Goal: Information Seeking & Learning: Check status

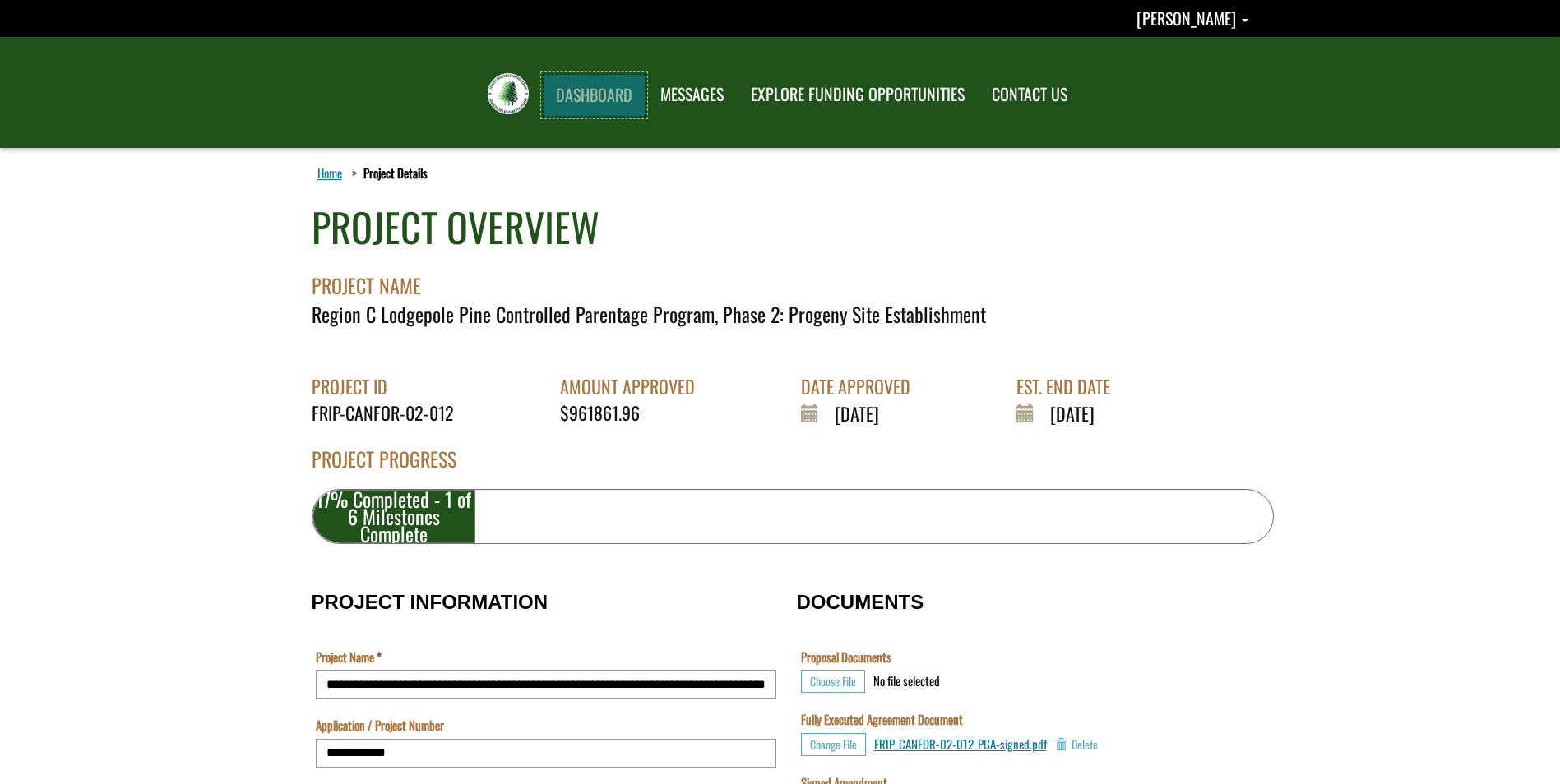
click at [601, 96] on link "DASHBOARD" at bounding box center [594, 96] width 103 height 43
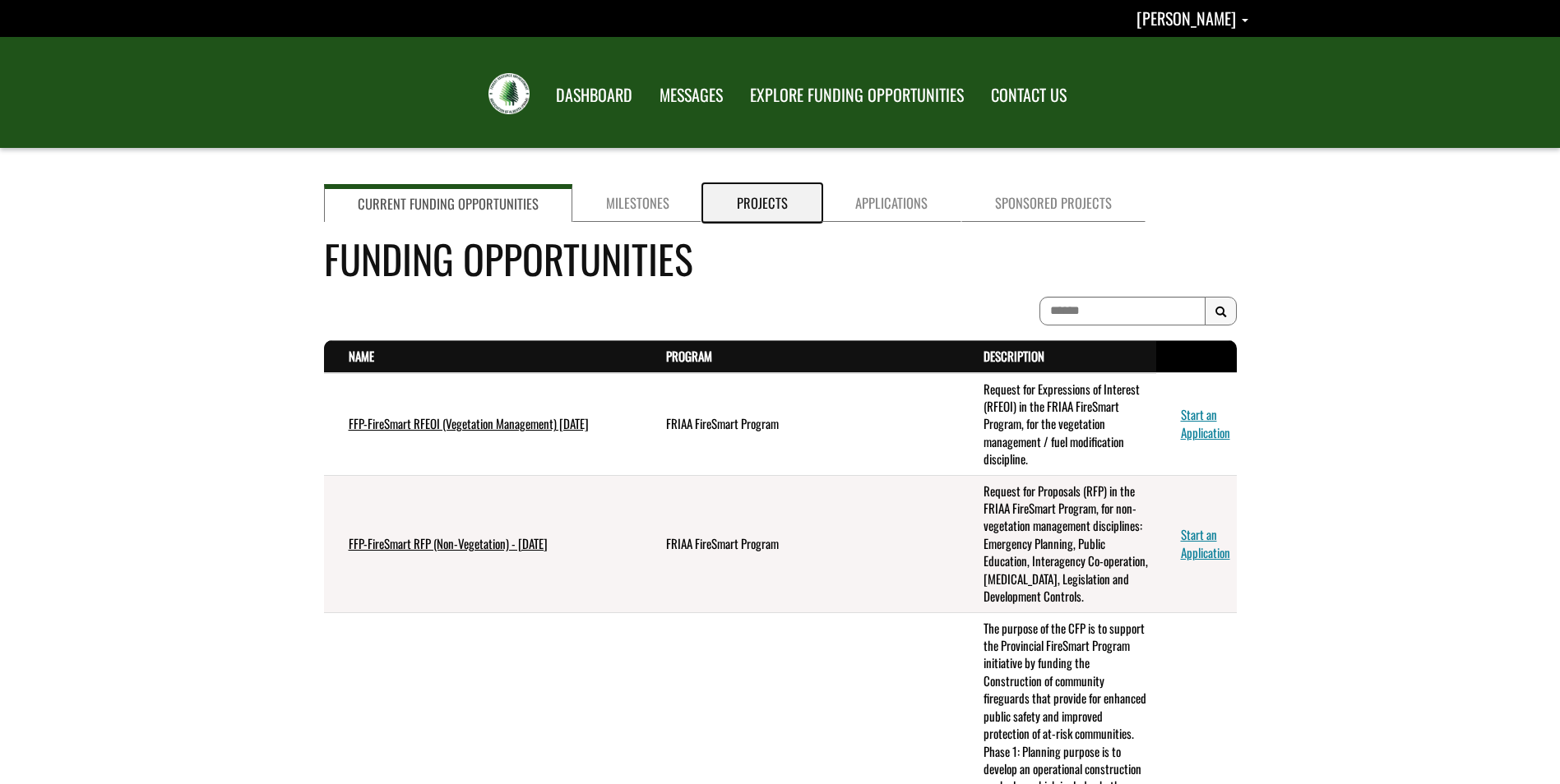
click at [776, 205] on link "Projects" at bounding box center [762, 203] width 119 height 38
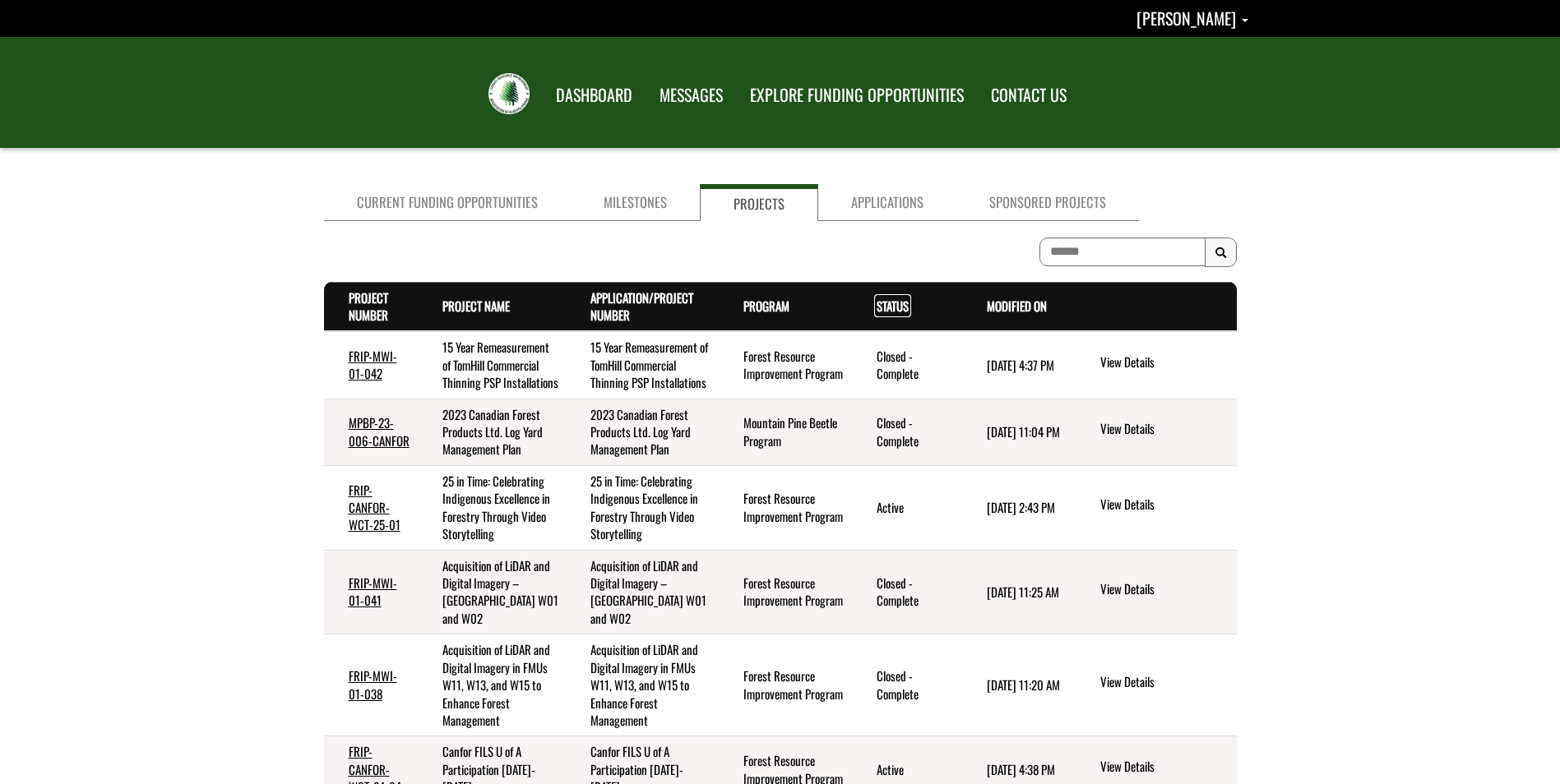
click at [896, 306] on link "Status . sort descending" at bounding box center [893, 305] width 32 height 18
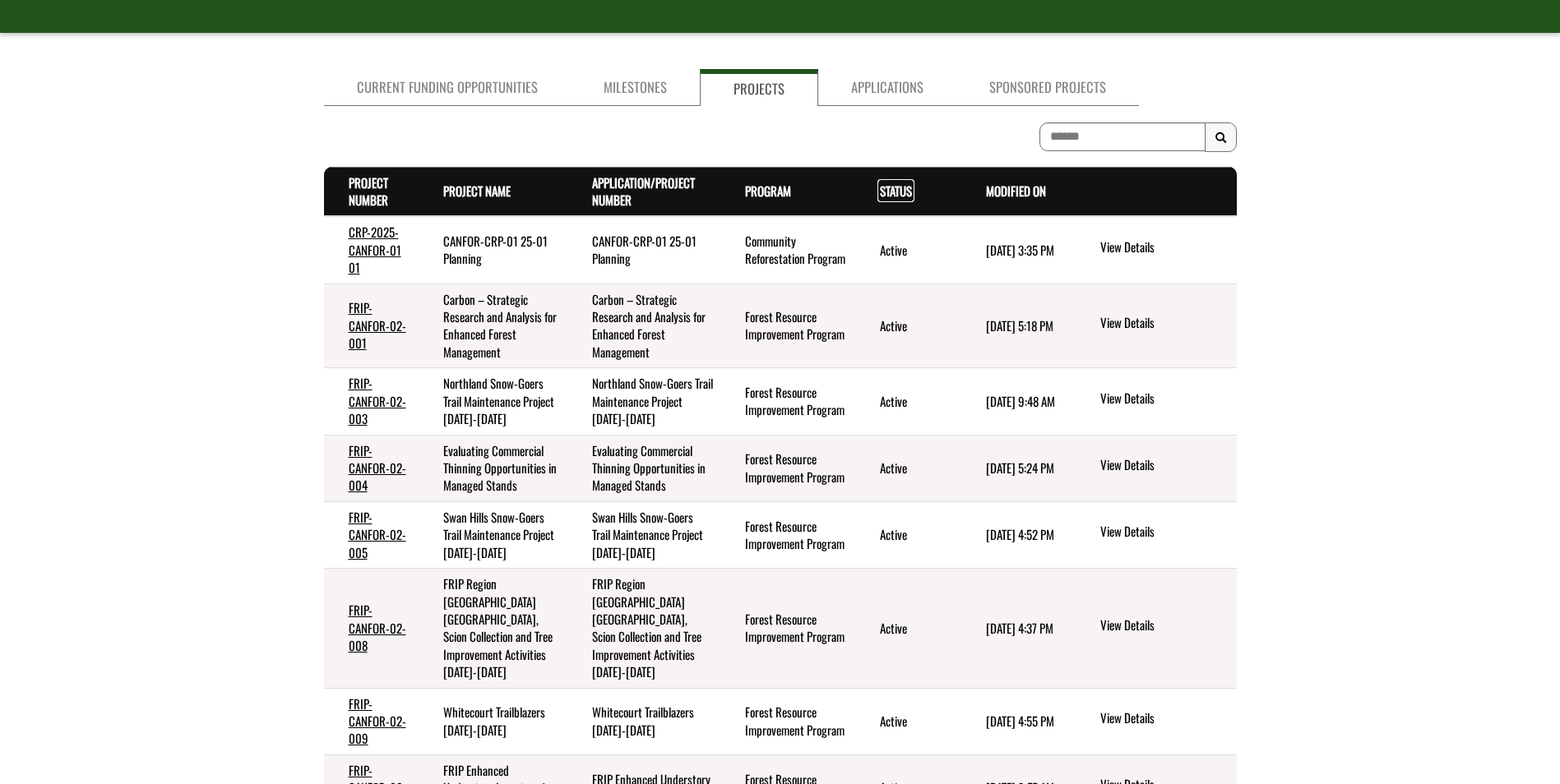
scroll to position [164, 0]
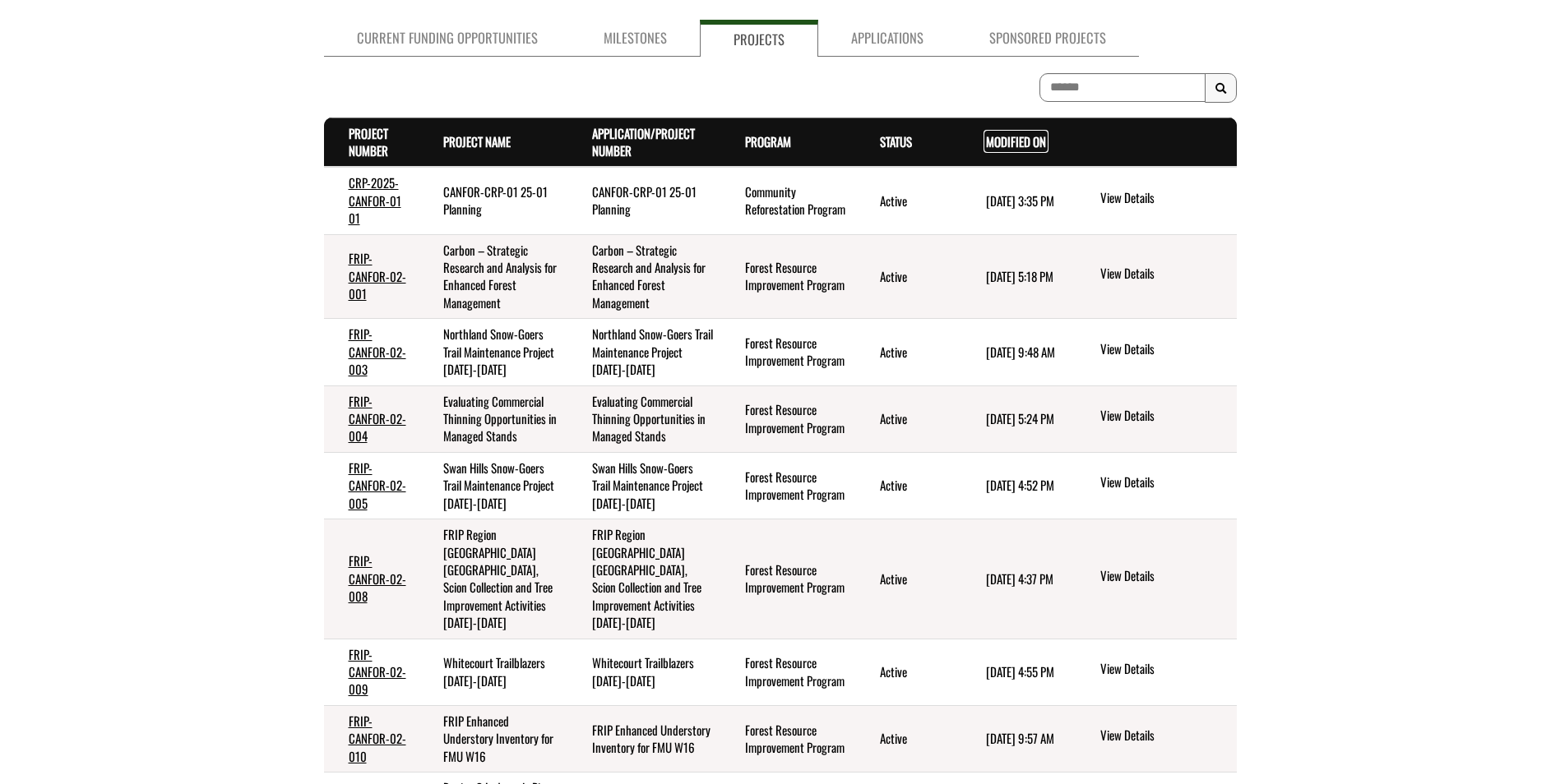
click at [1029, 139] on link "Modified On . sort descending" at bounding box center [1016, 141] width 60 height 18
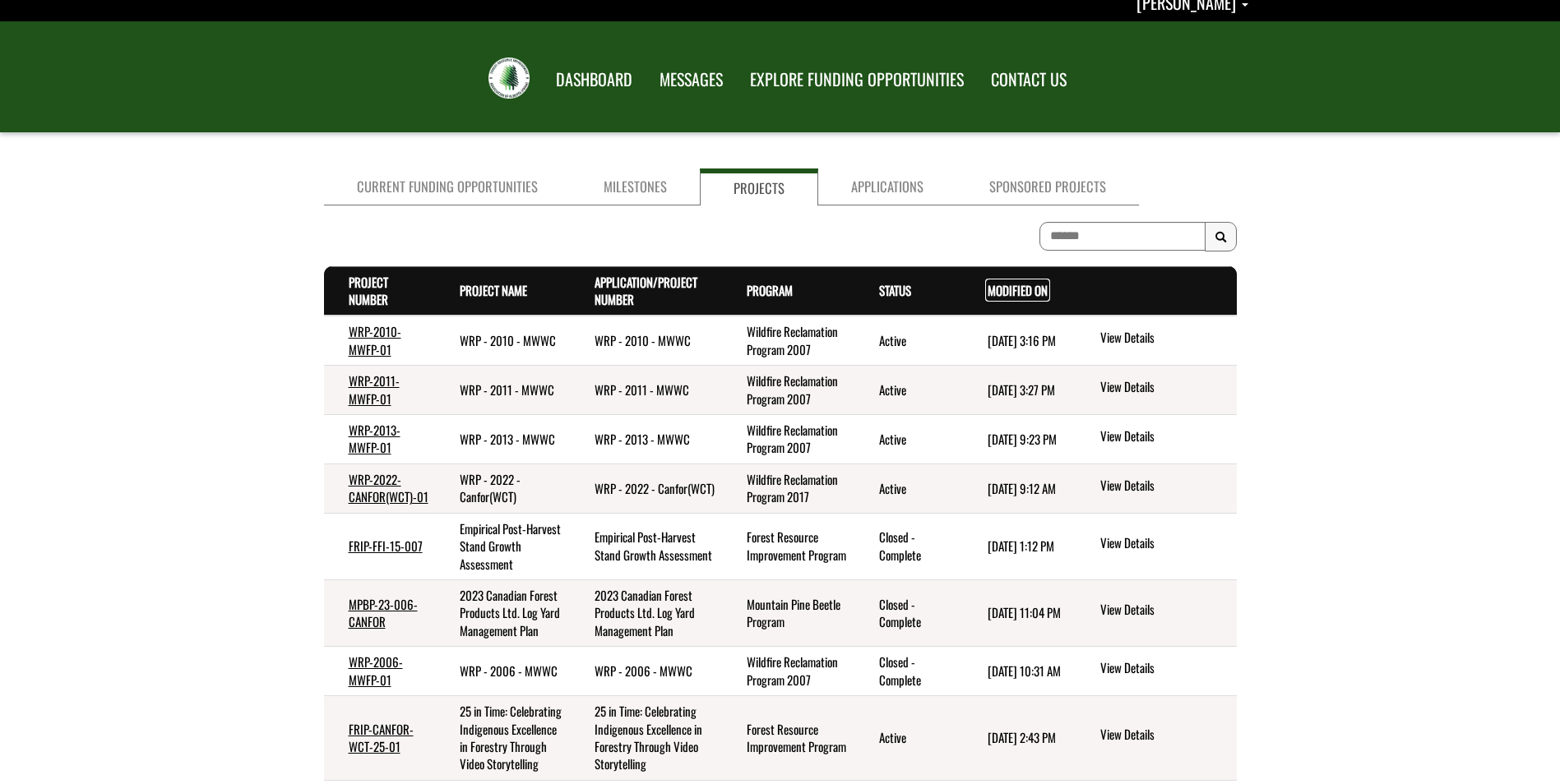
scroll to position [10, 0]
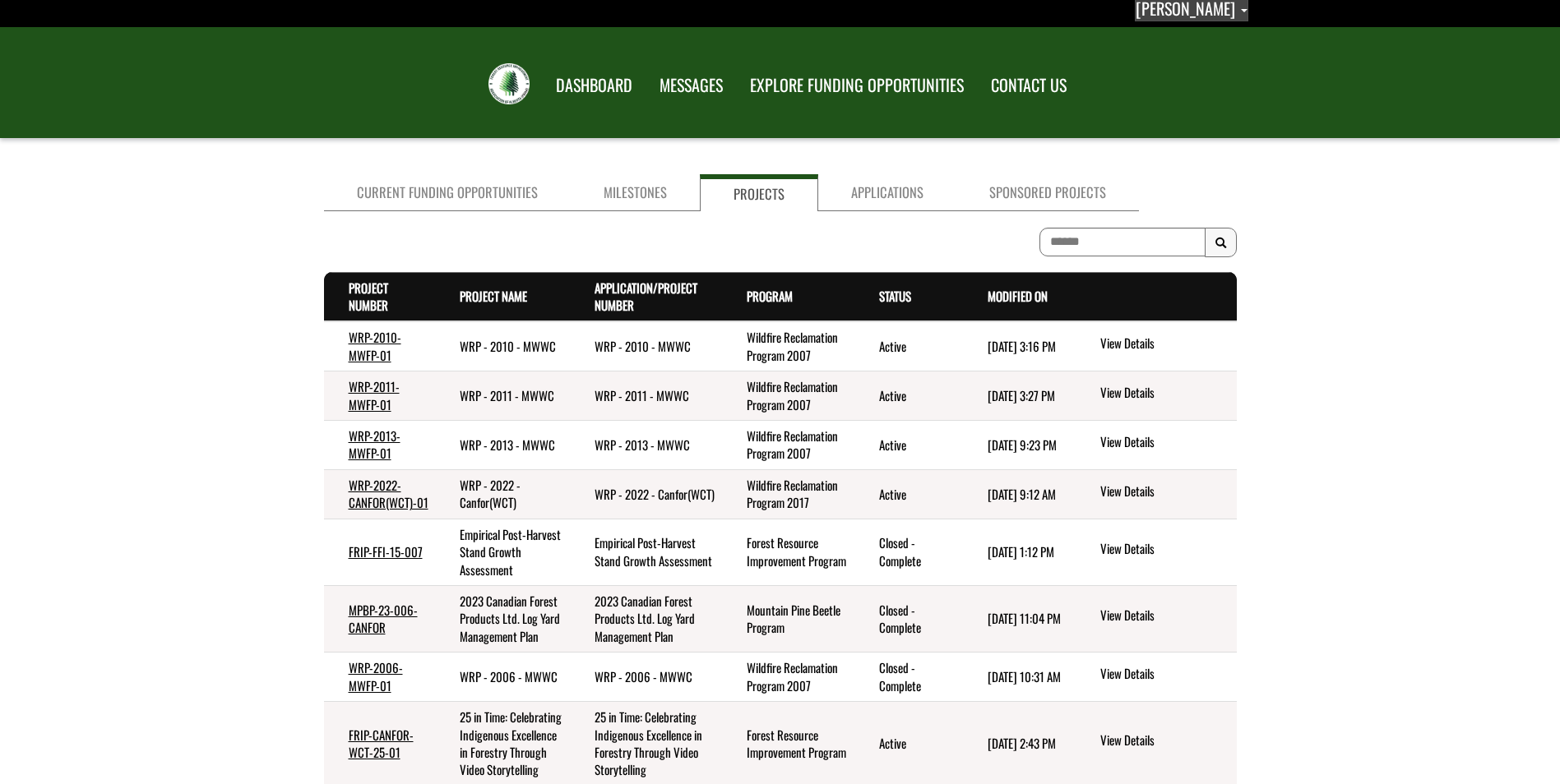
click at [1239, 14] on link "Abbie Gottert" at bounding box center [1191, 7] width 113 height 26
click at [1186, 79] on link "Sign out" at bounding box center [1183, 77] width 128 height 22
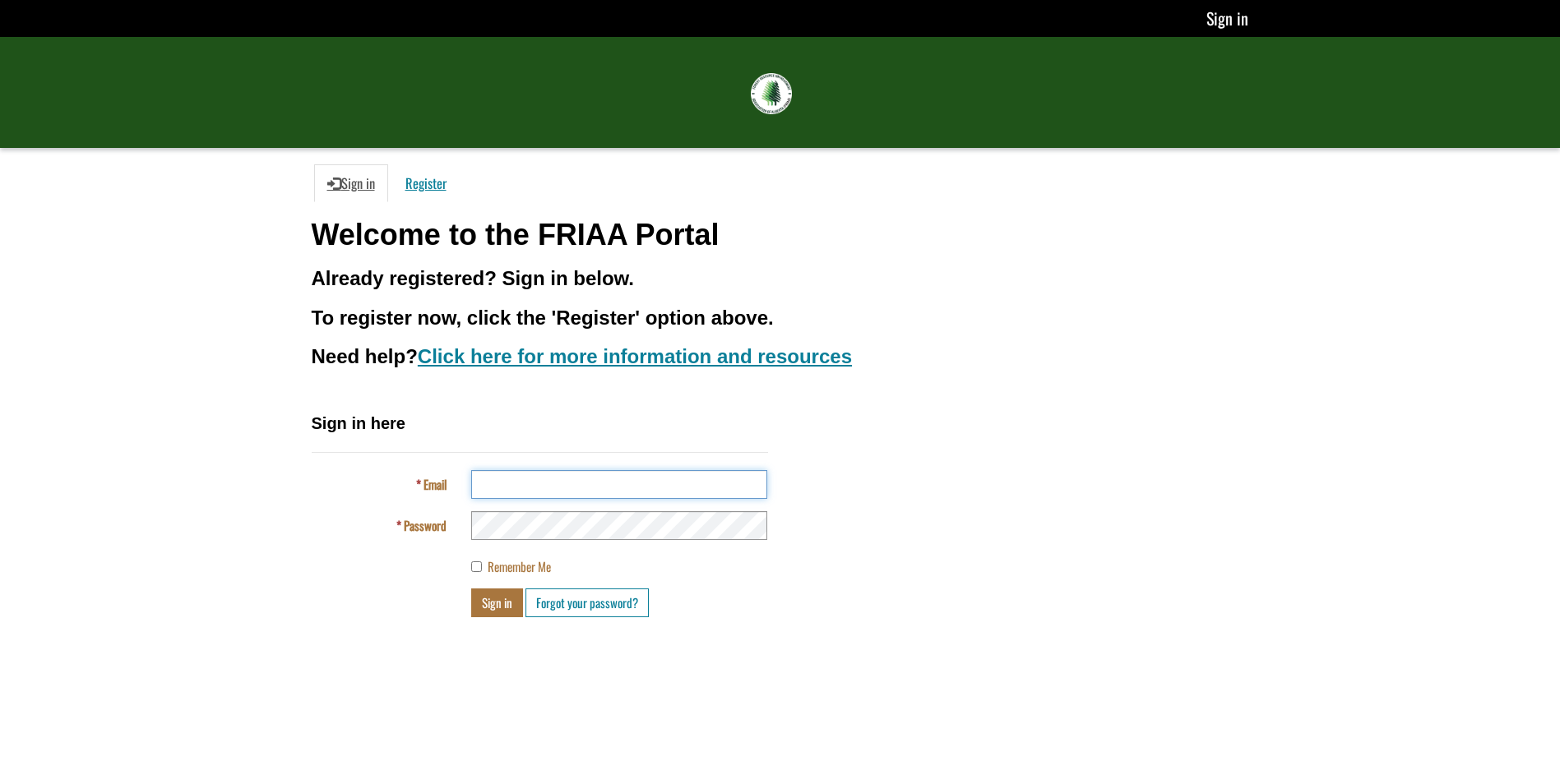
click at [553, 480] on input "Email" at bounding box center [618, 485] width 296 height 29
type input "**********"
click at [492, 611] on button "Sign in" at bounding box center [497, 603] width 52 height 29
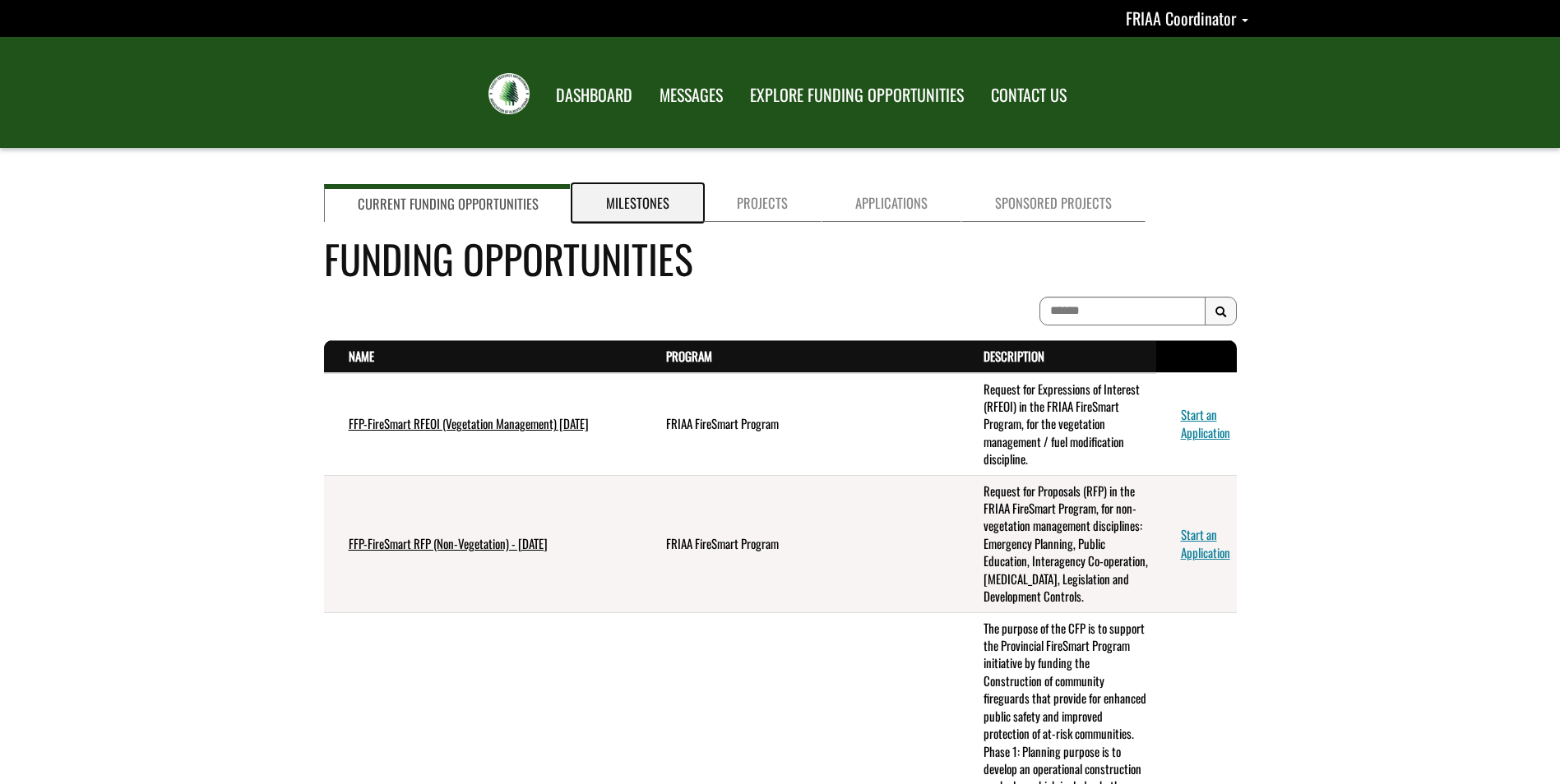
click at [637, 194] on link "Milestones" at bounding box center [638, 203] width 130 height 38
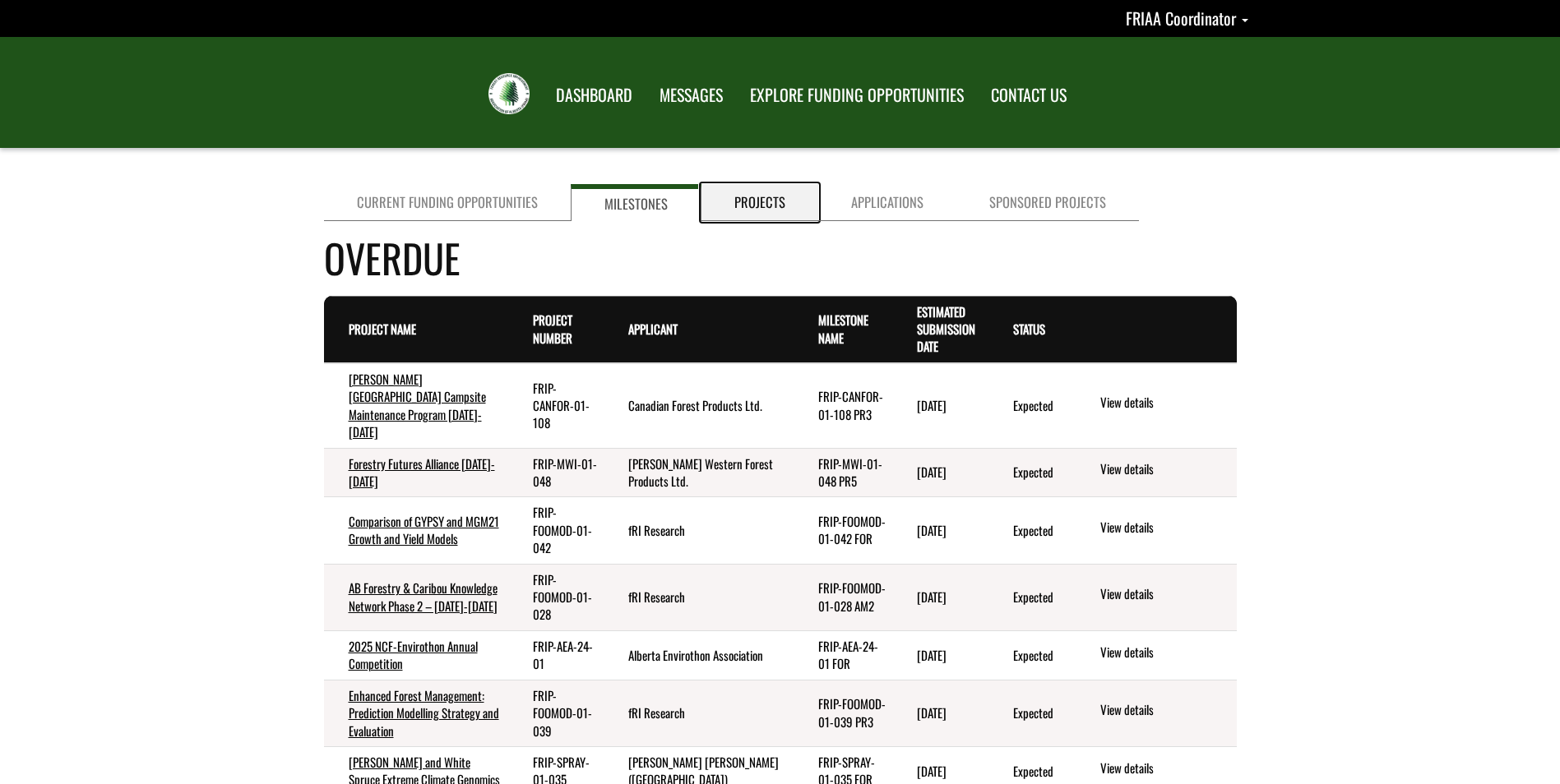
click at [778, 202] on link "Projects" at bounding box center [759, 202] width 117 height 37
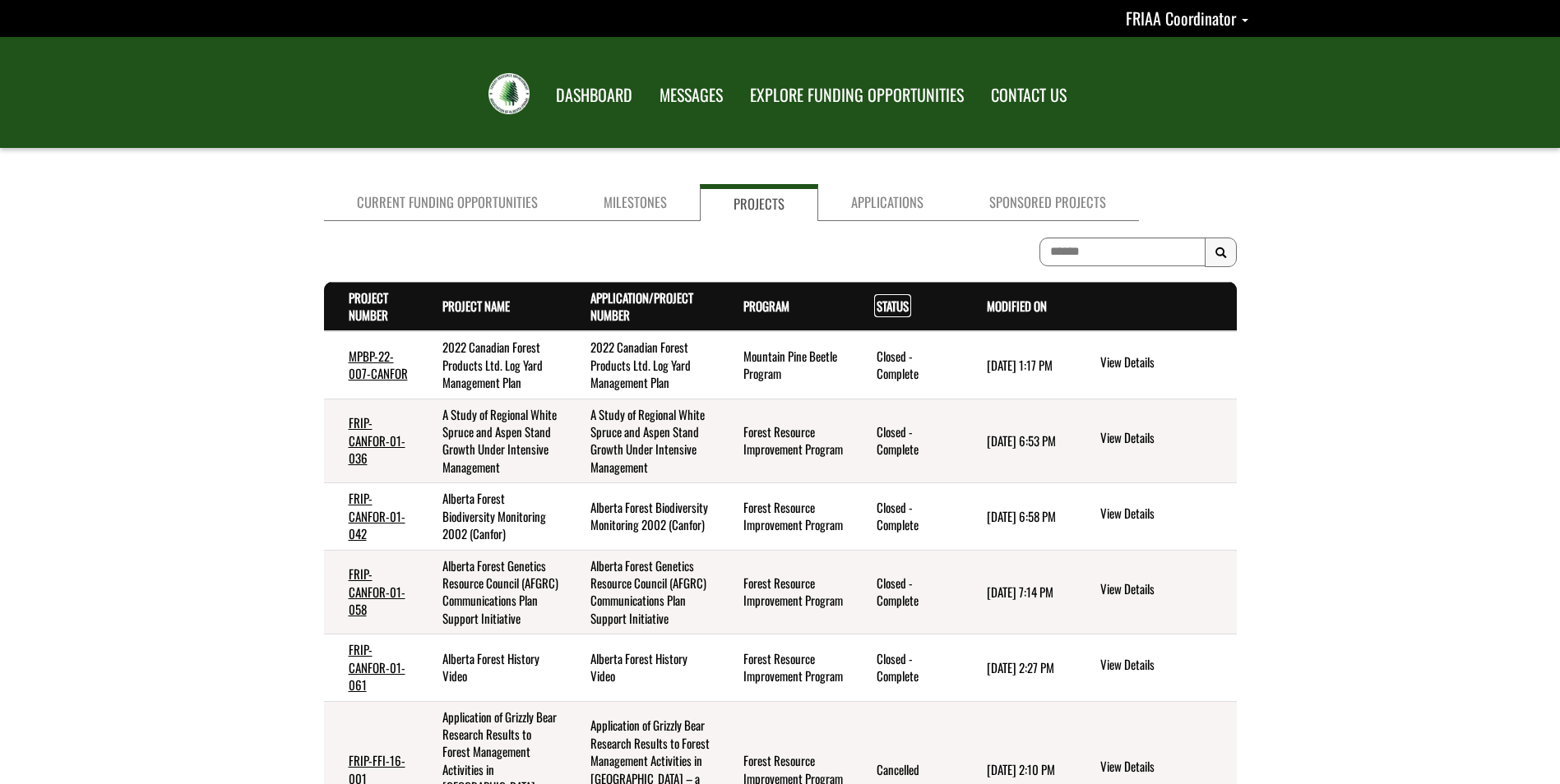
click at [896, 304] on link "Status . sort descending" at bounding box center [893, 305] width 32 height 18
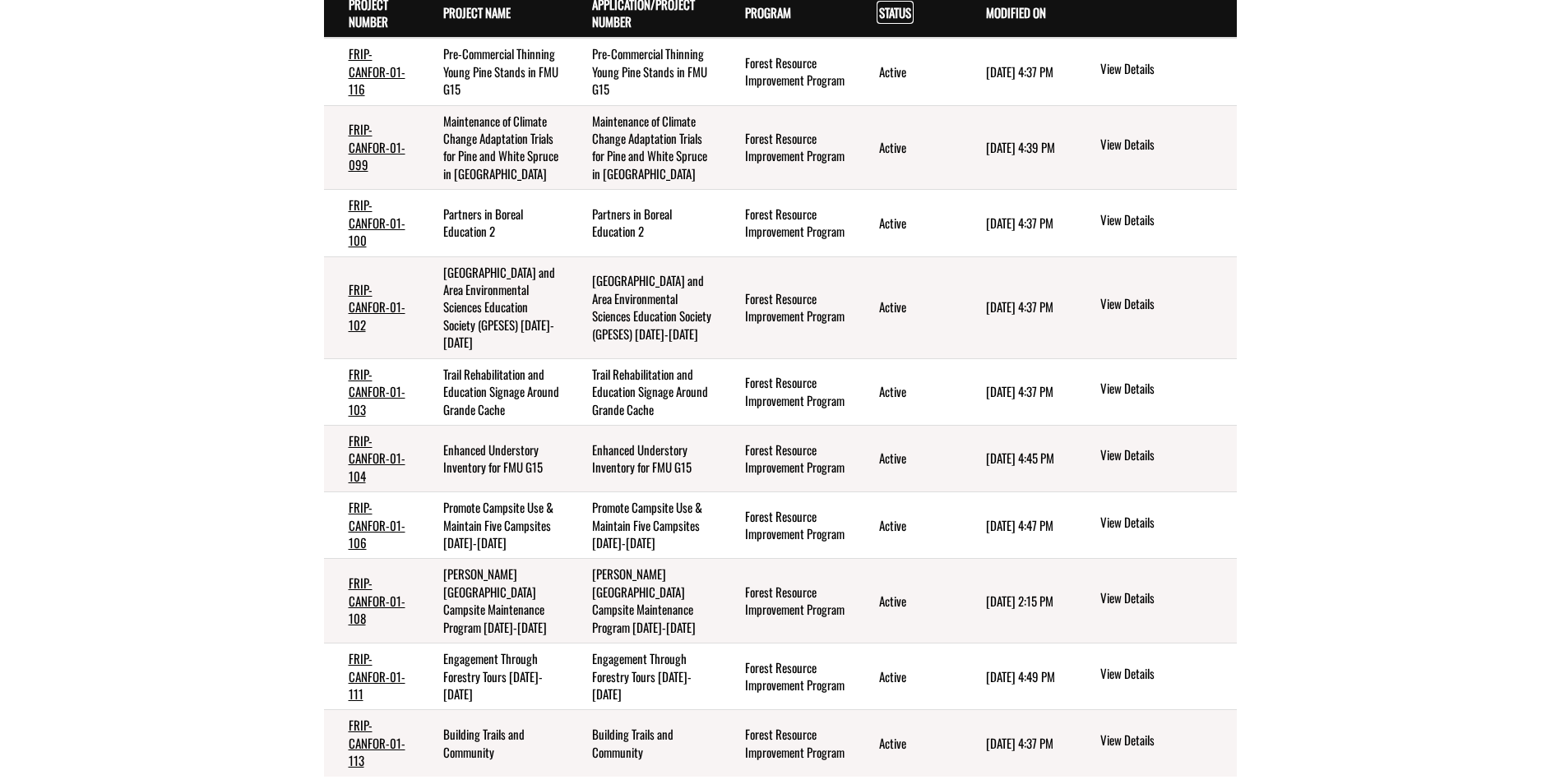
scroll to position [374, 0]
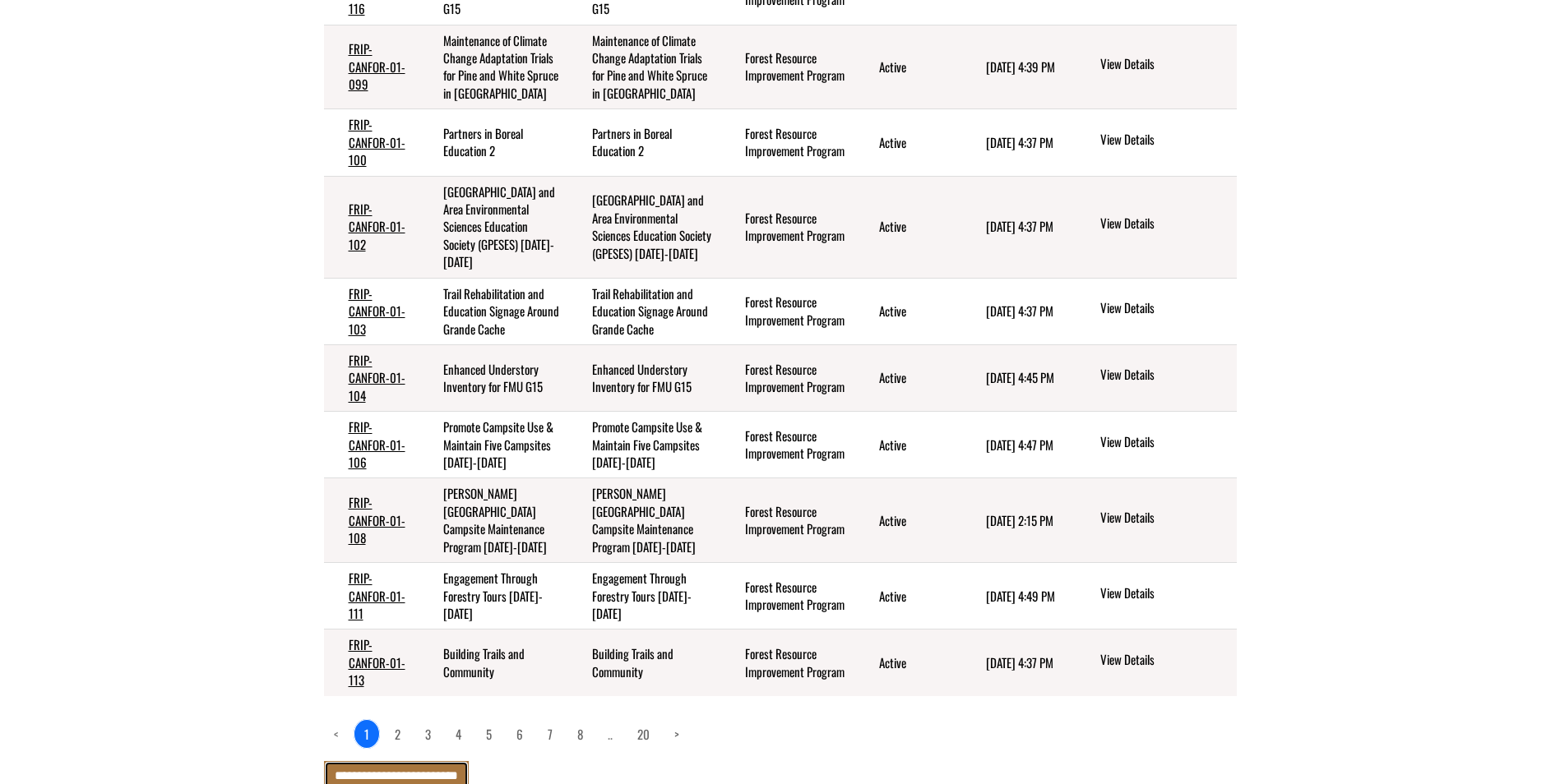
click at [439, 761] on input "**********" at bounding box center [397, 775] width 145 height 29
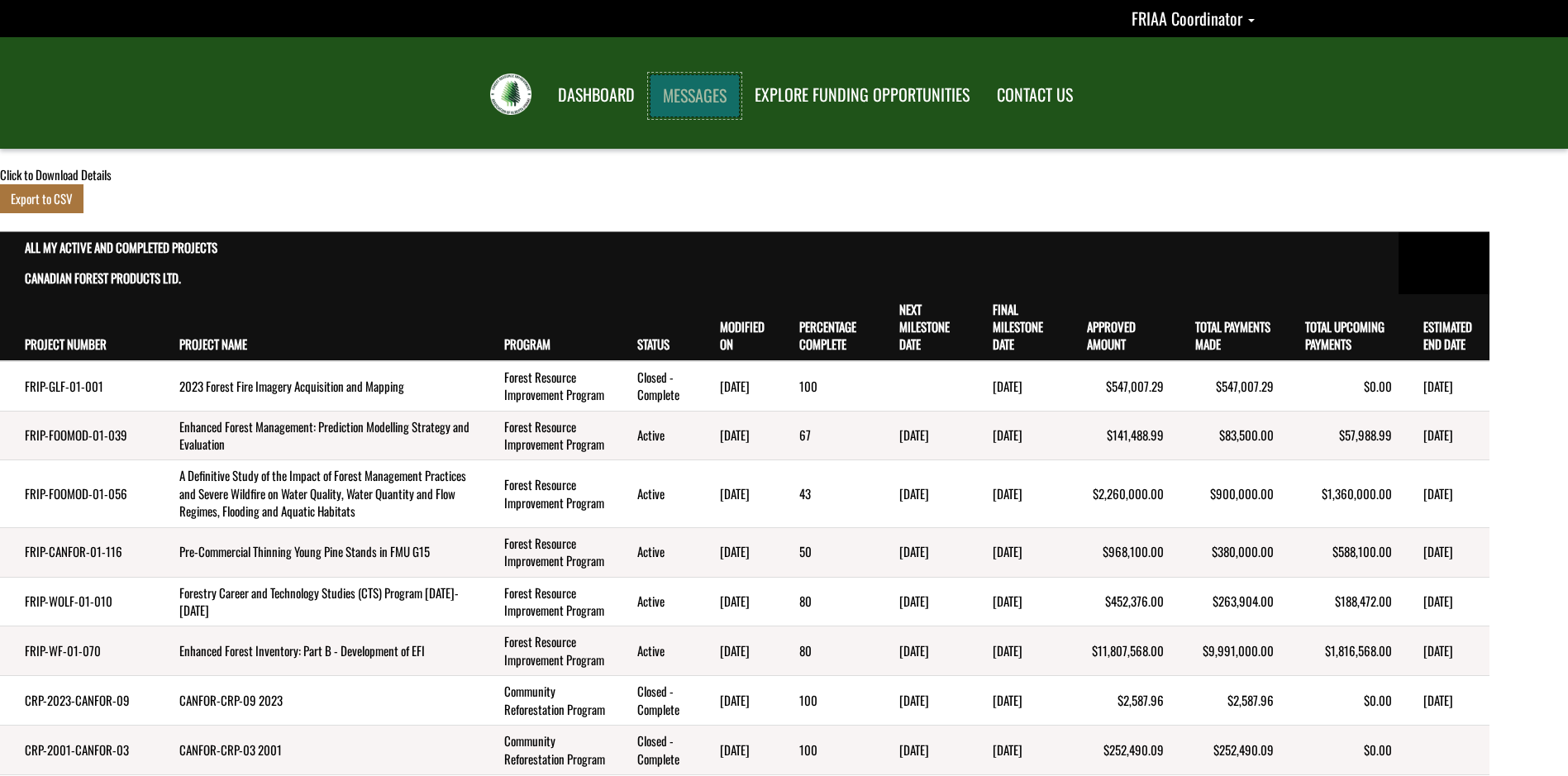
click at [701, 91] on link "MESSAGES" at bounding box center [695, 96] width 90 height 43
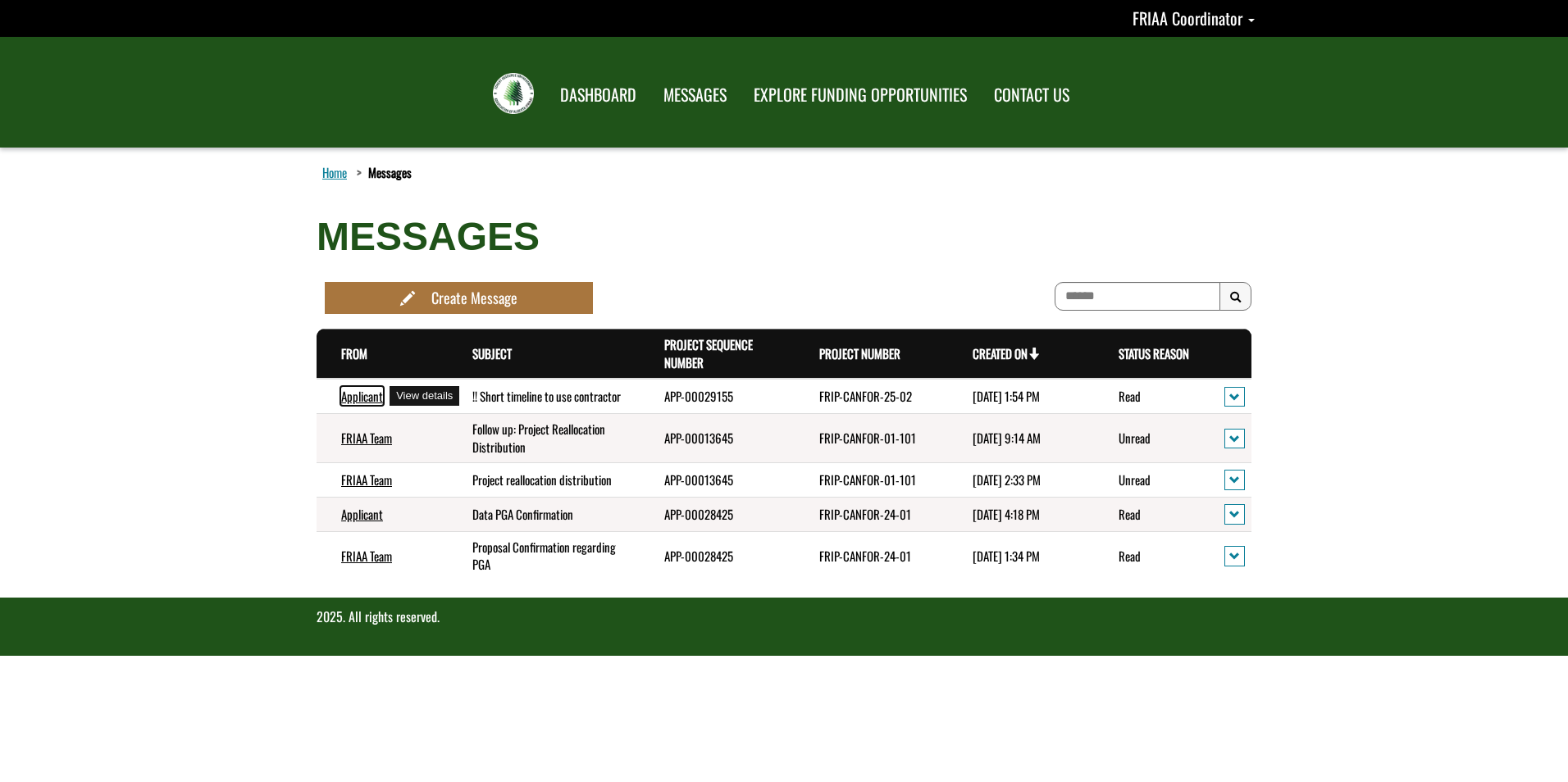
click at [360, 399] on link "Applicant" at bounding box center [362, 396] width 42 height 18
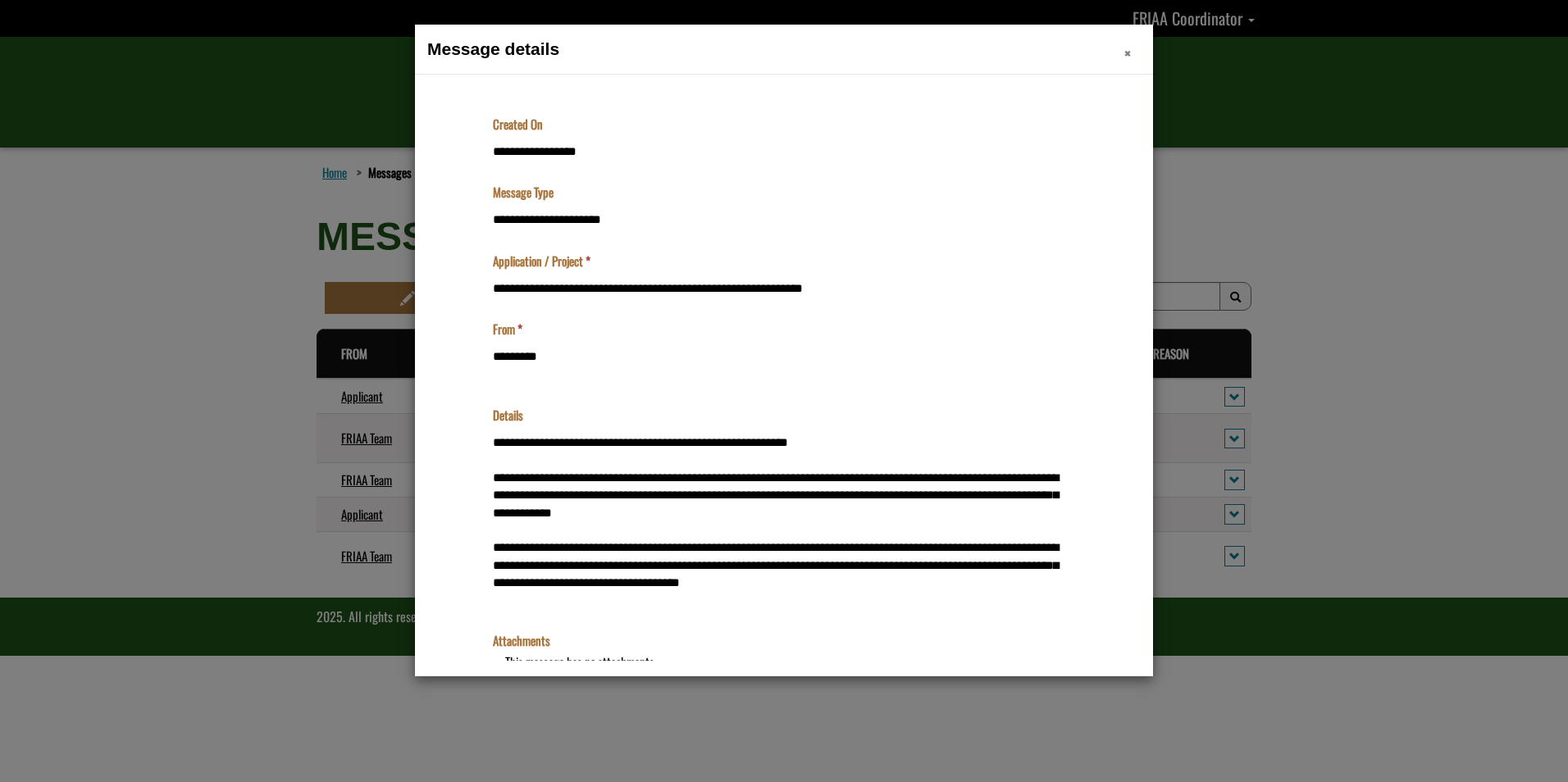
scroll to position [242, 0]
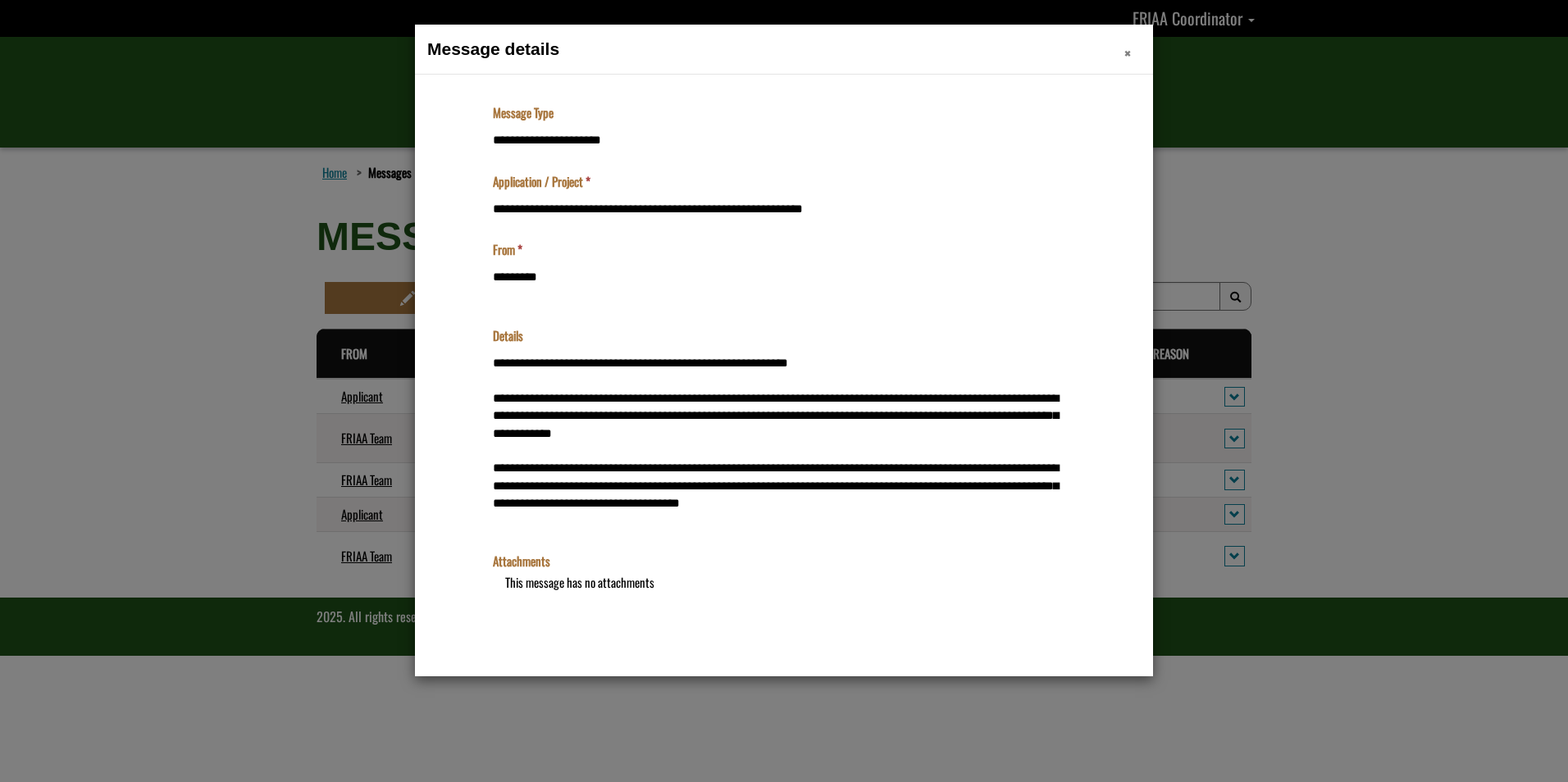
click at [1124, 56] on span "×" at bounding box center [1127, 53] width 6 height 26
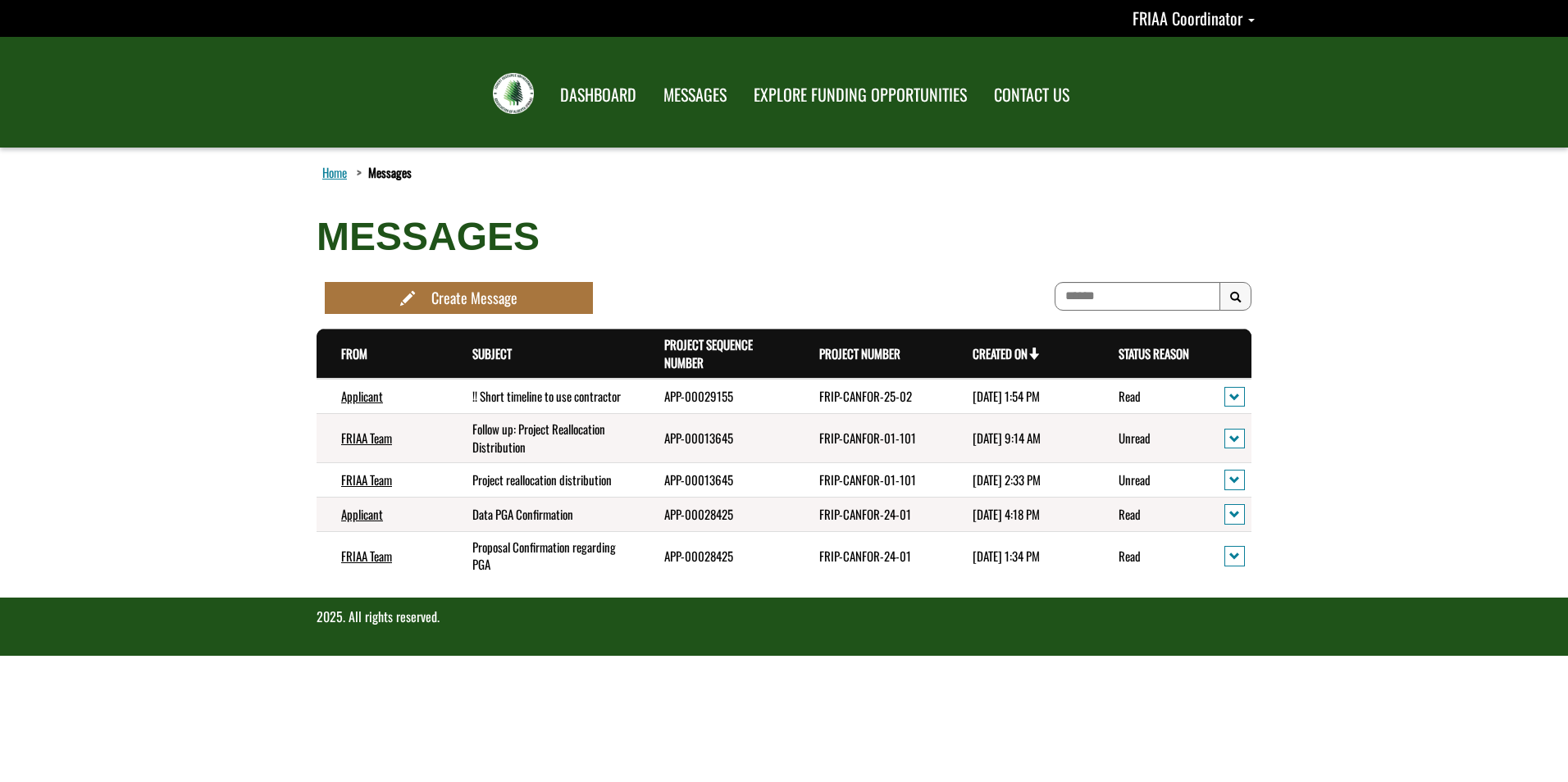
scroll to position [0, 0]
click at [584, 96] on link "DASHBOARD" at bounding box center [598, 95] width 102 height 43
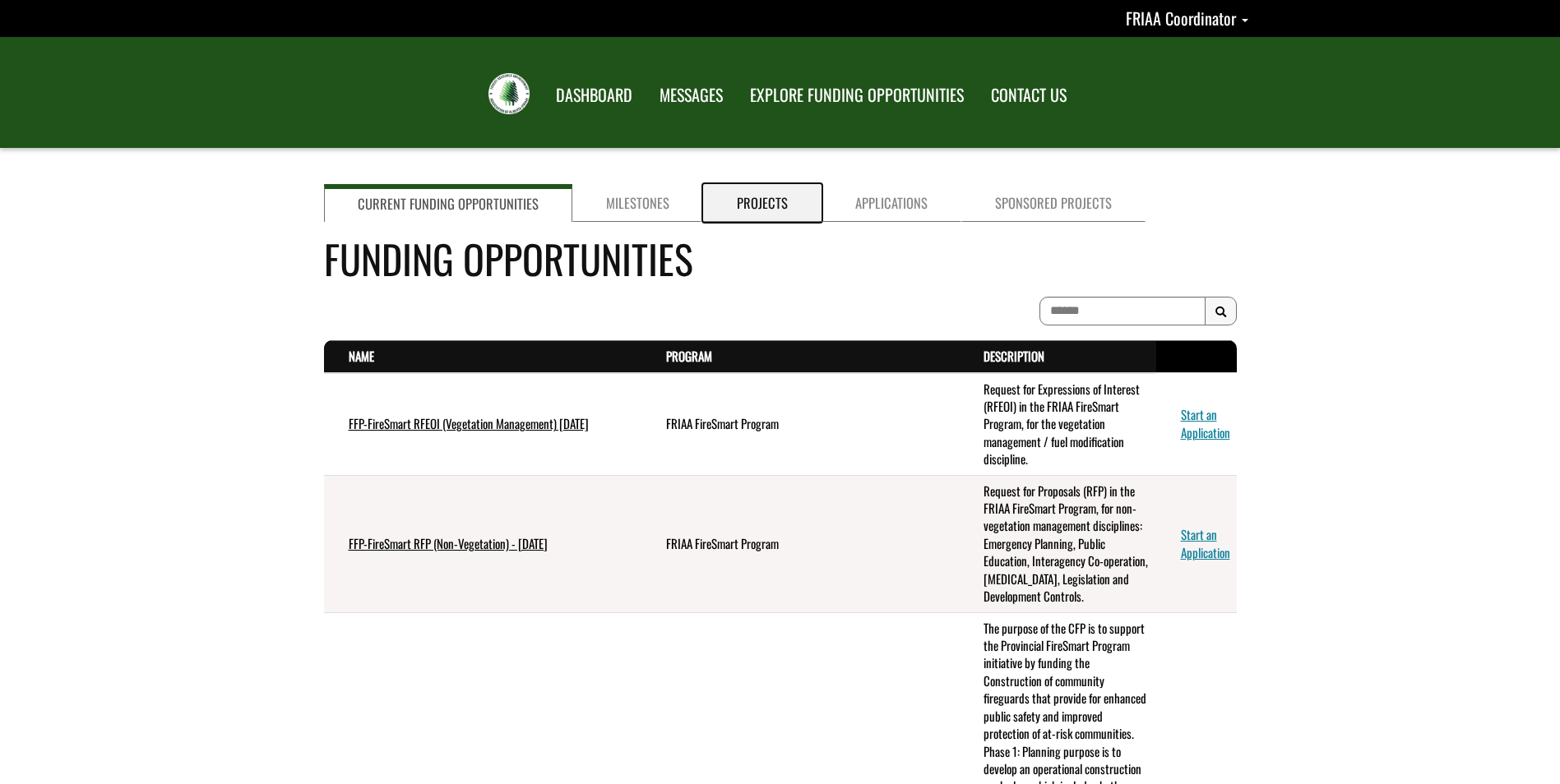
click at [735, 193] on link "Projects" at bounding box center [762, 203] width 119 height 38
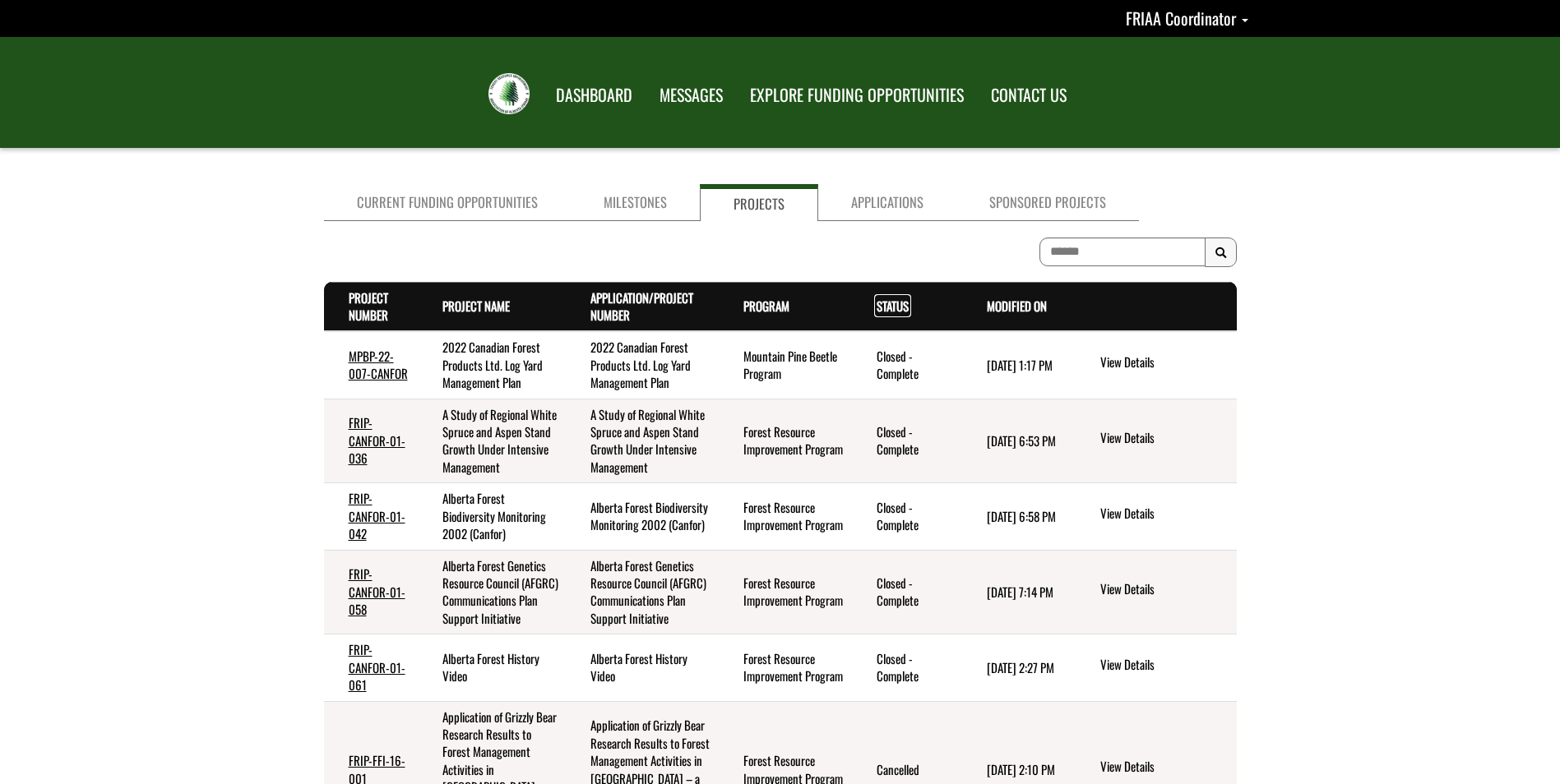
click at [881, 299] on link "Status . sort descending" at bounding box center [893, 305] width 32 height 18
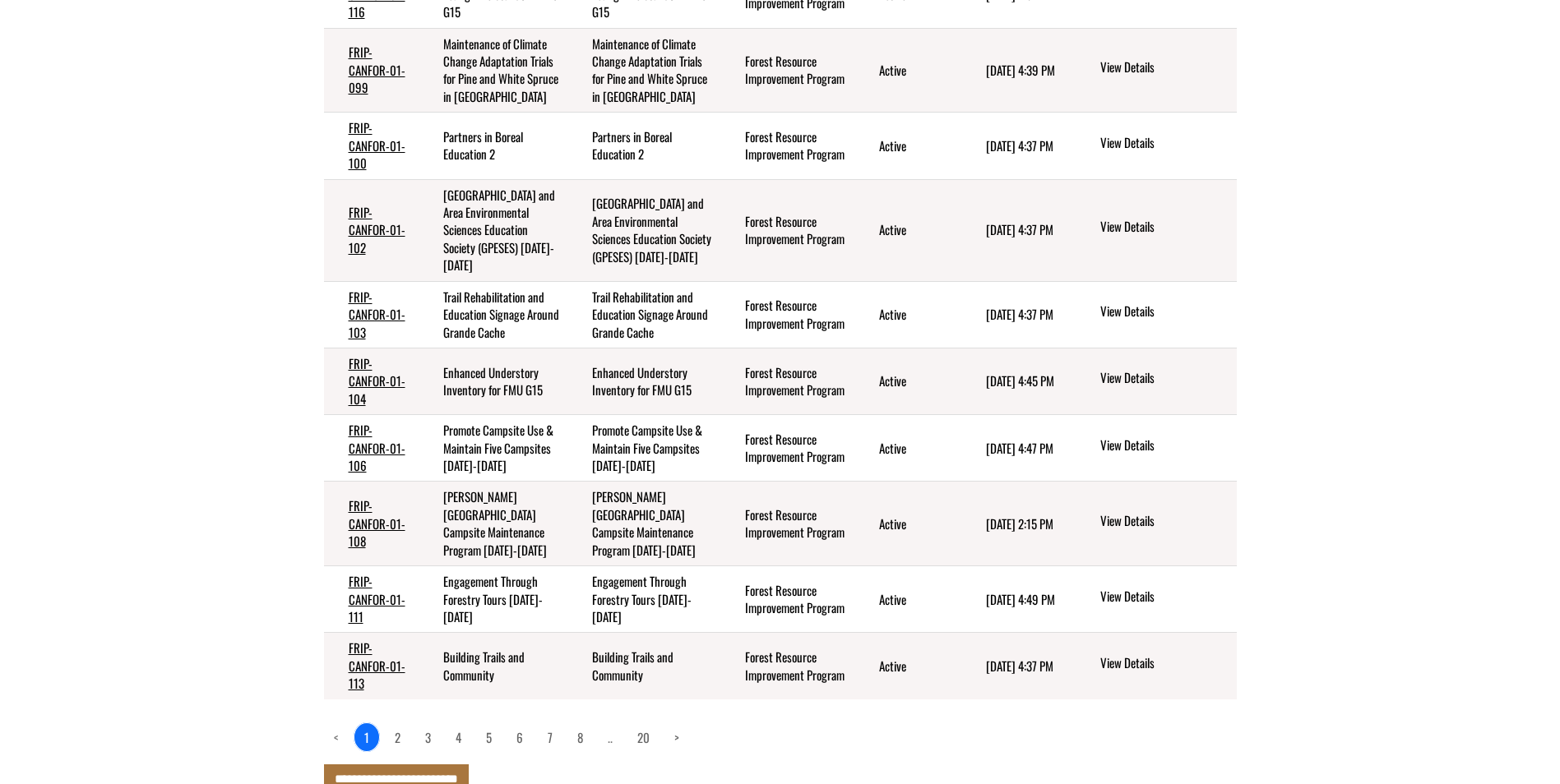
scroll to position [374, 0]
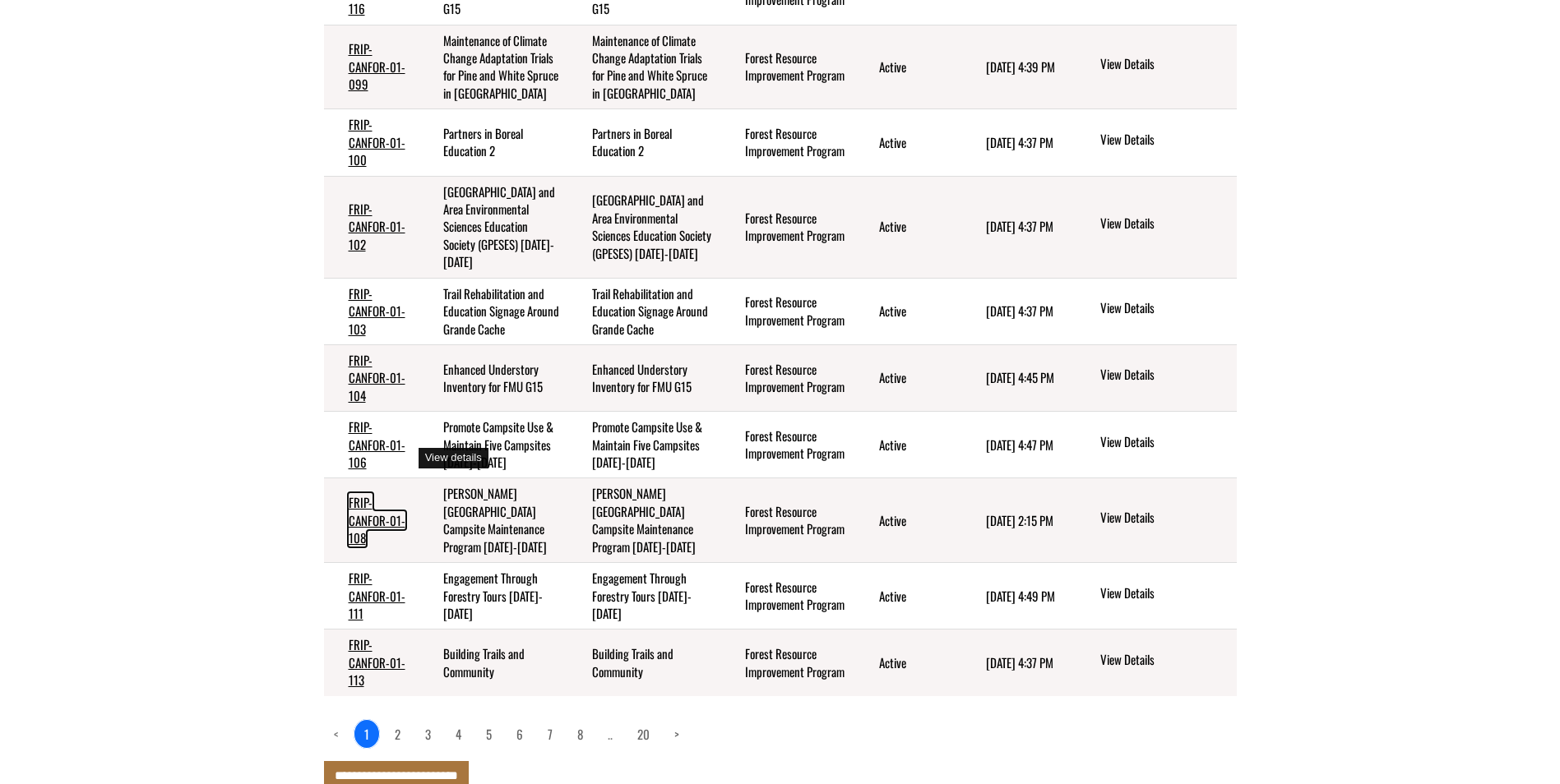
click at [378, 493] on link "FRIP-CANFOR-01-108" at bounding box center [377, 520] width 57 height 54
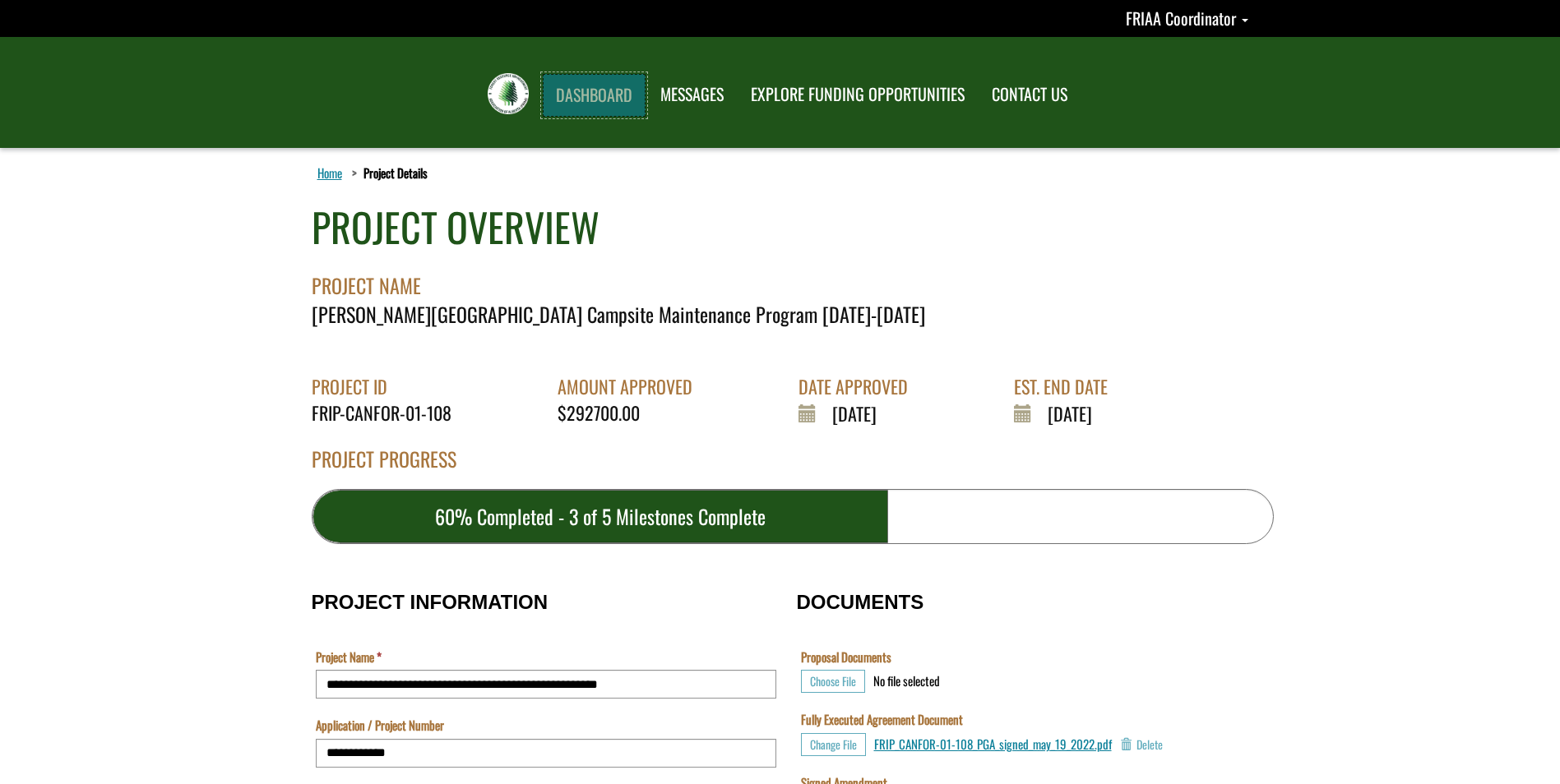
click at [582, 92] on link "DASHBOARD" at bounding box center [594, 96] width 103 height 43
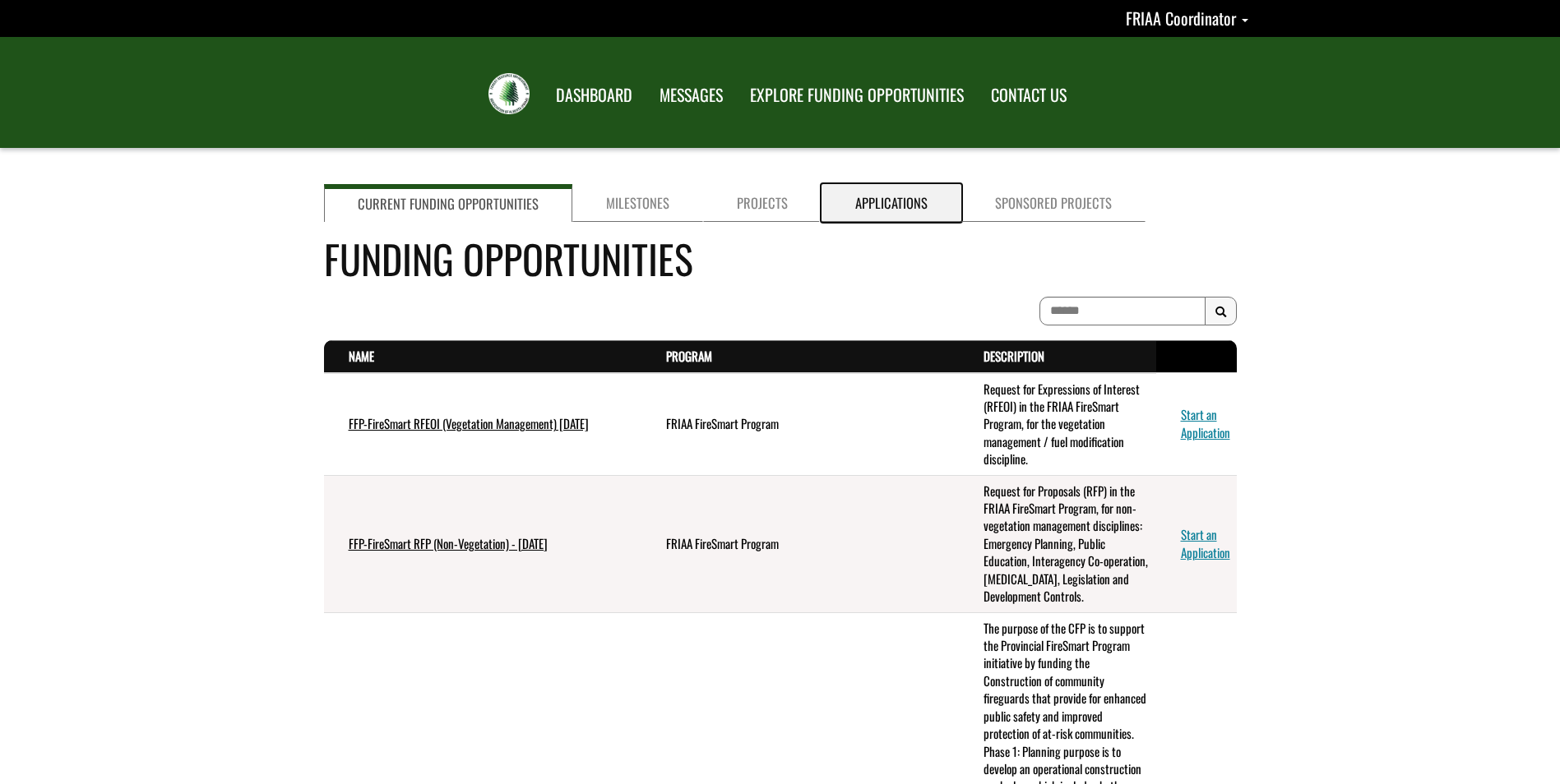
click at [885, 203] on link "Applications" at bounding box center [892, 203] width 139 height 38
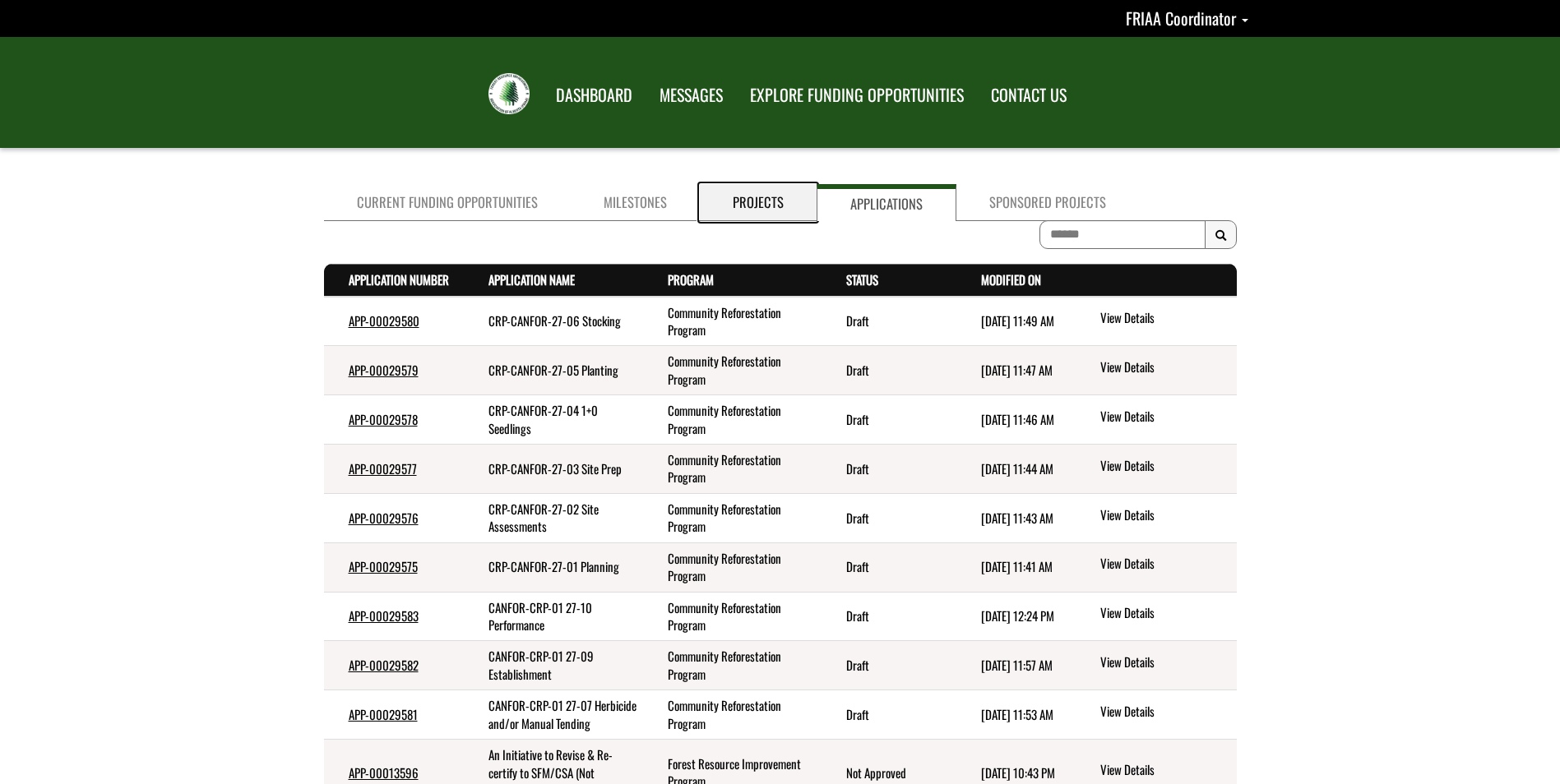
click at [756, 207] on link "Projects" at bounding box center [758, 202] width 117 height 37
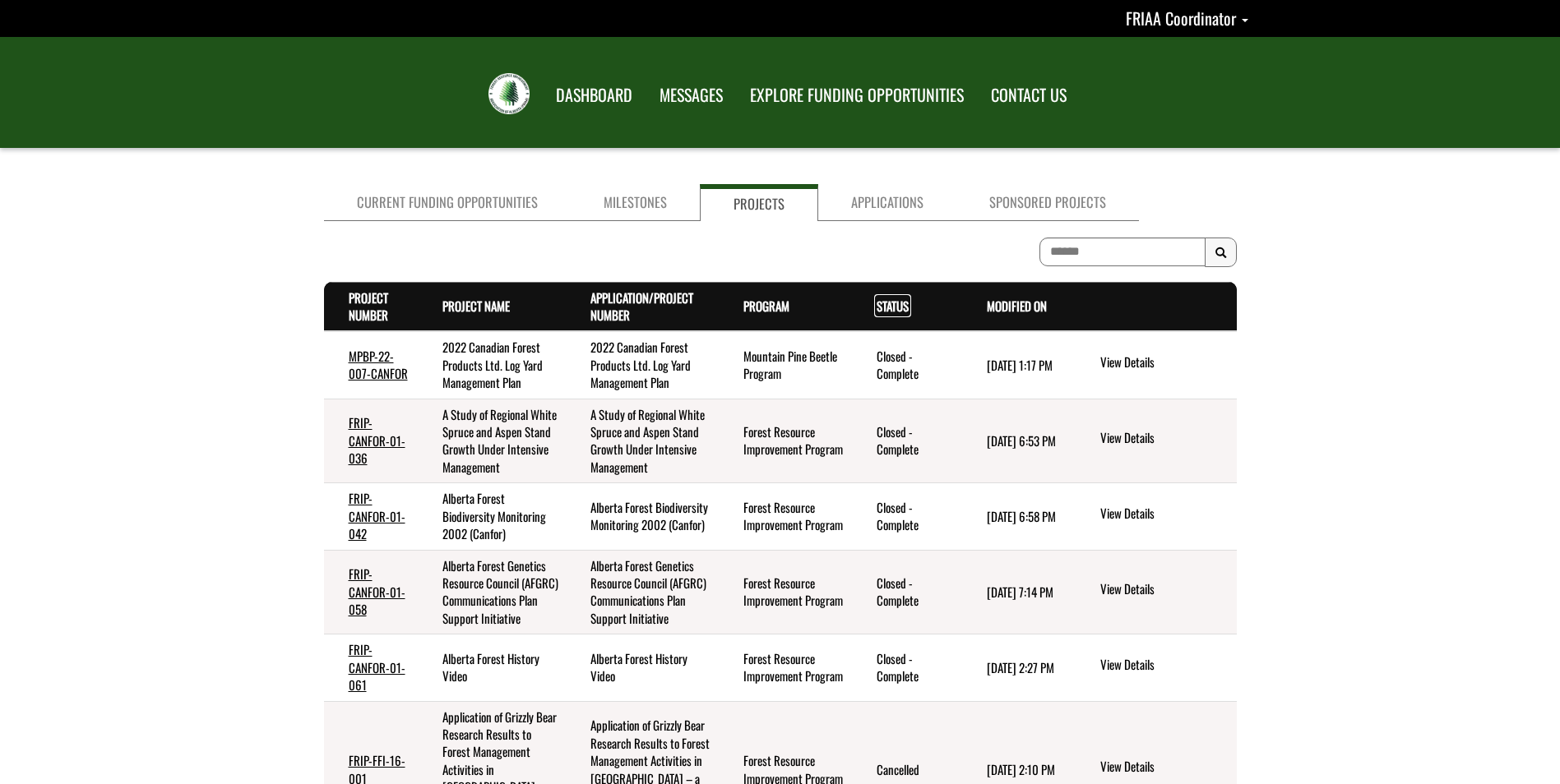
click at [896, 309] on link "Status . sort descending" at bounding box center [893, 305] width 32 height 18
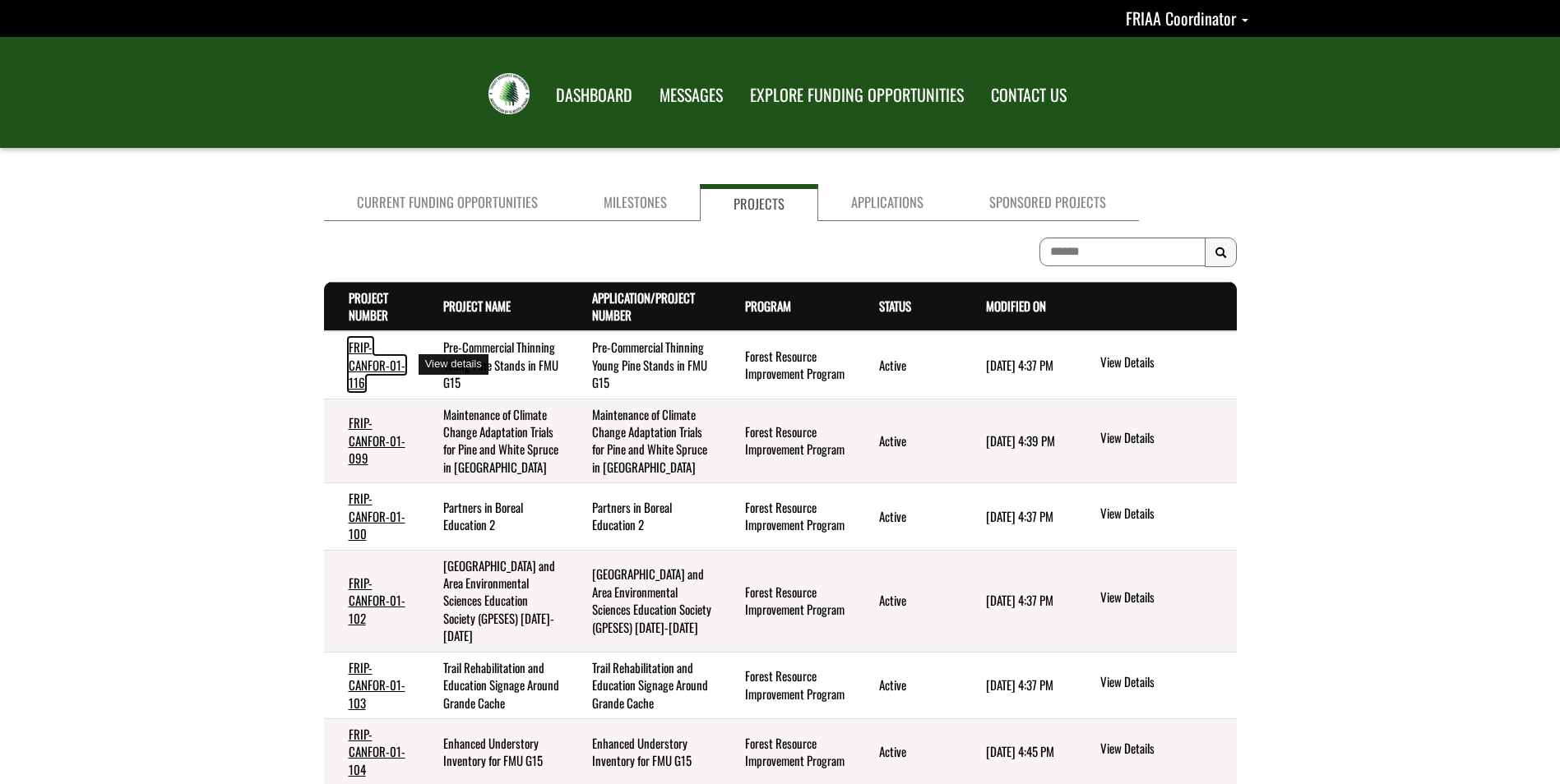
click at [360, 362] on link "FRIP-CANFOR-01-116" at bounding box center [377, 364] width 57 height 54
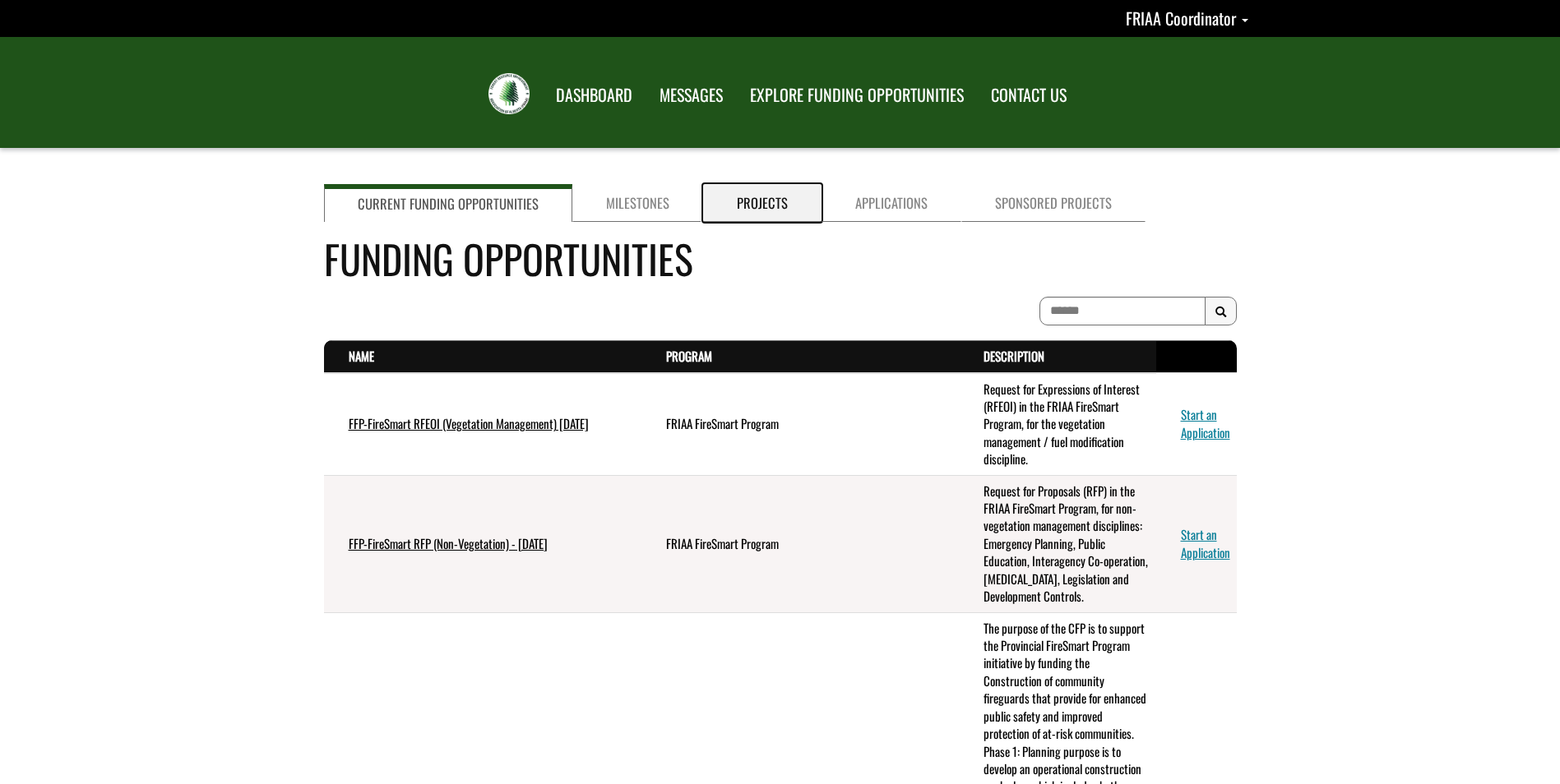
click at [768, 203] on link "Projects" at bounding box center [762, 203] width 119 height 38
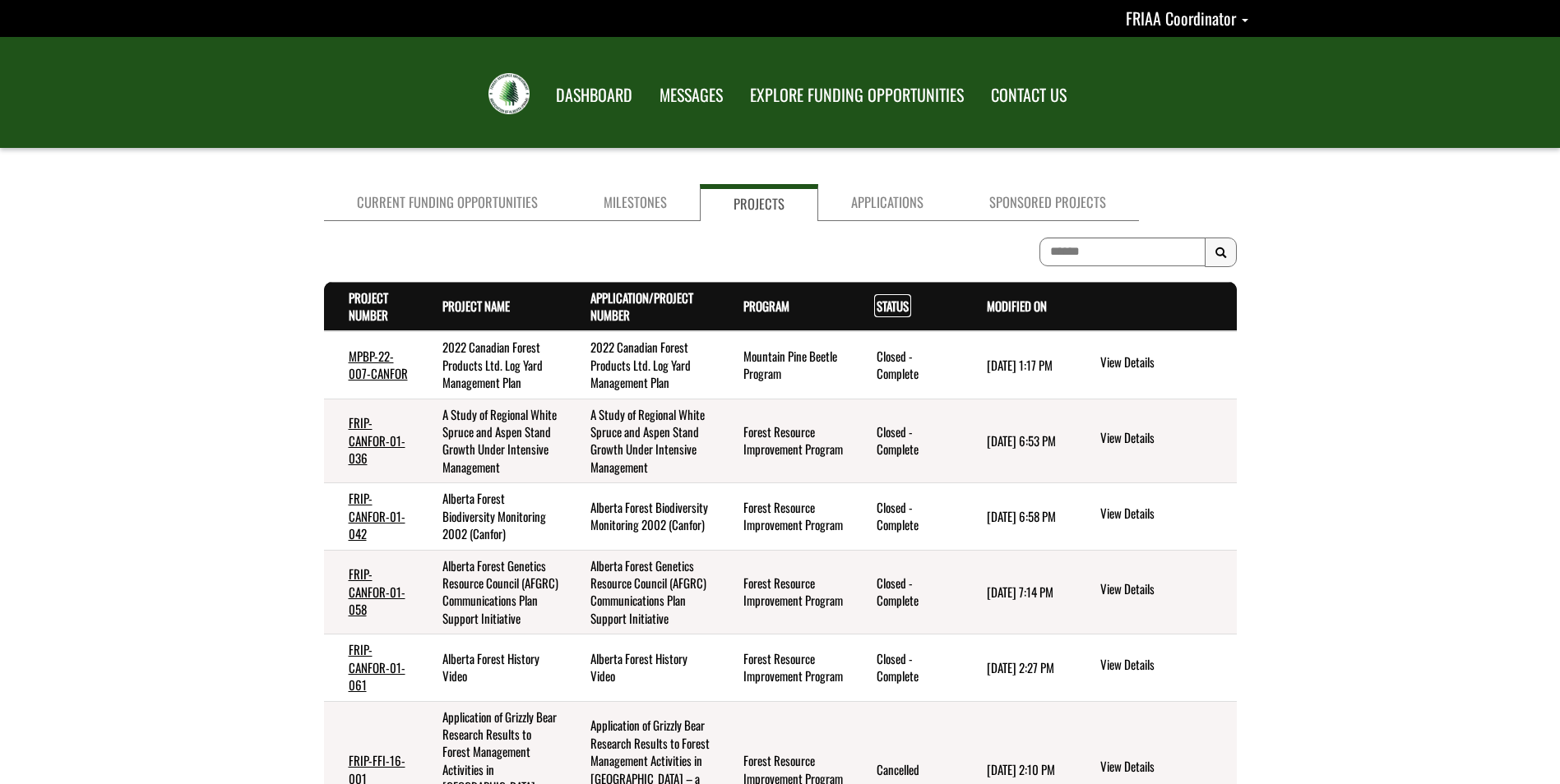
click at [897, 313] on link "Status . sort descending" at bounding box center [893, 305] width 32 height 18
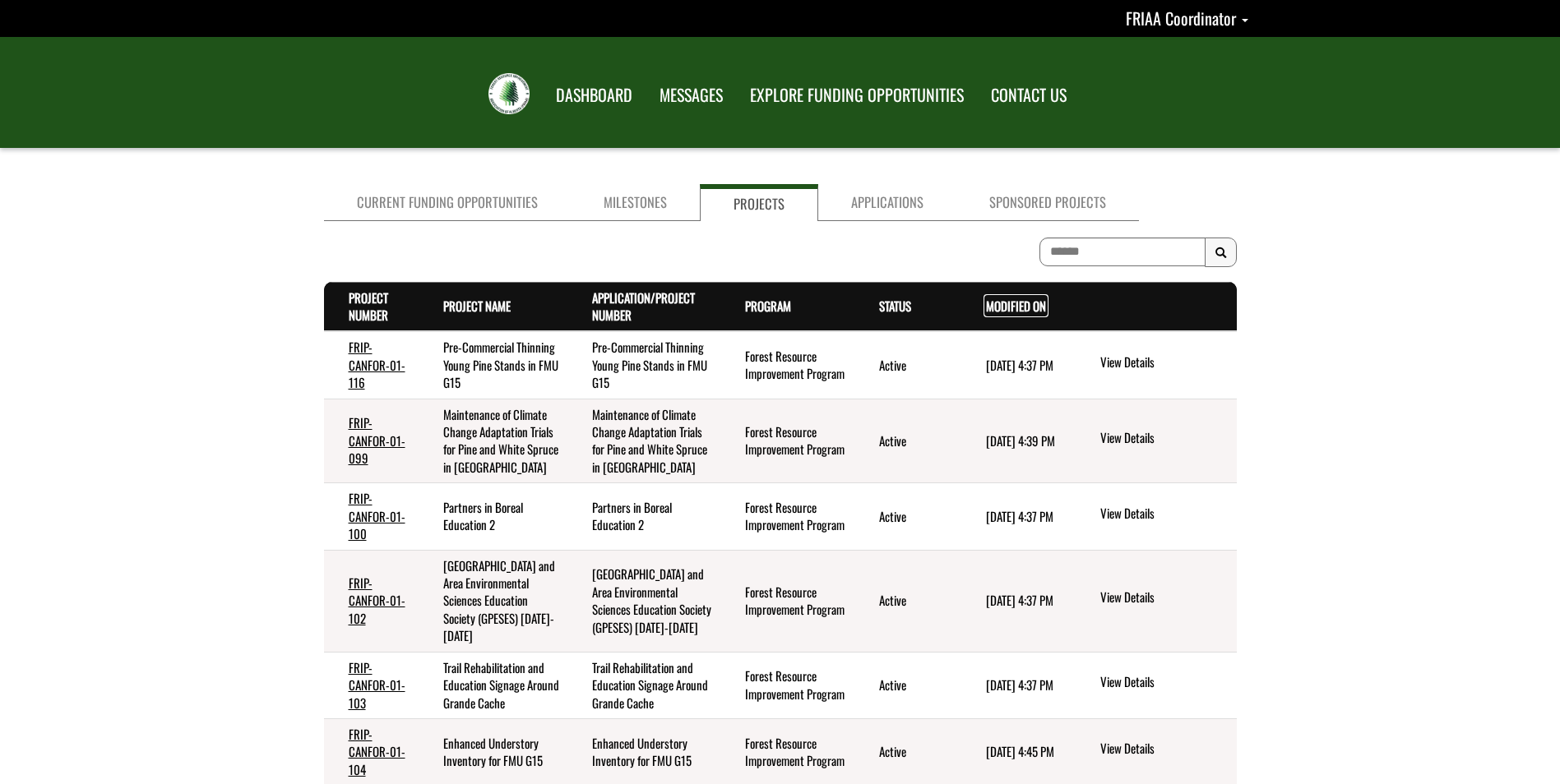
click at [1037, 310] on link "Modified On . sort descending" at bounding box center [1016, 305] width 60 height 18
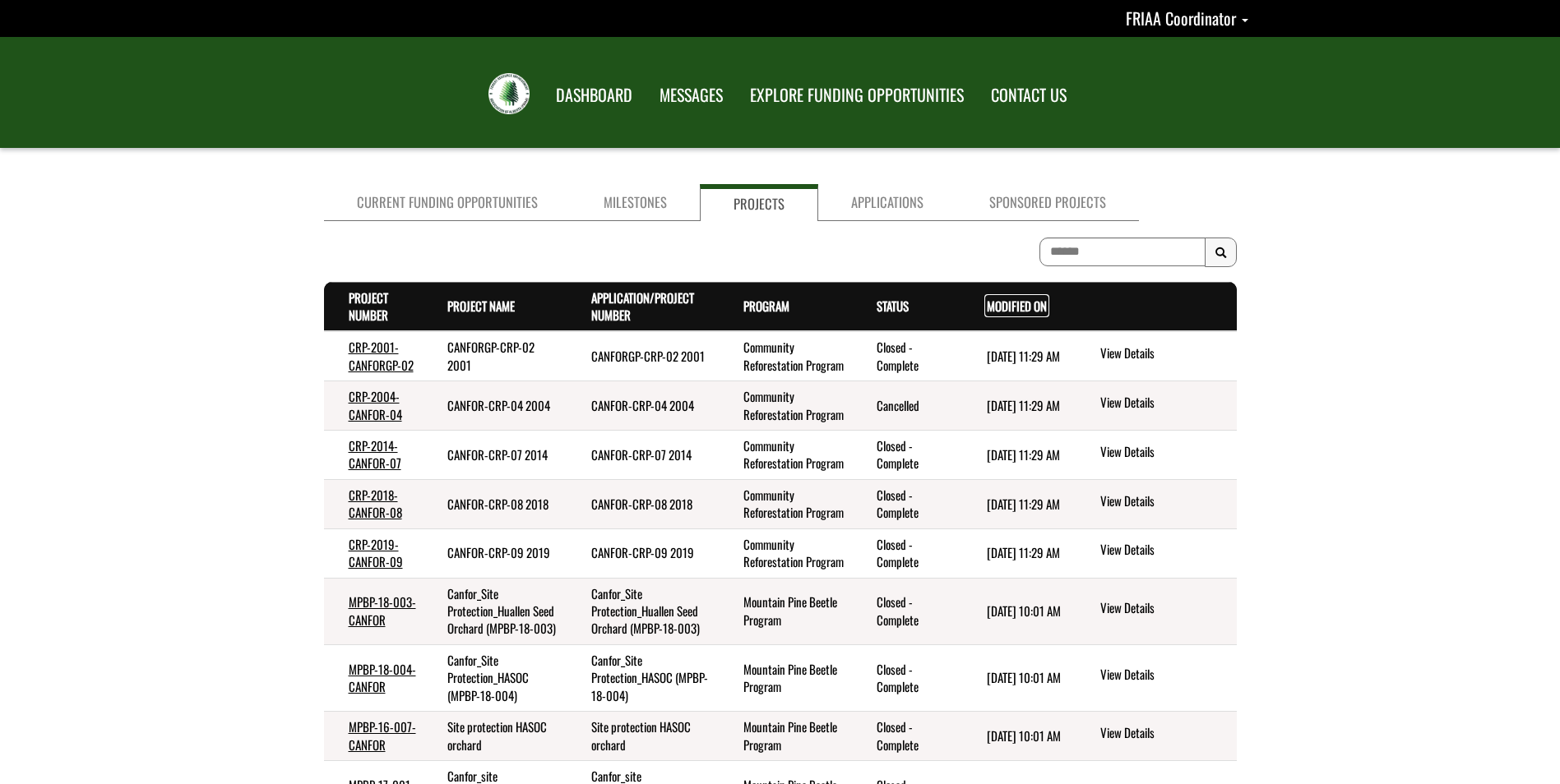
click at [1037, 310] on link "Modified On . sort descending" at bounding box center [1017, 305] width 60 height 18
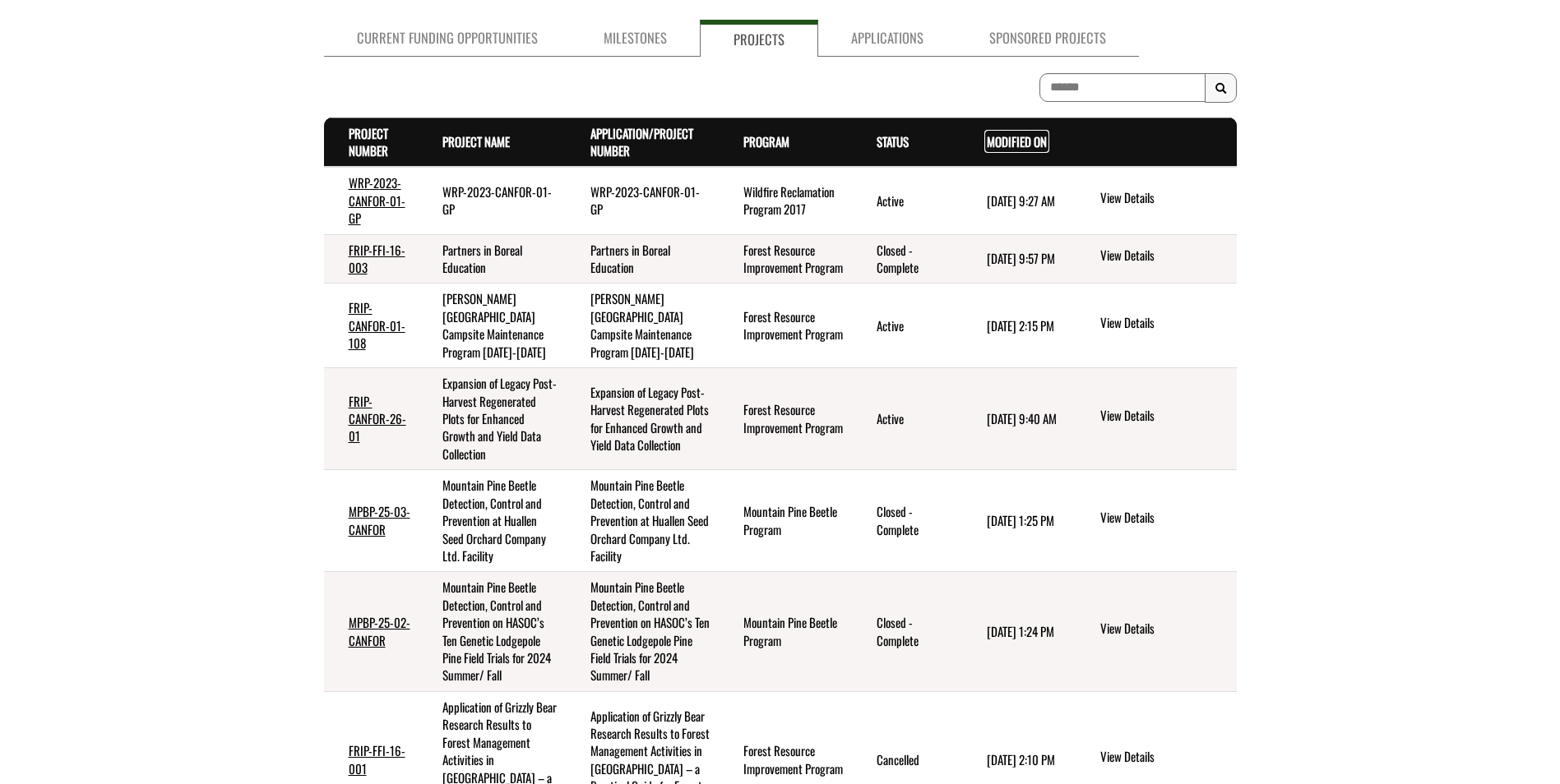
scroll to position [82, 0]
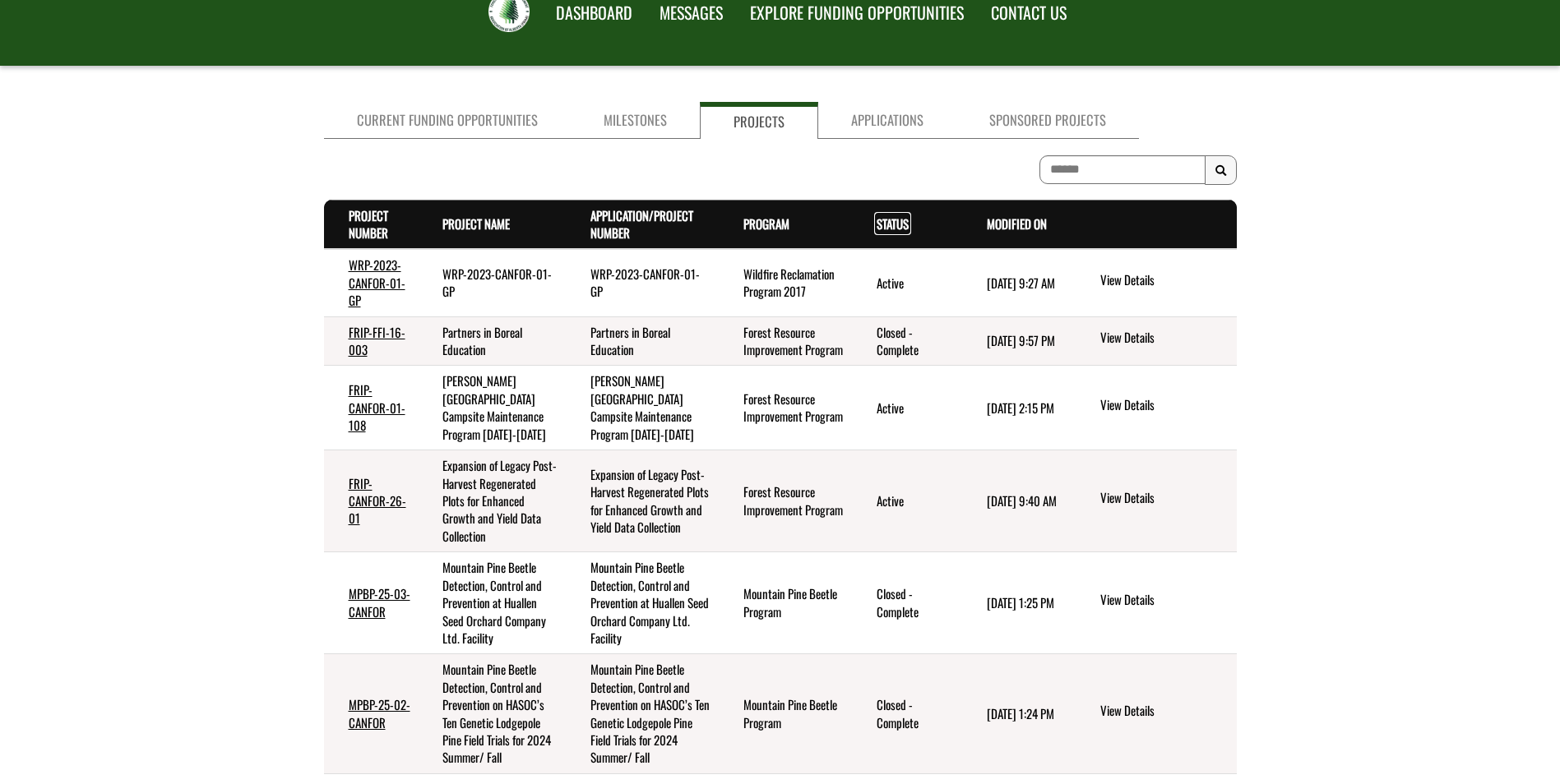
click at [887, 222] on link "Status . sort descending" at bounding box center [893, 223] width 32 height 18
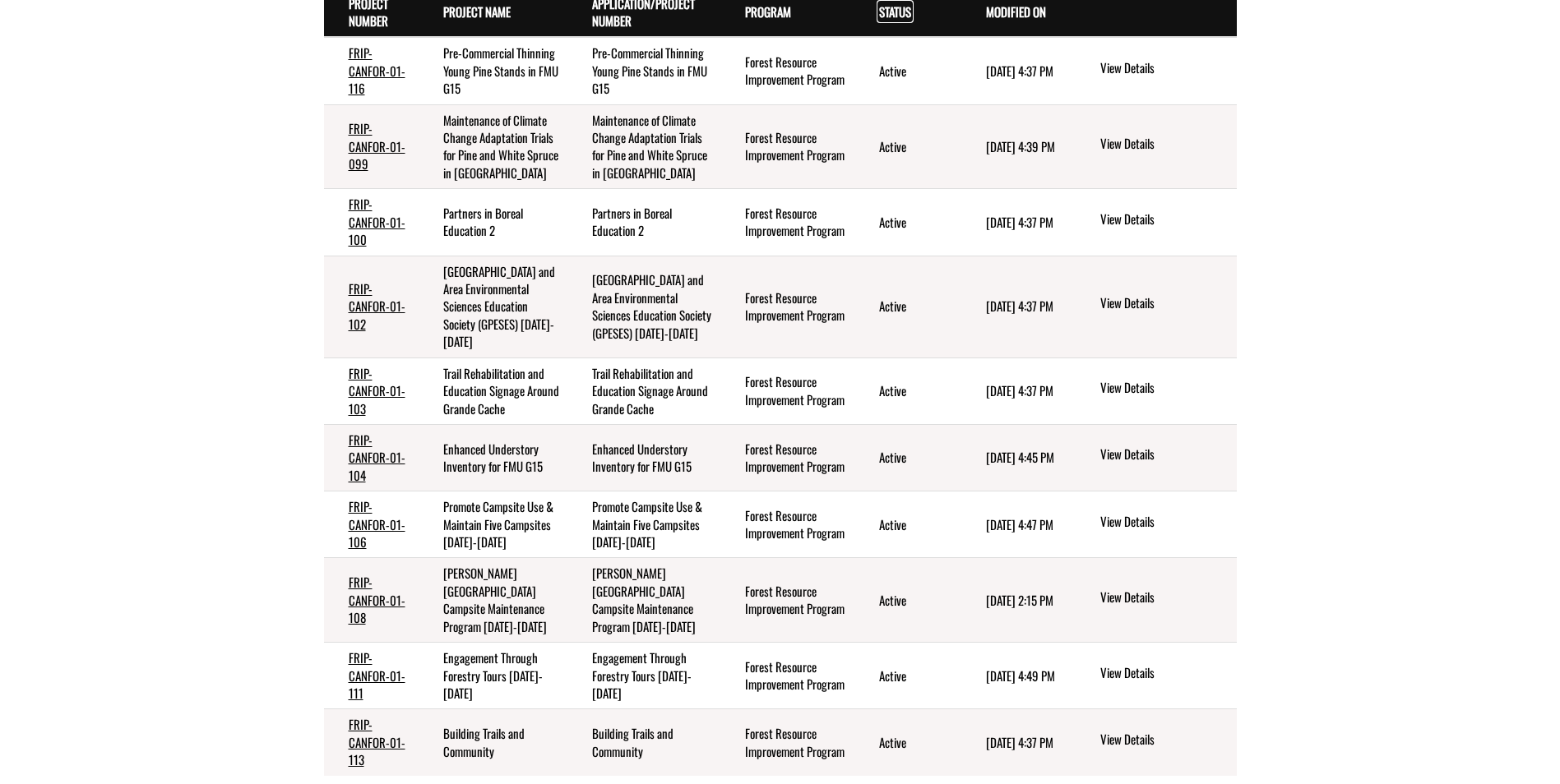
scroll to position [374, 0]
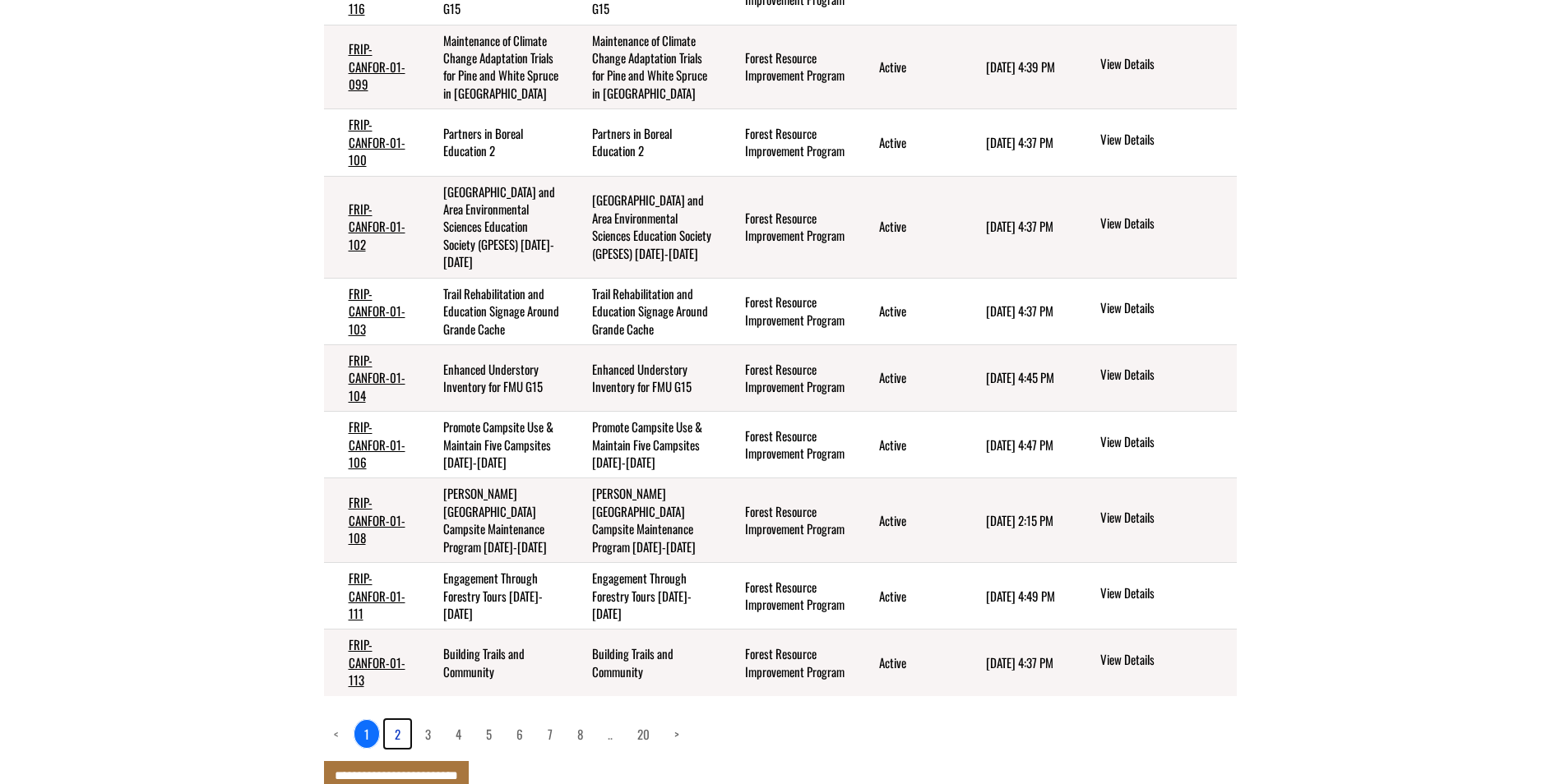
click at [398, 720] on link "2" at bounding box center [398, 733] width 26 height 28
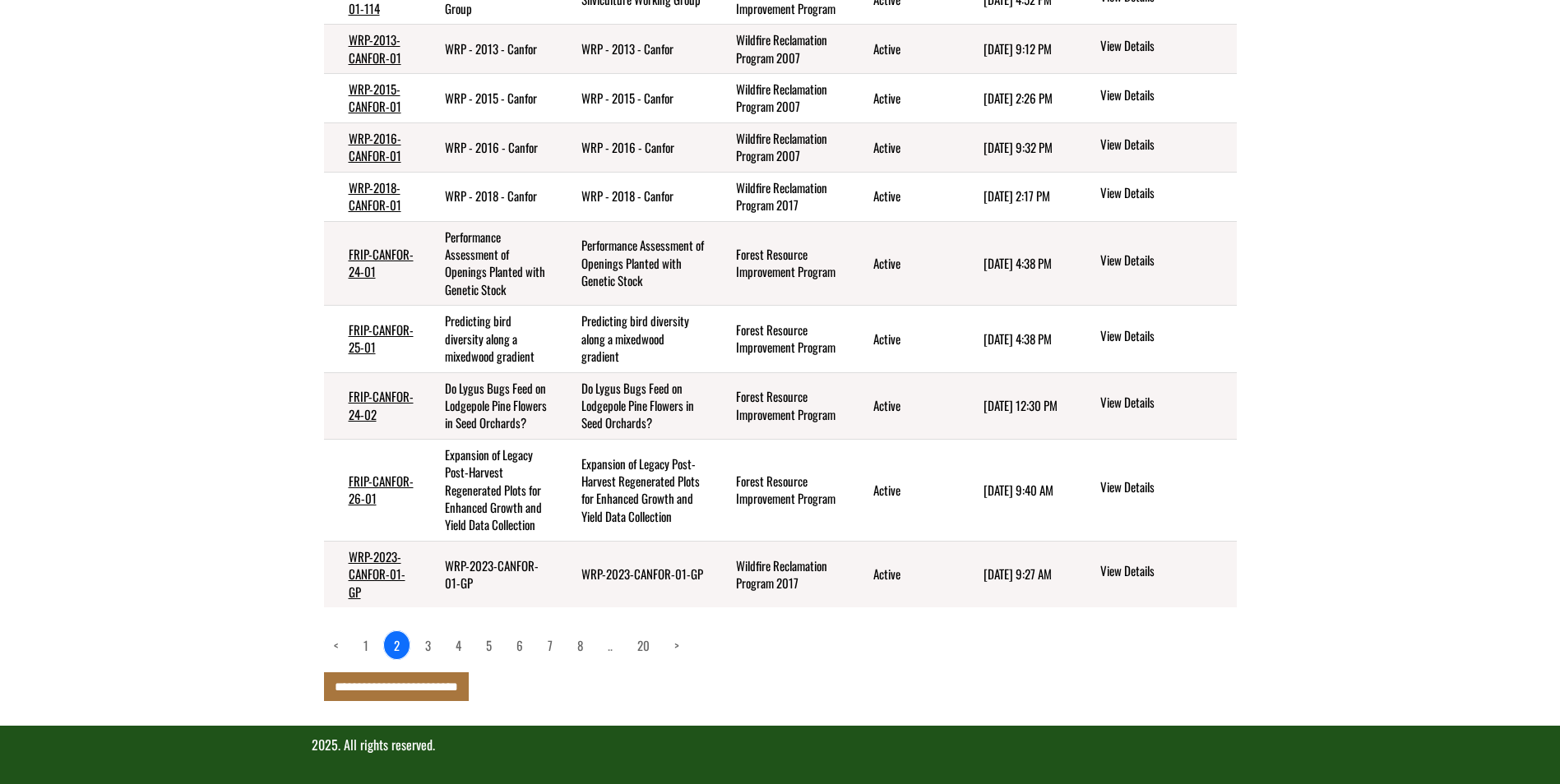
scroll to position [274, 0]
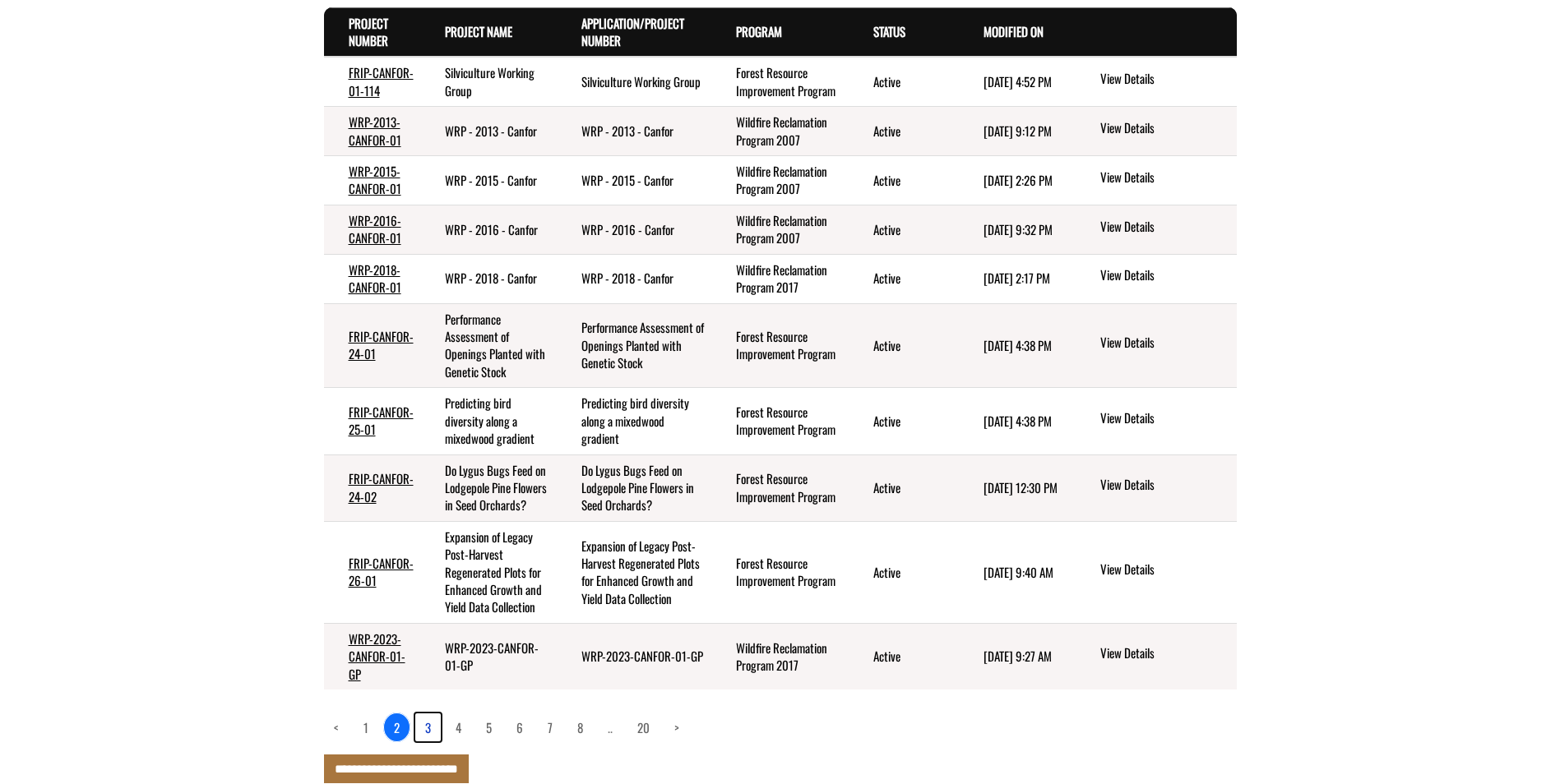
click at [427, 727] on link "3" at bounding box center [428, 727] width 26 height 28
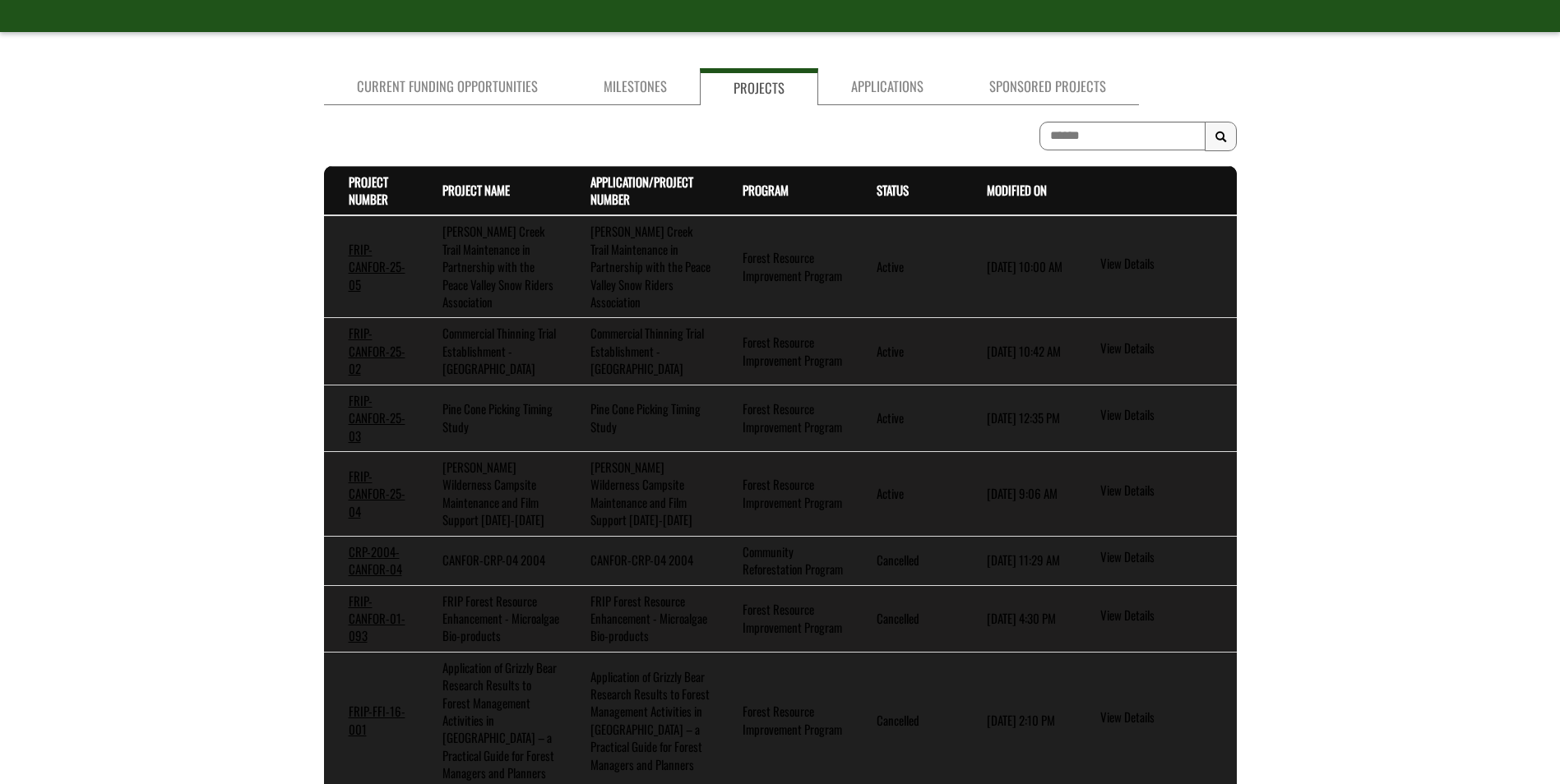
scroll to position [533, 0]
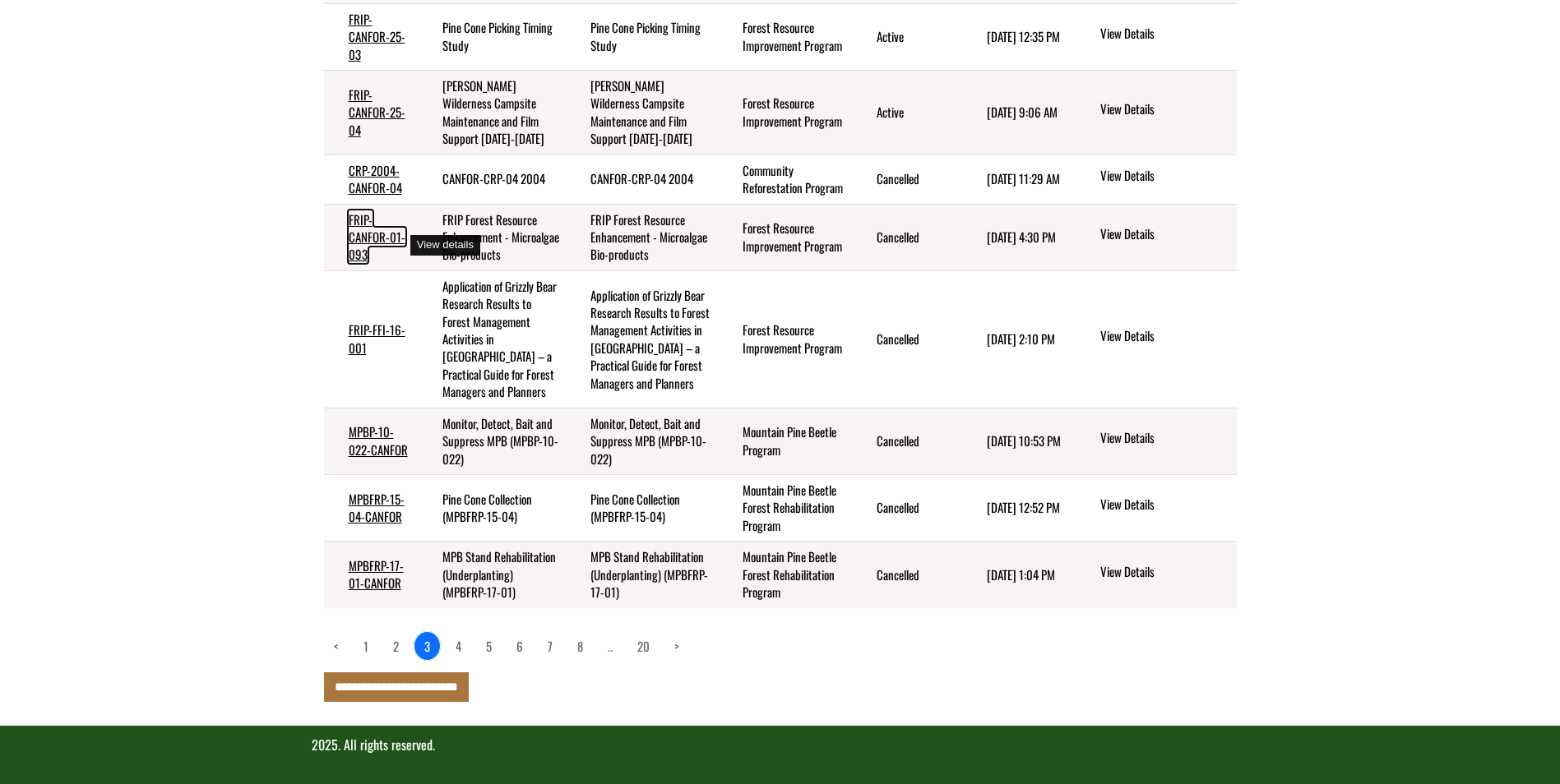
click at [365, 218] on link "FRIP-CANFOR-01-093" at bounding box center [377, 238] width 57 height 54
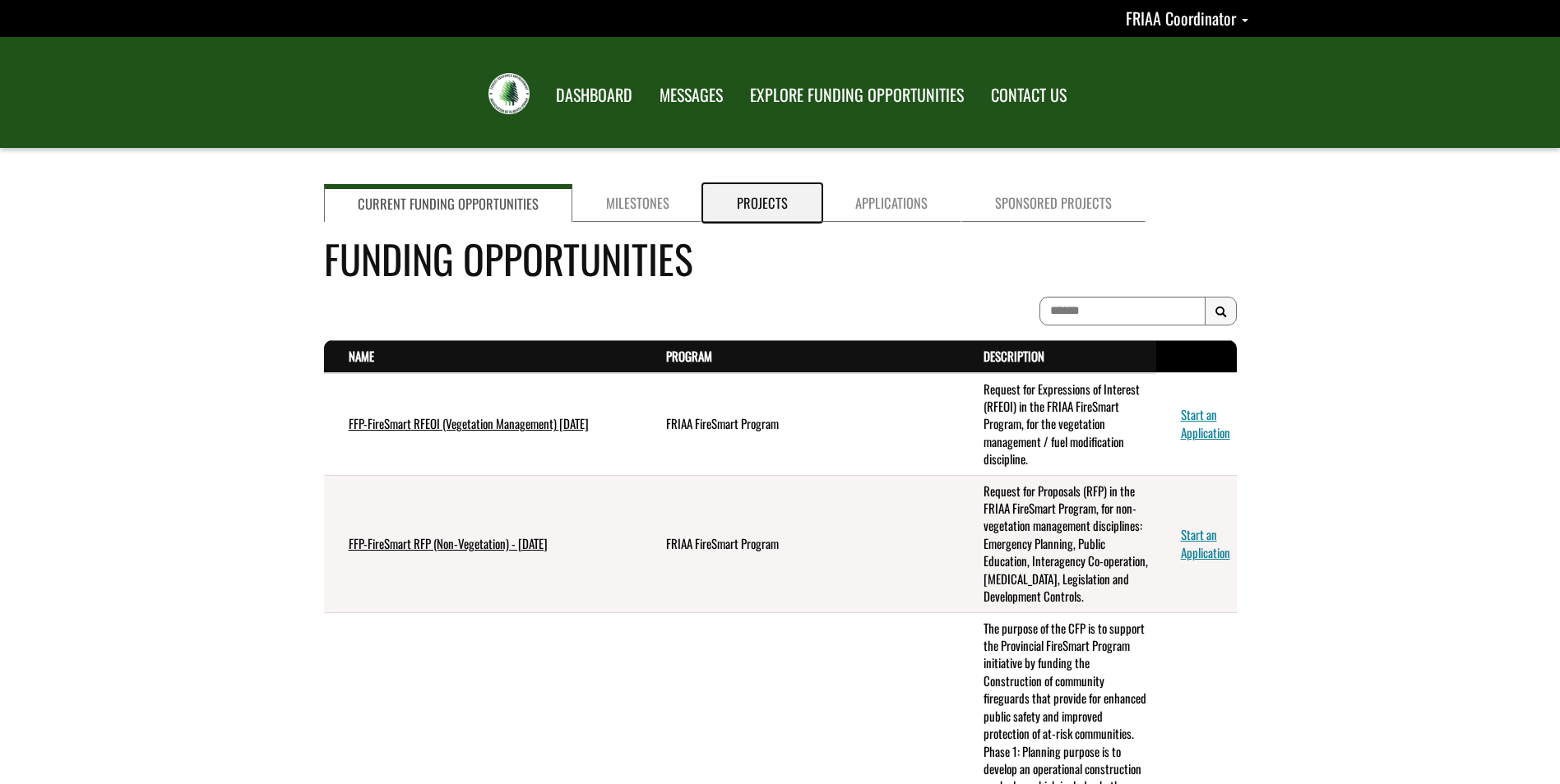
click at [740, 204] on link "Projects" at bounding box center [762, 203] width 119 height 38
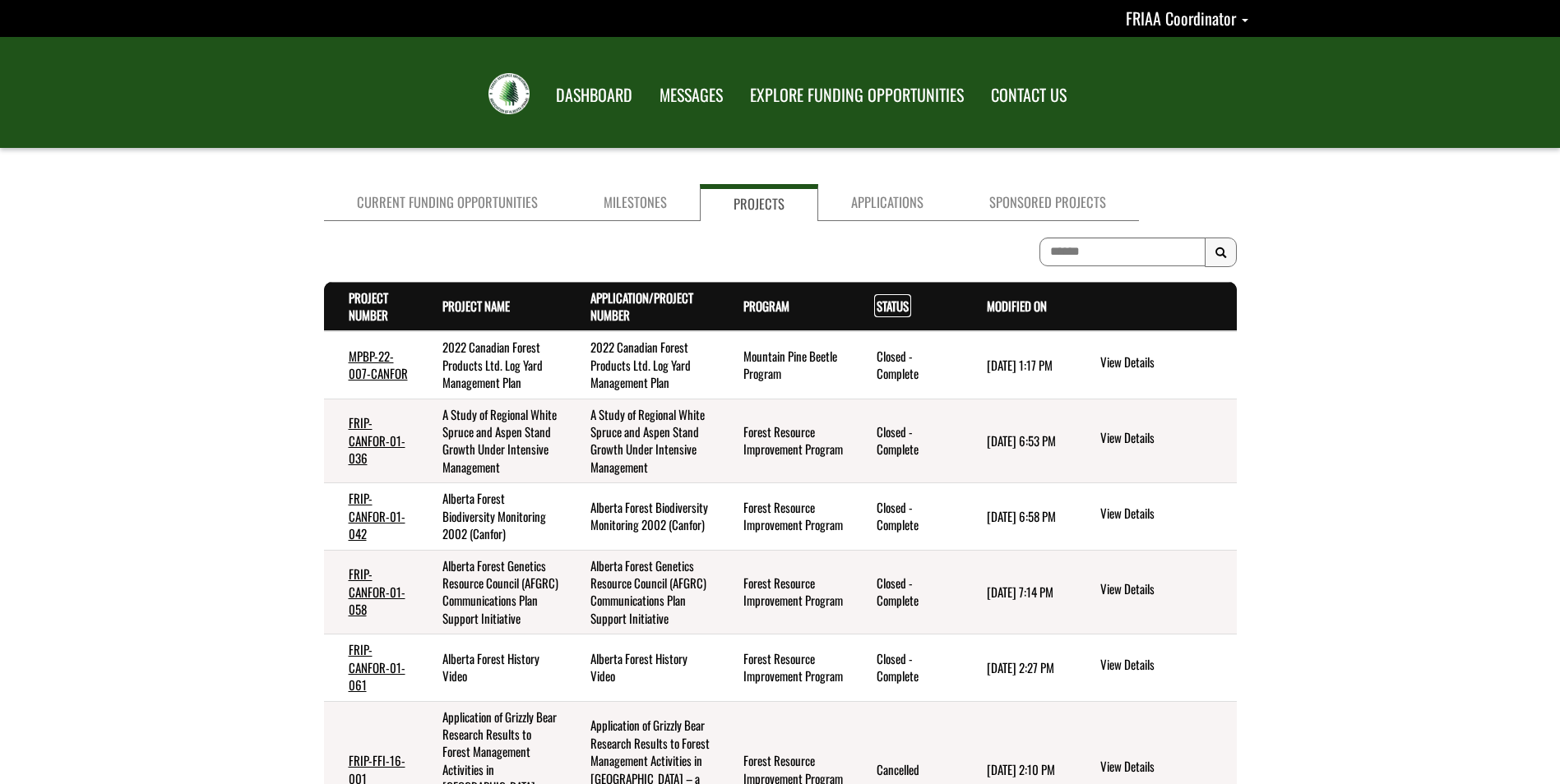
click at [903, 302] on link "Status . sort descending" at bounding box center [893, 305] width 32 height 18
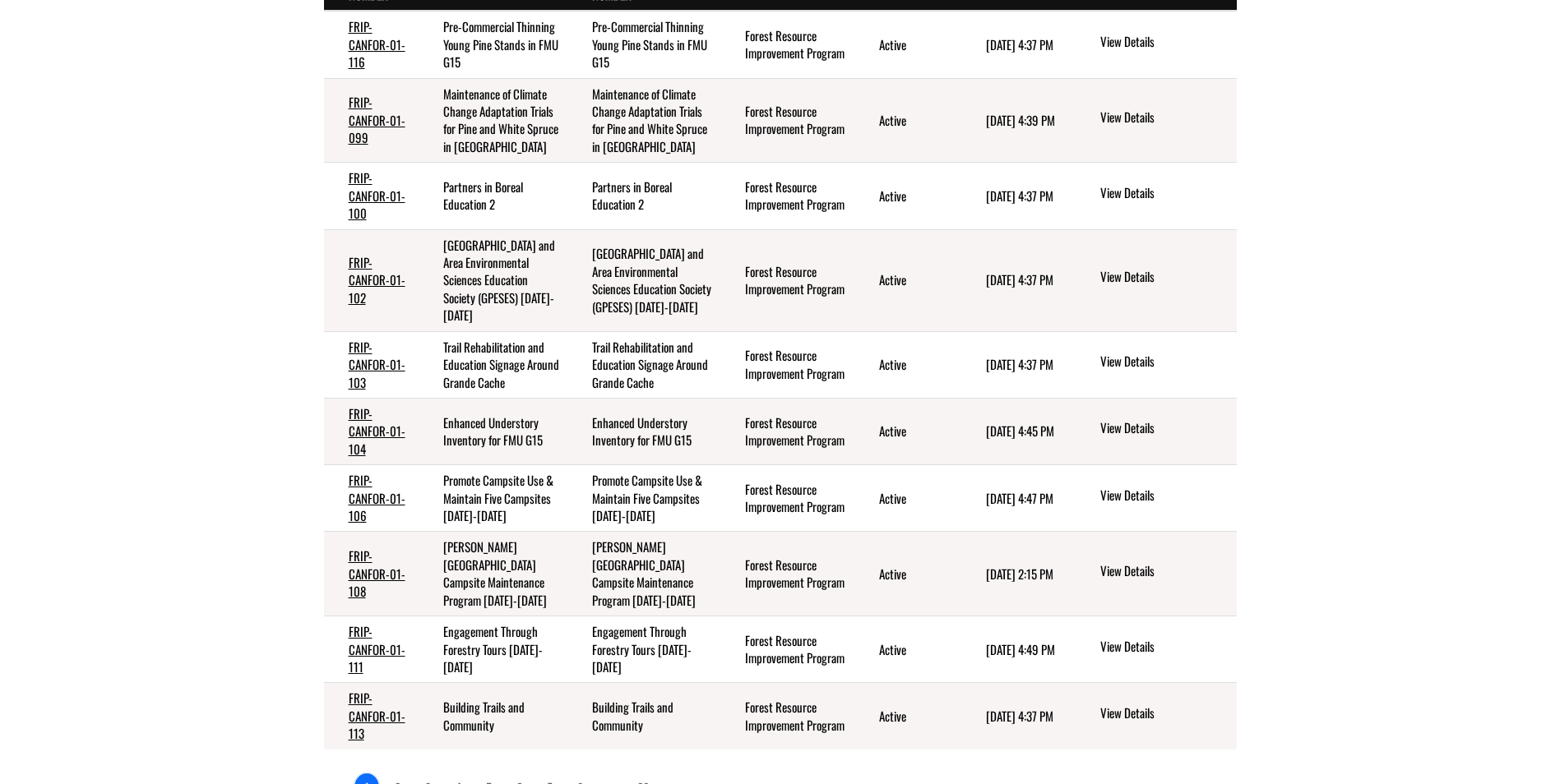
scroll to position [292, 0]
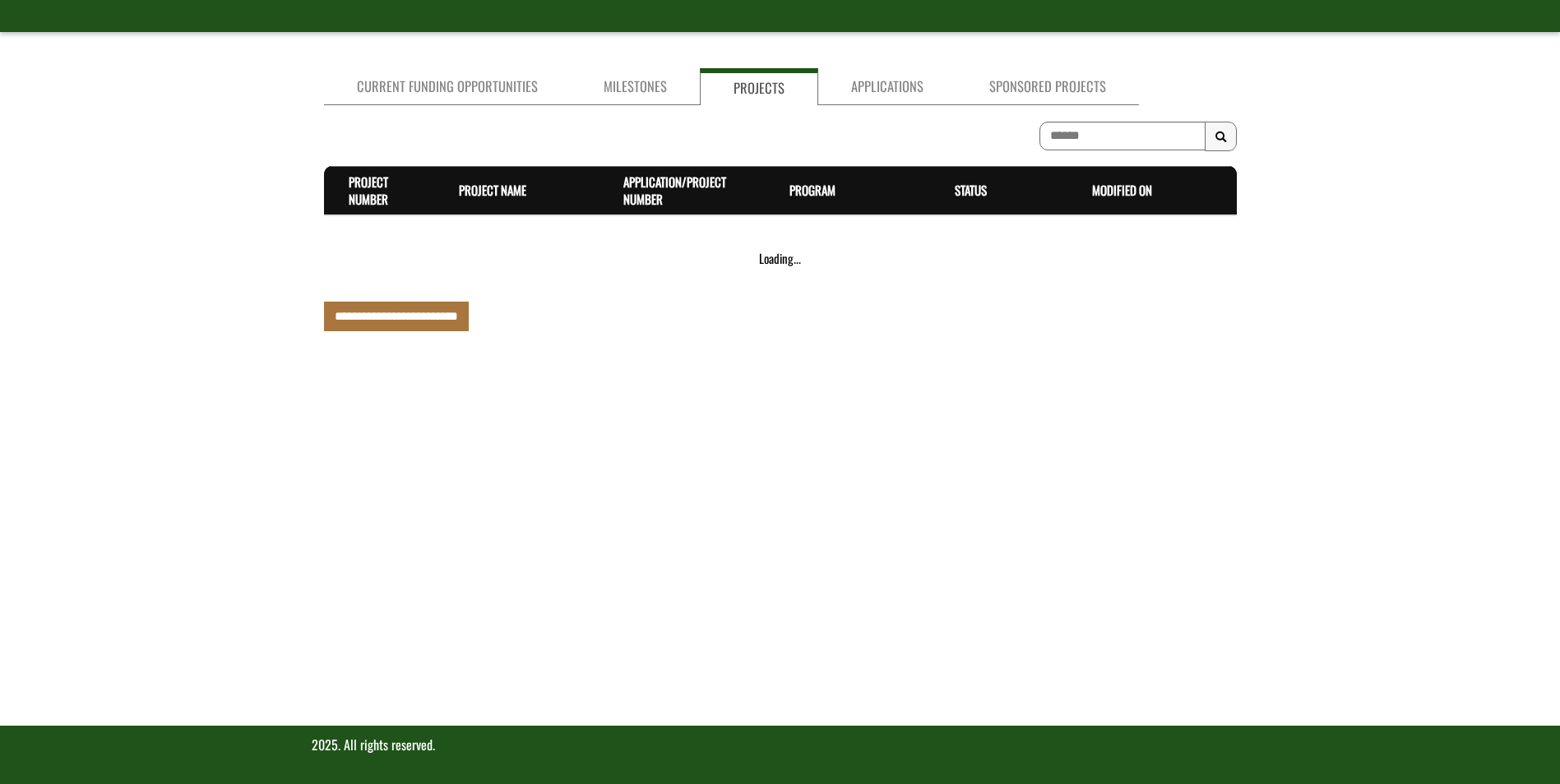
scroll to position [533, 0]
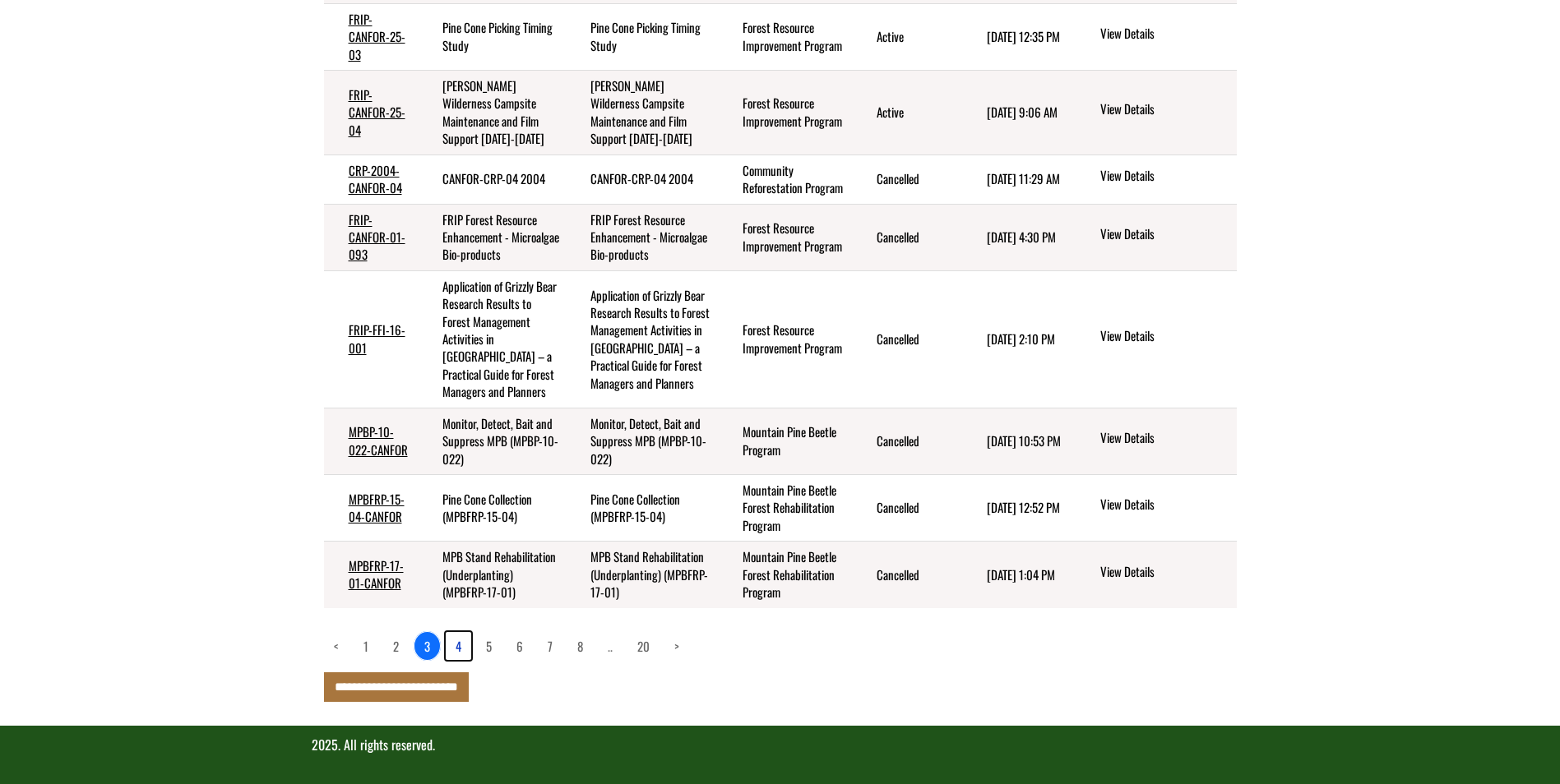
click at [459, 646] on link "4" at bounding box center [458, 646] width 26 height 28
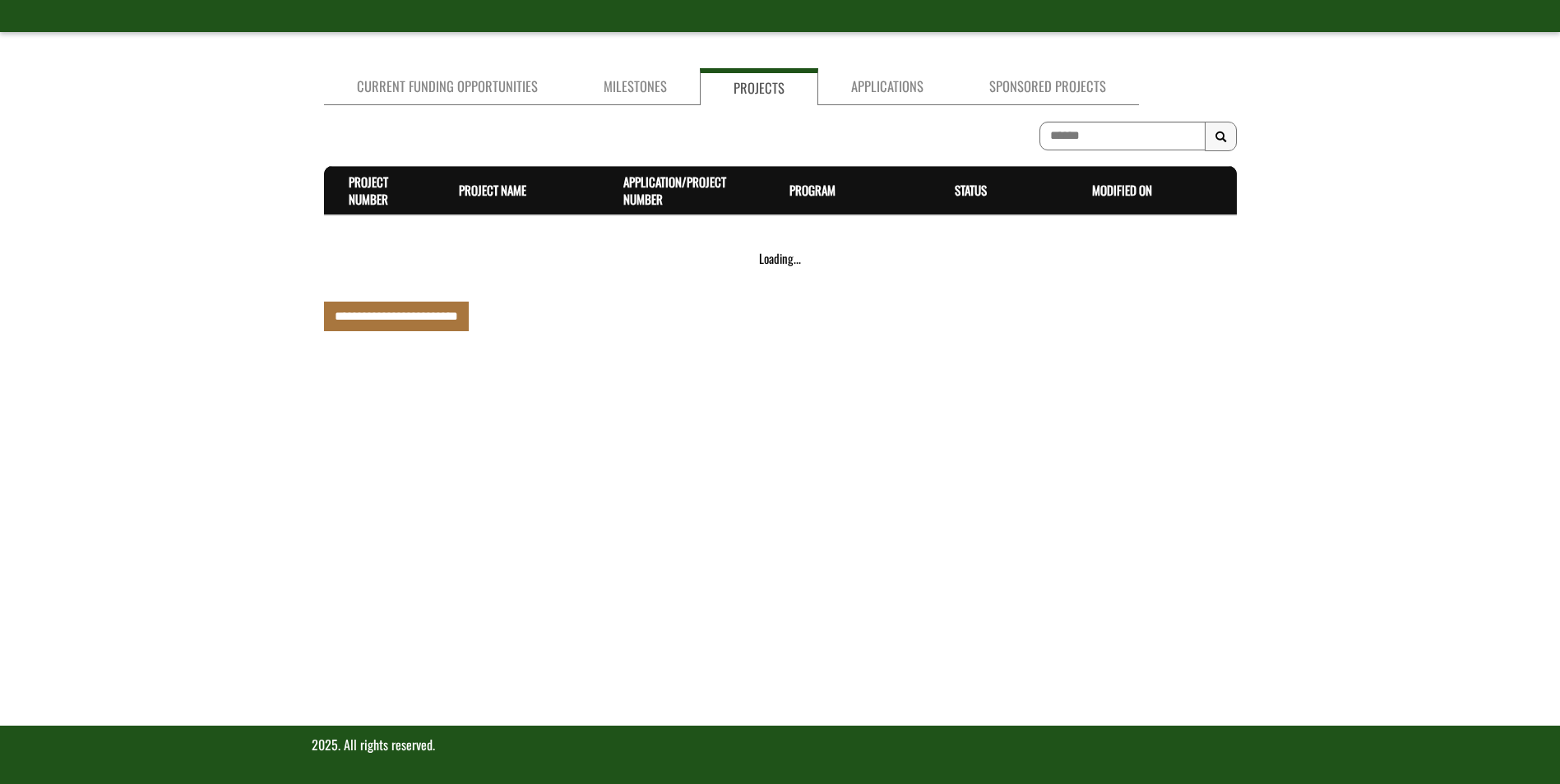
scroll to position [215, 0]
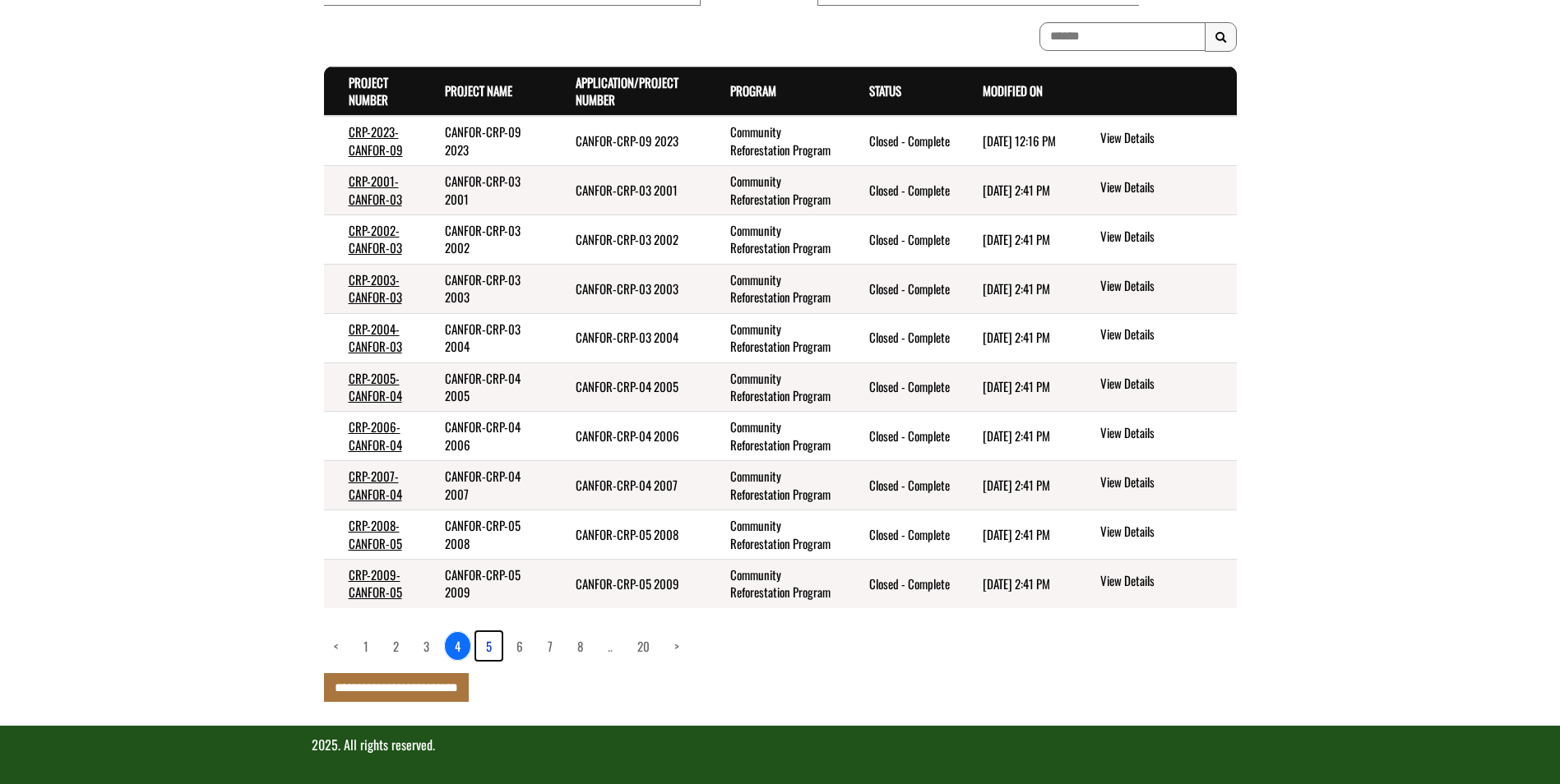
click at [493, 648] on link "5" at bounding box center [489, 646] width 26 height 28
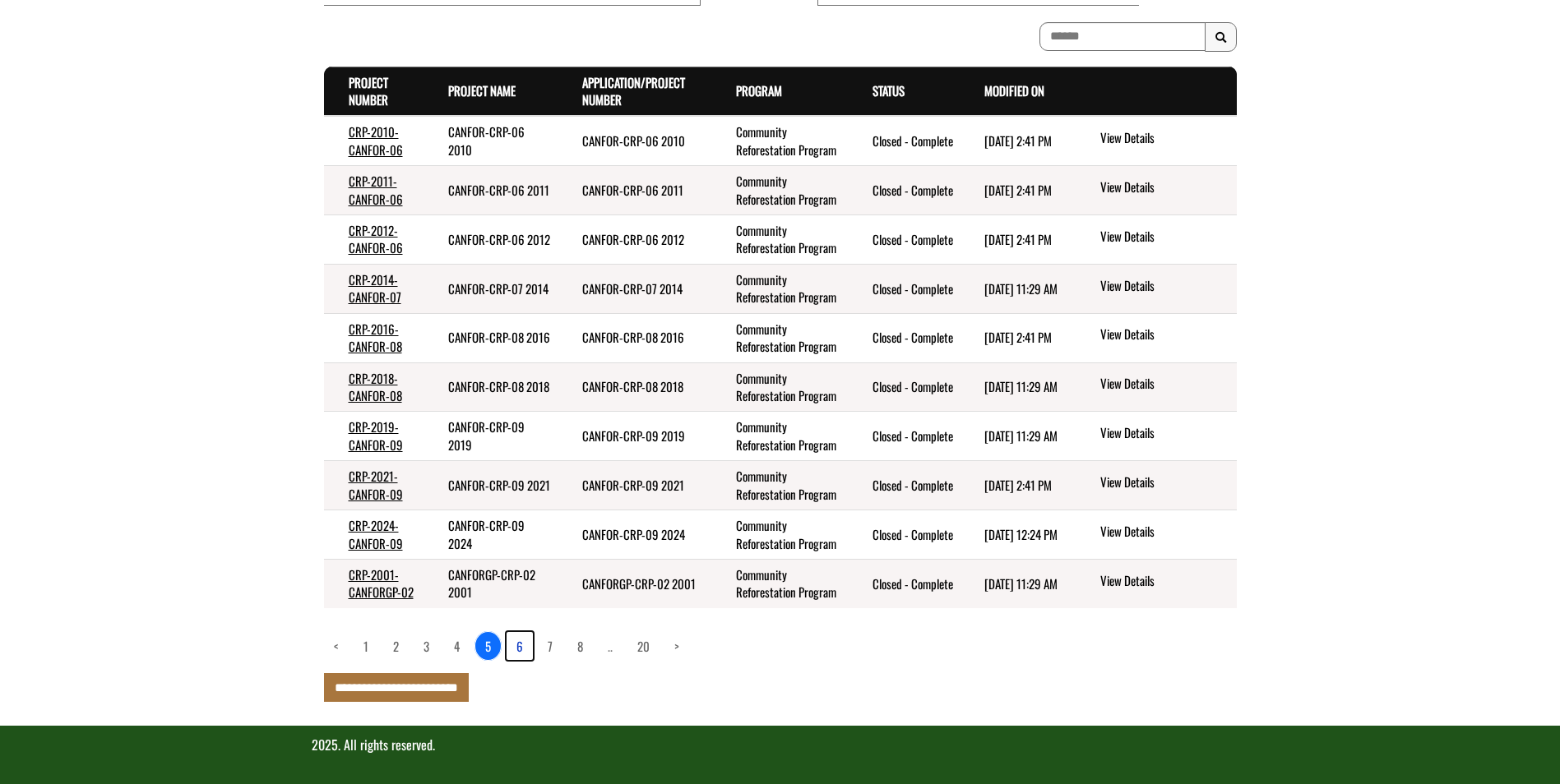
click at [516, 647] on link "6" at bounding box center [519, 646] width 26 height 28
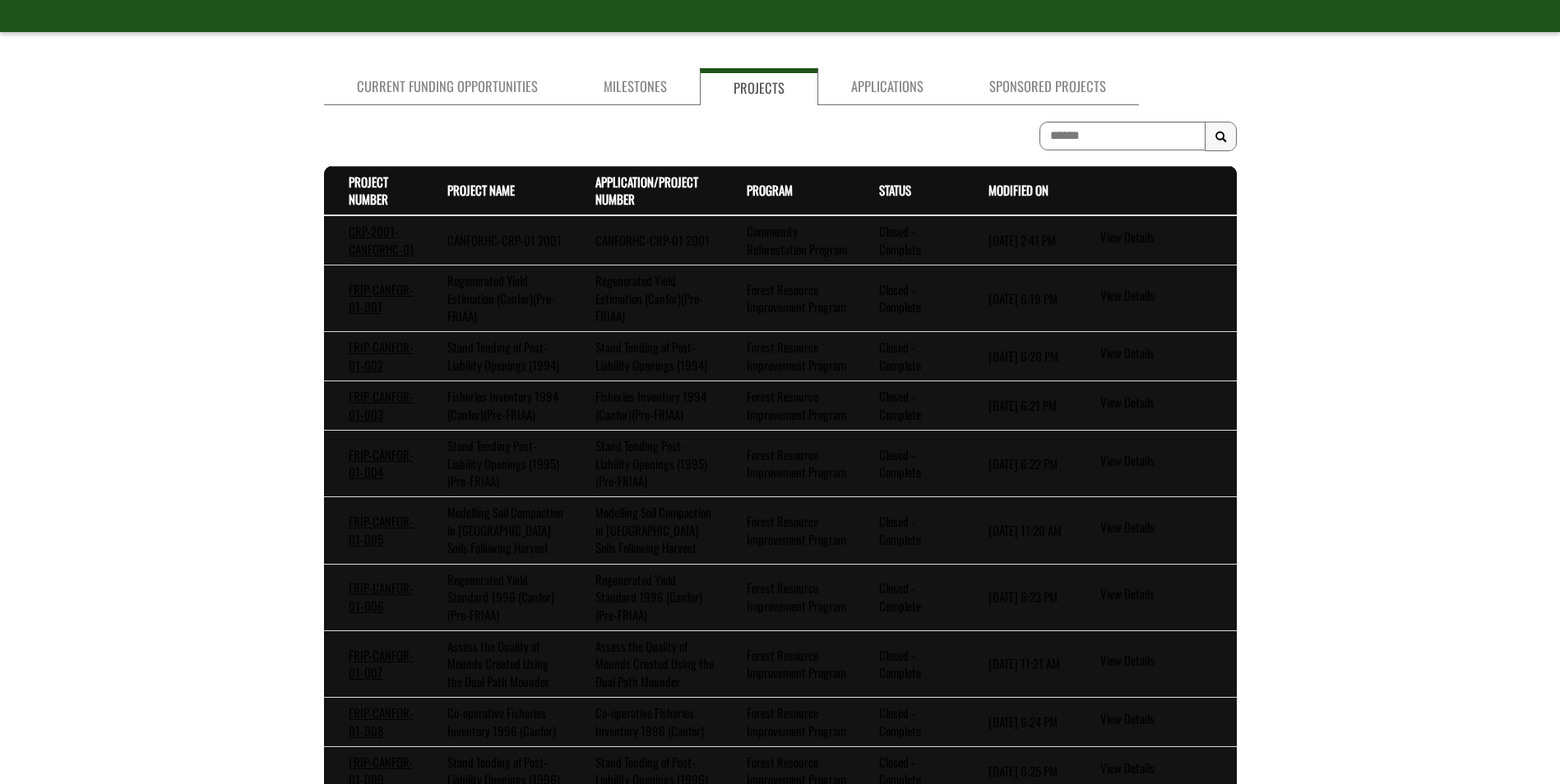
scroll to position [392, 0]
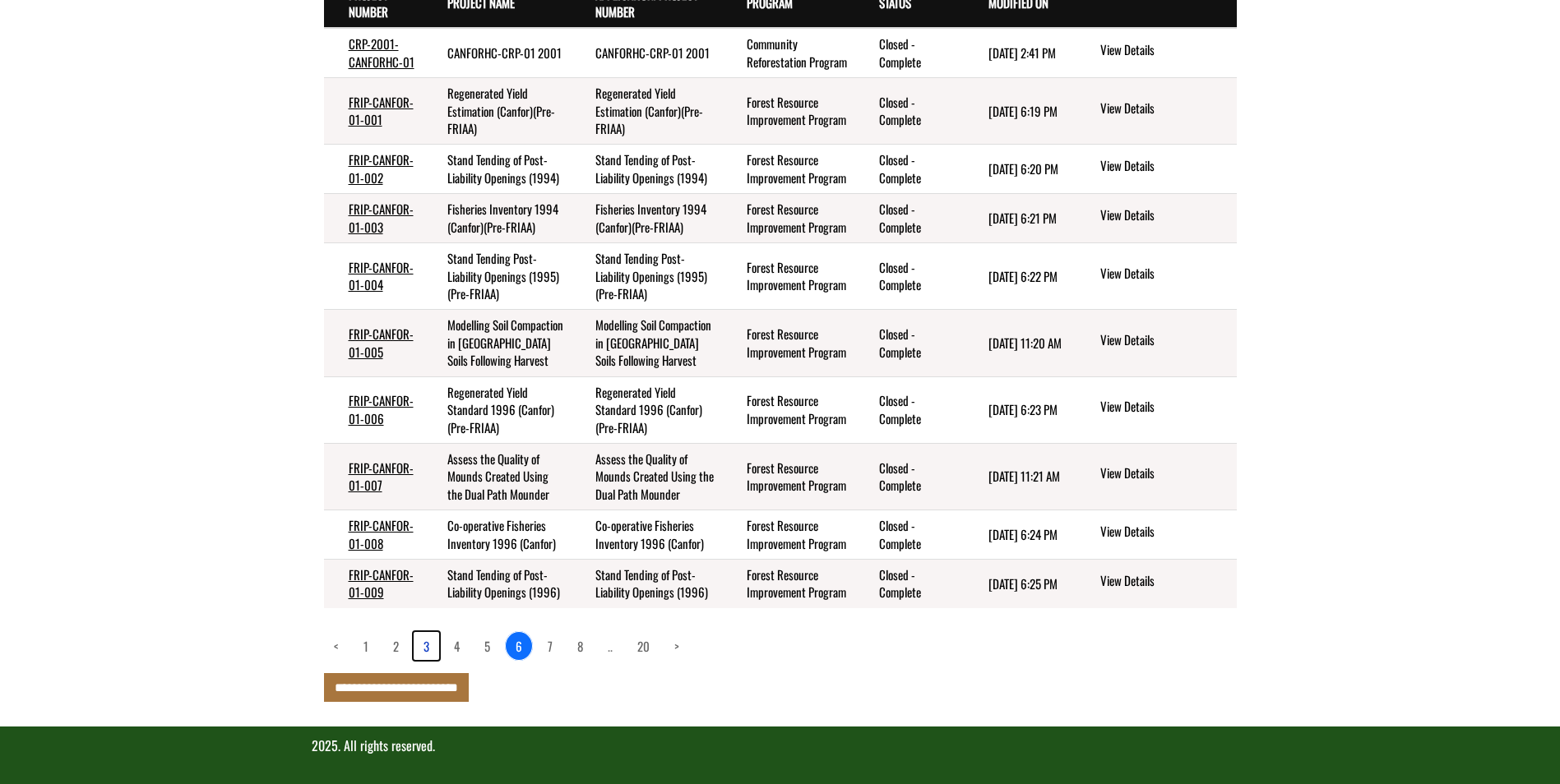
click at [423, 647] on link "3" at bounding box center [426, 646] width 26 height 28
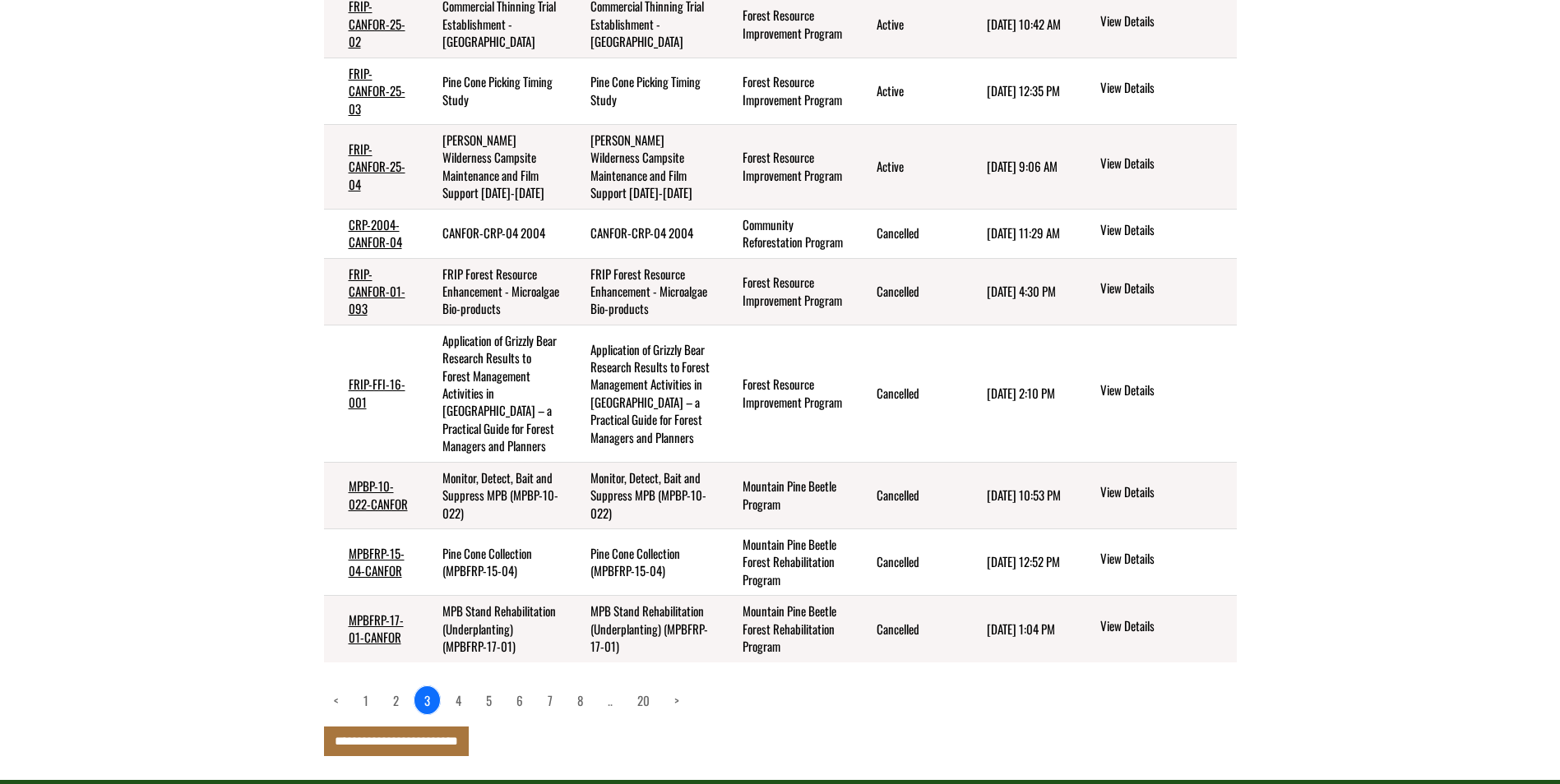
scroll to position [533, 0]
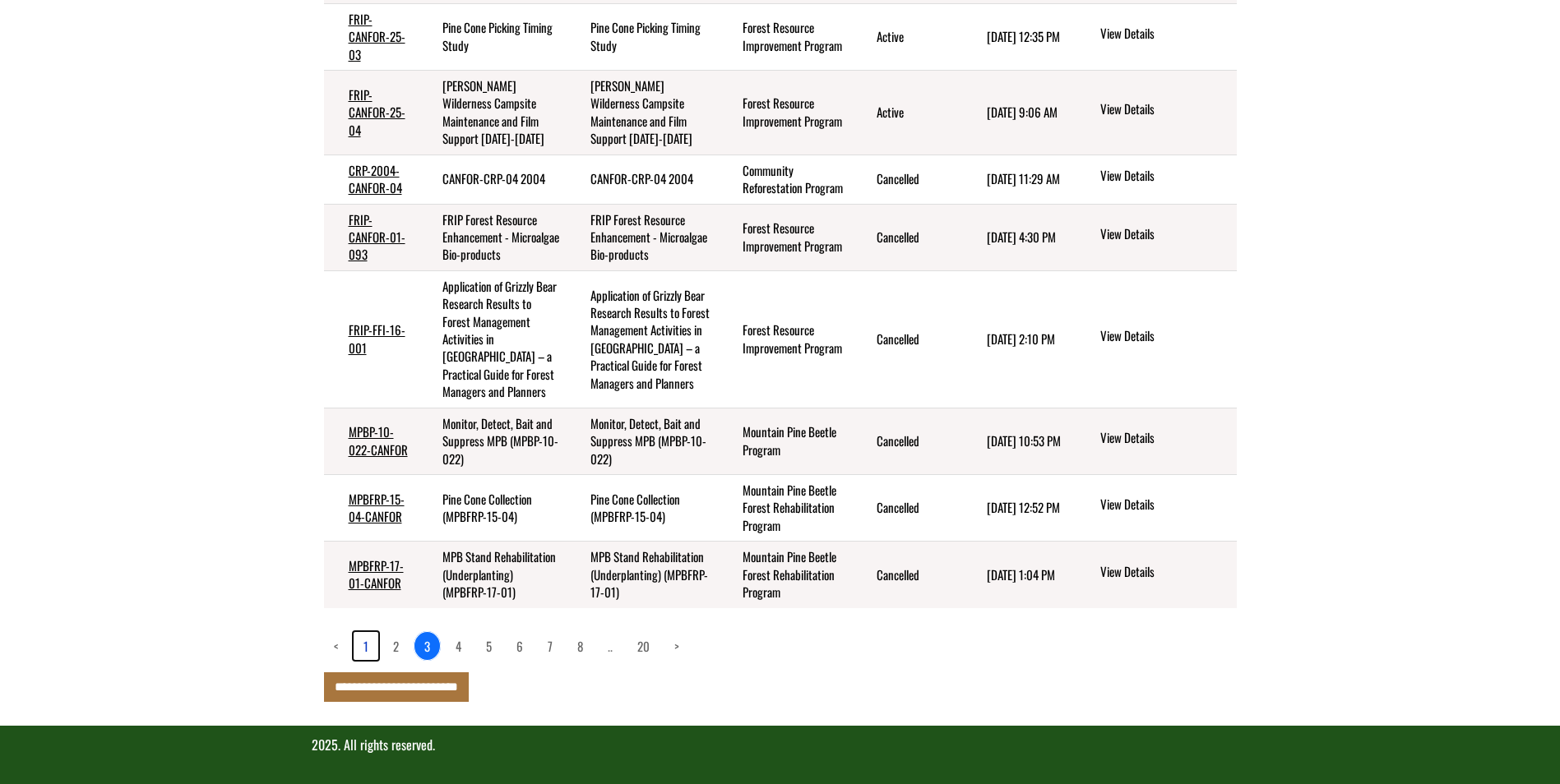
click at [361, 646] on link "1" at bounding box center [366, 646] width 25 height 28
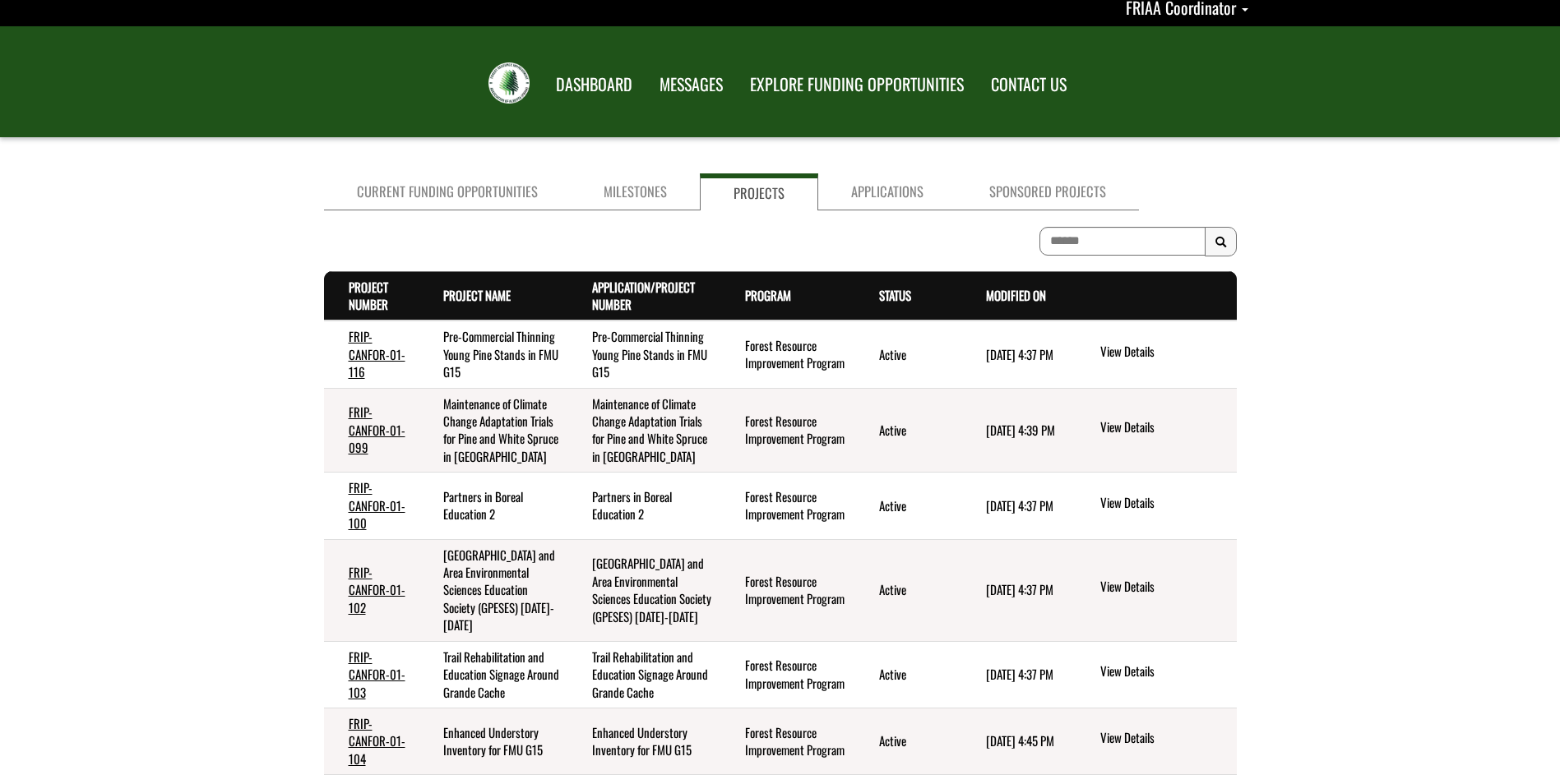
scroll to position [0, 0]
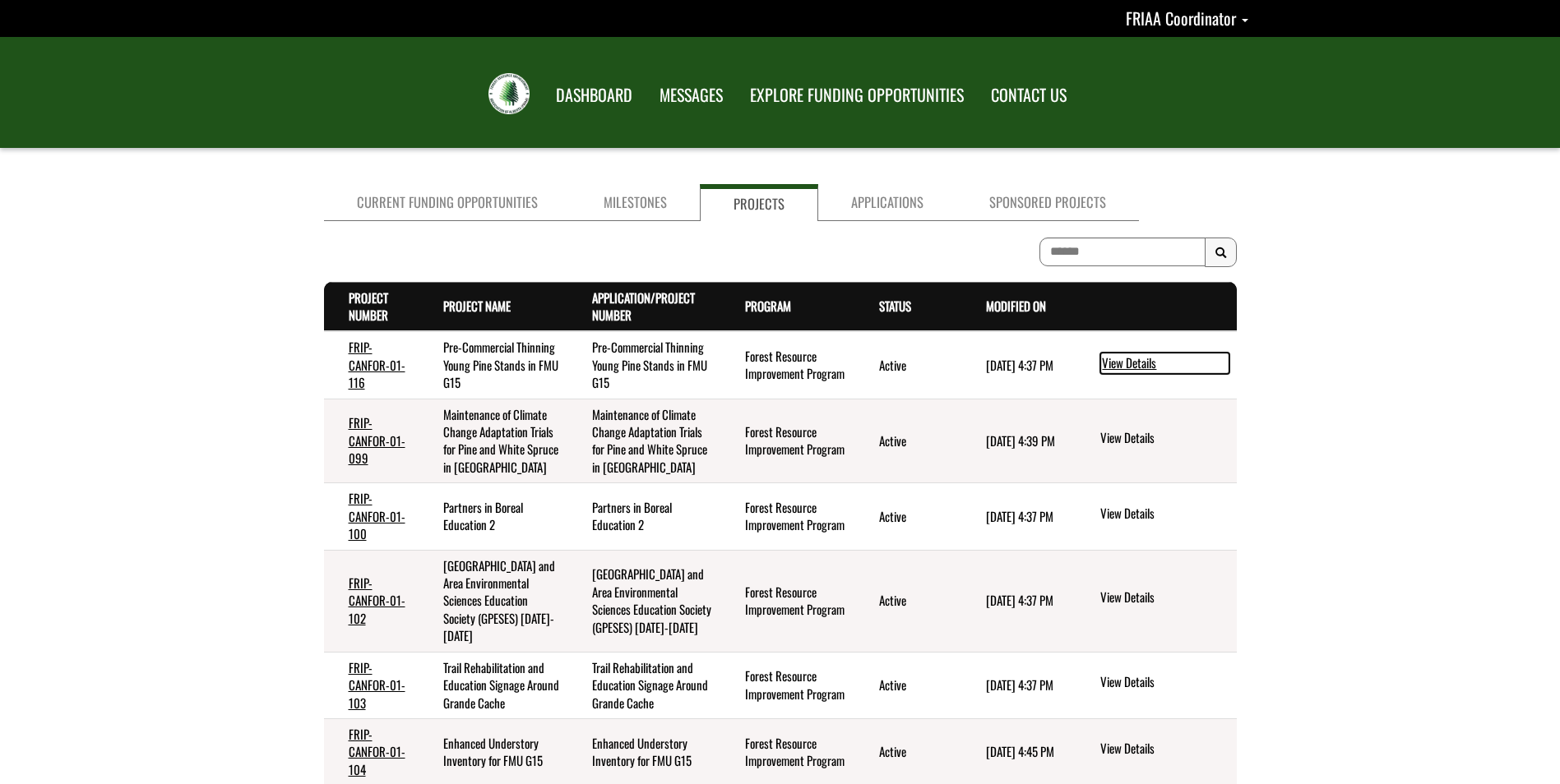
click at [1114, 360] on link "View Details" at bounding box center [1165, 363] width 130 height 21
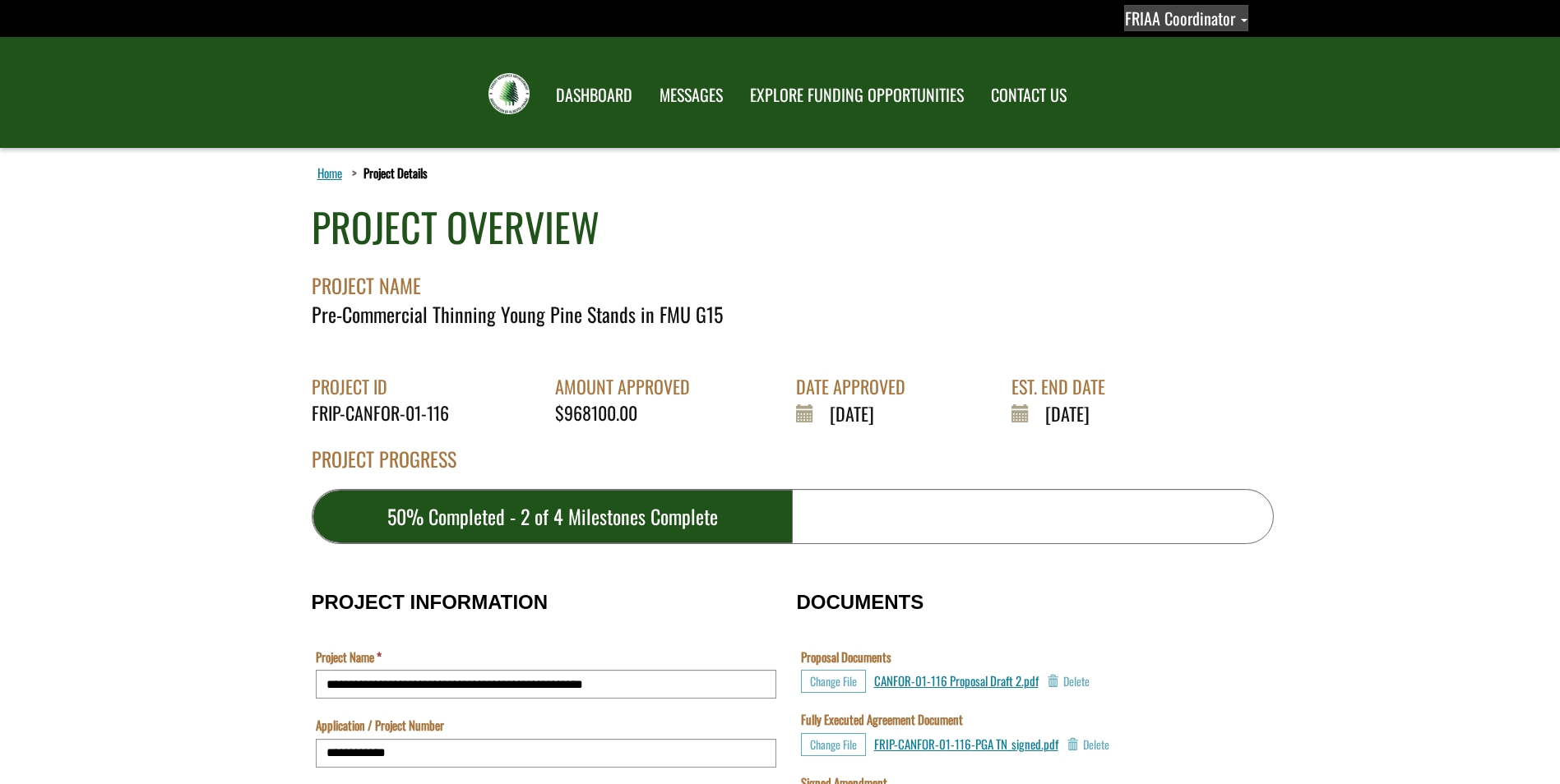
click at [1195, 22] on span "FRIAA Coordinator" at bounding box center [1179, 18] width 110 height 25
click at [1163, 85] on link "Sign out" at bounding box center [1172, 87] width 128 height 22
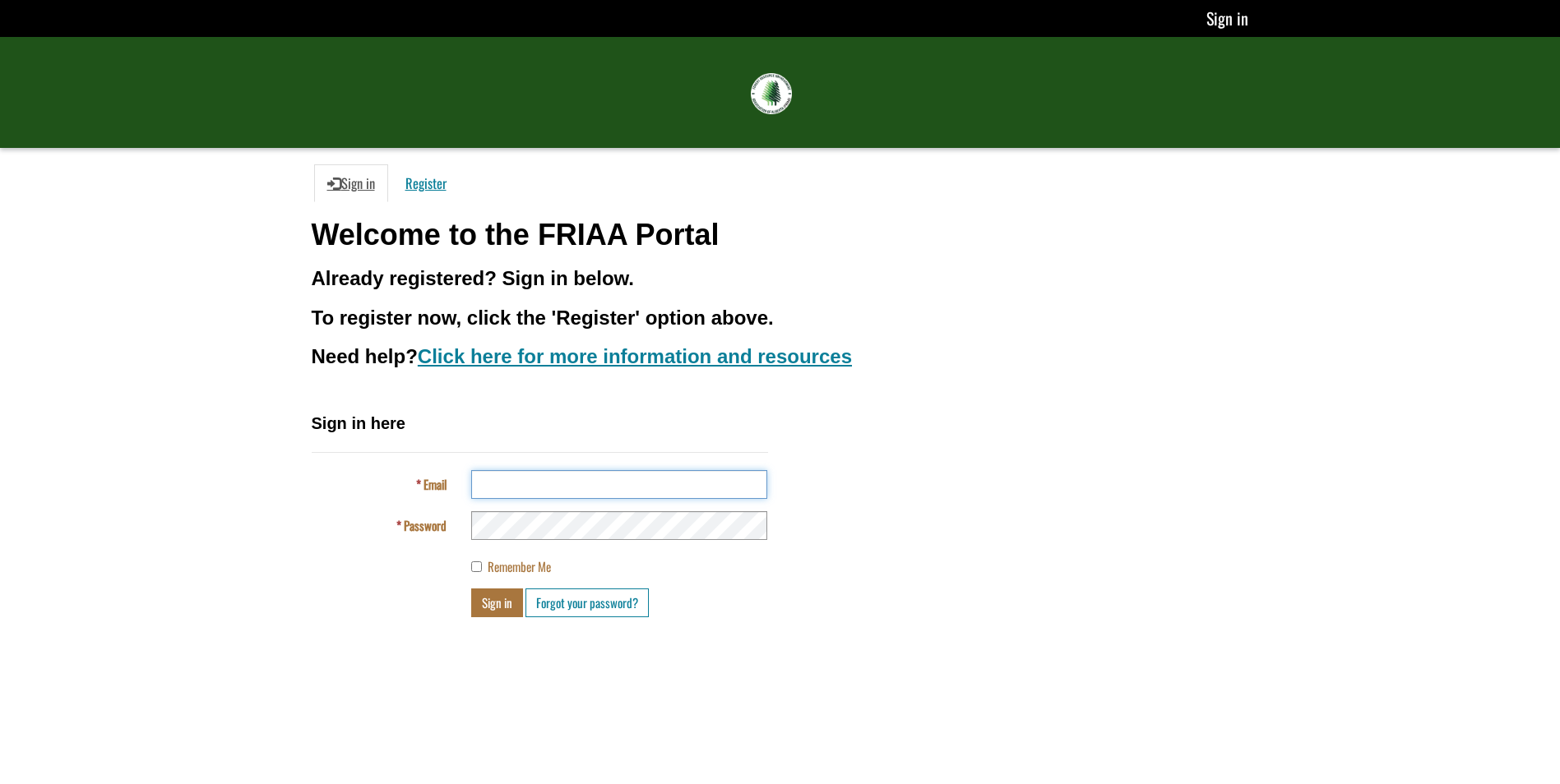
click at [498, 484] on input "Email" at bounding box center [618, 485] width 296 height 29
type input "**********"
click at [486, 618] on div "**********" at bounding box center [540, 521] width 482 height 218
click at [487, 600] on button "Sign in" at bounding box center [497, 603] width 52 height 29
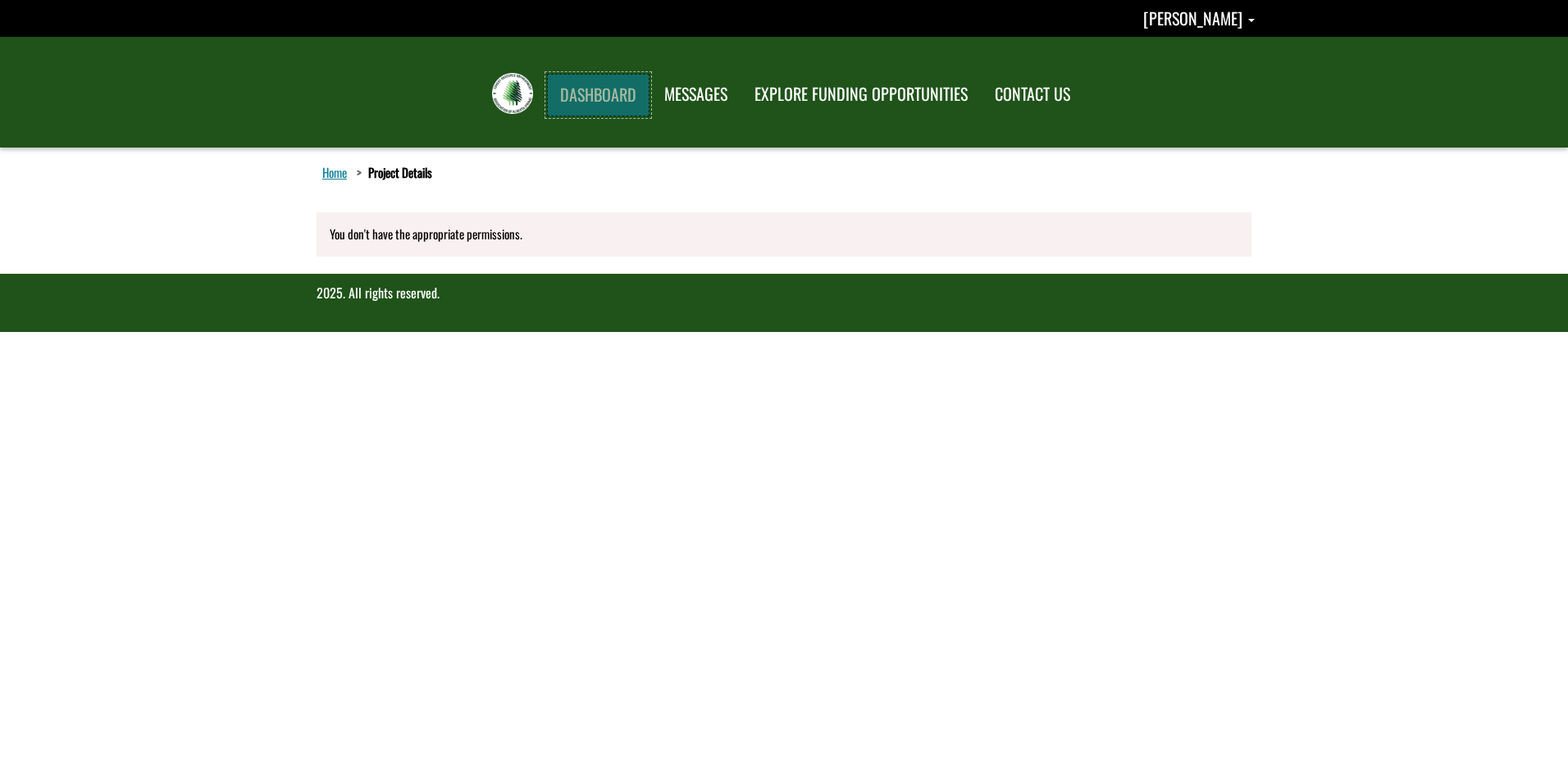
click at [582, 92] on link "DASHBOARD" at bounding box center [598, 95] width 102 height 43
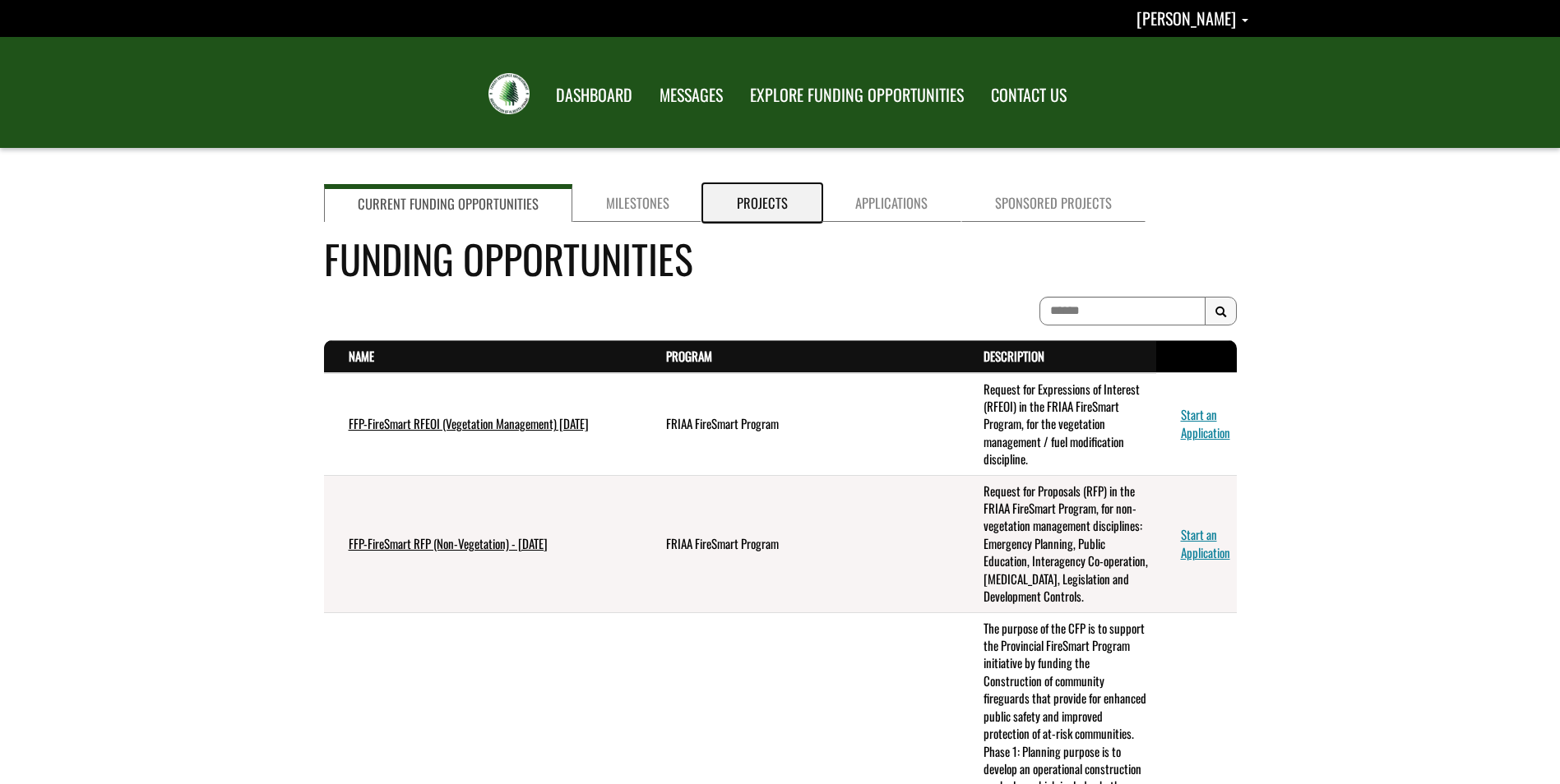
click at [723, 196] on link "Projects" at bounding box center [762, 203] width 119 height 38
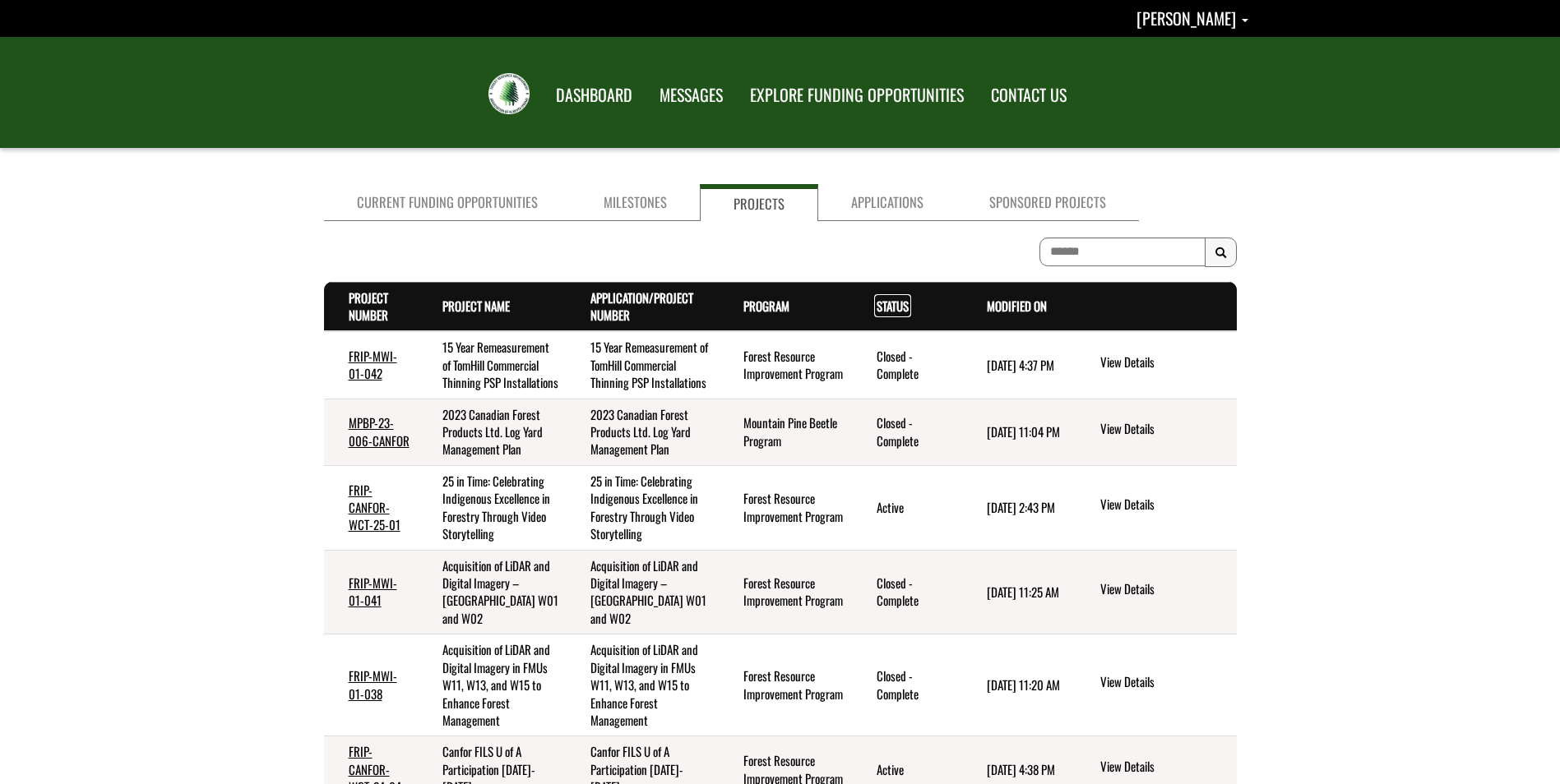
click at [883, 312] on link "Status . sort descending" at bounding box center [893, 305] width 32 height 18
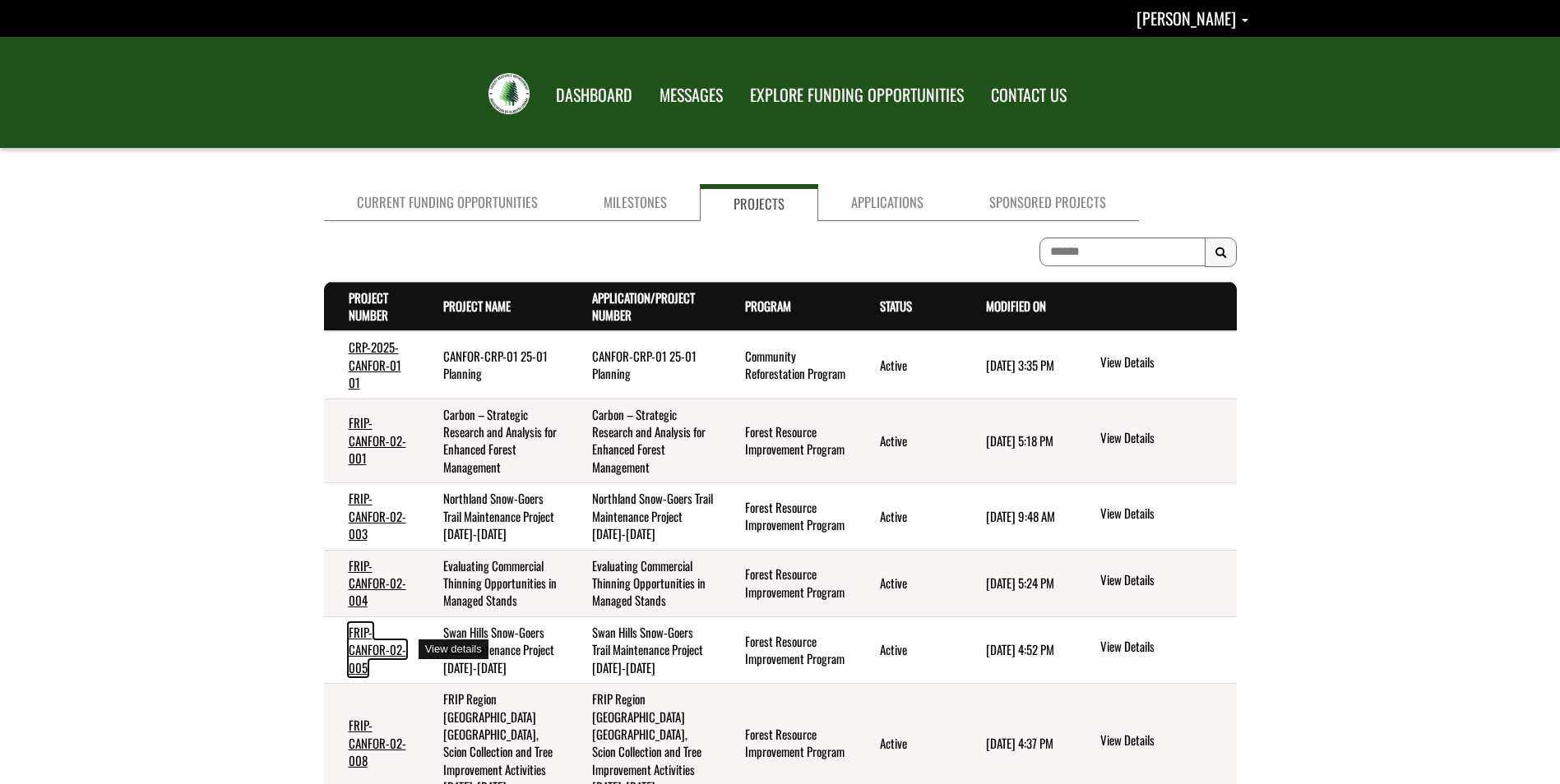
click at [355, 638] on link "FRIP-CANFOR-02-005" at bounding box center [377, 650] width 57 height 54
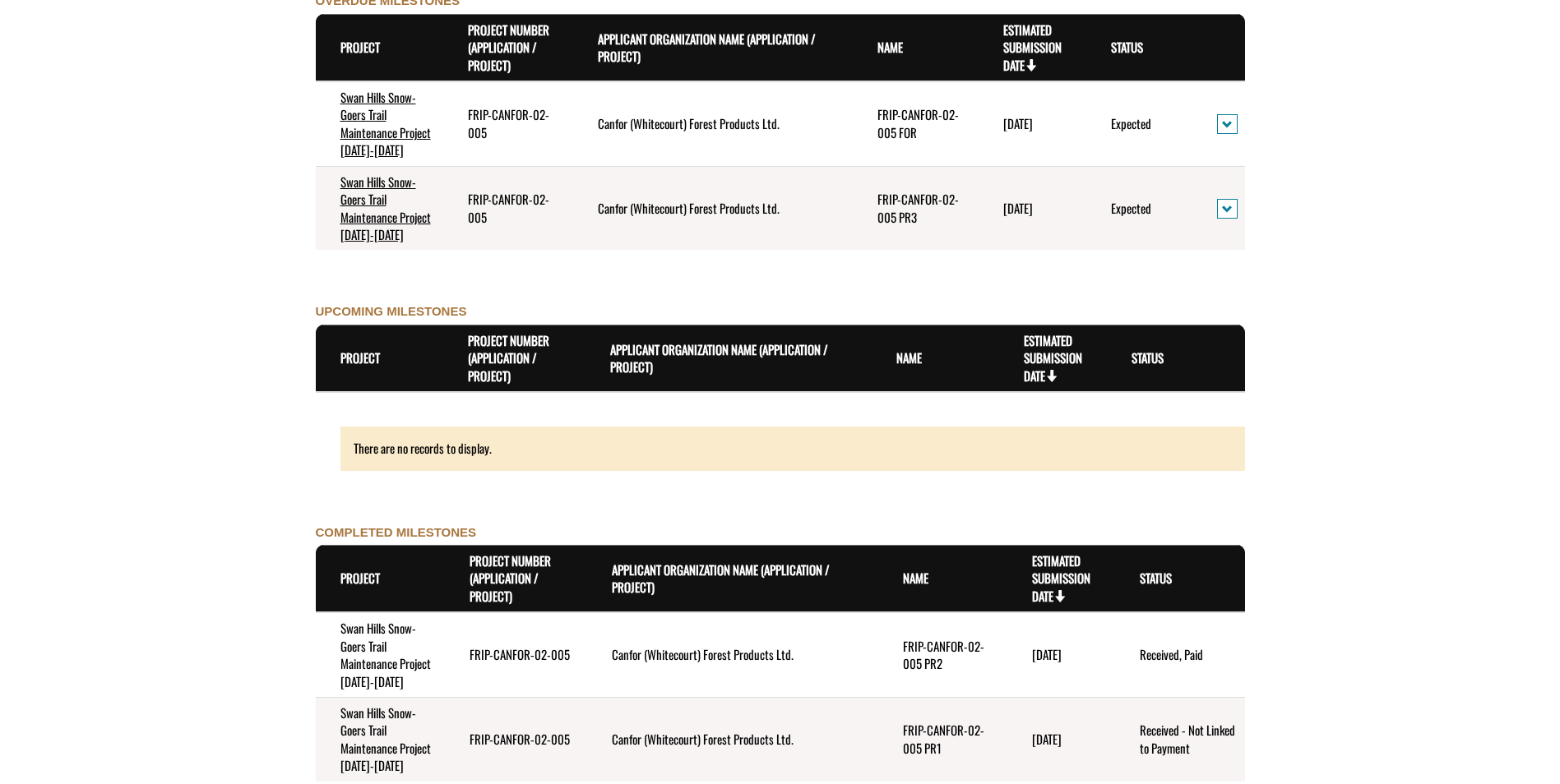
scroll to position [1397, 0]
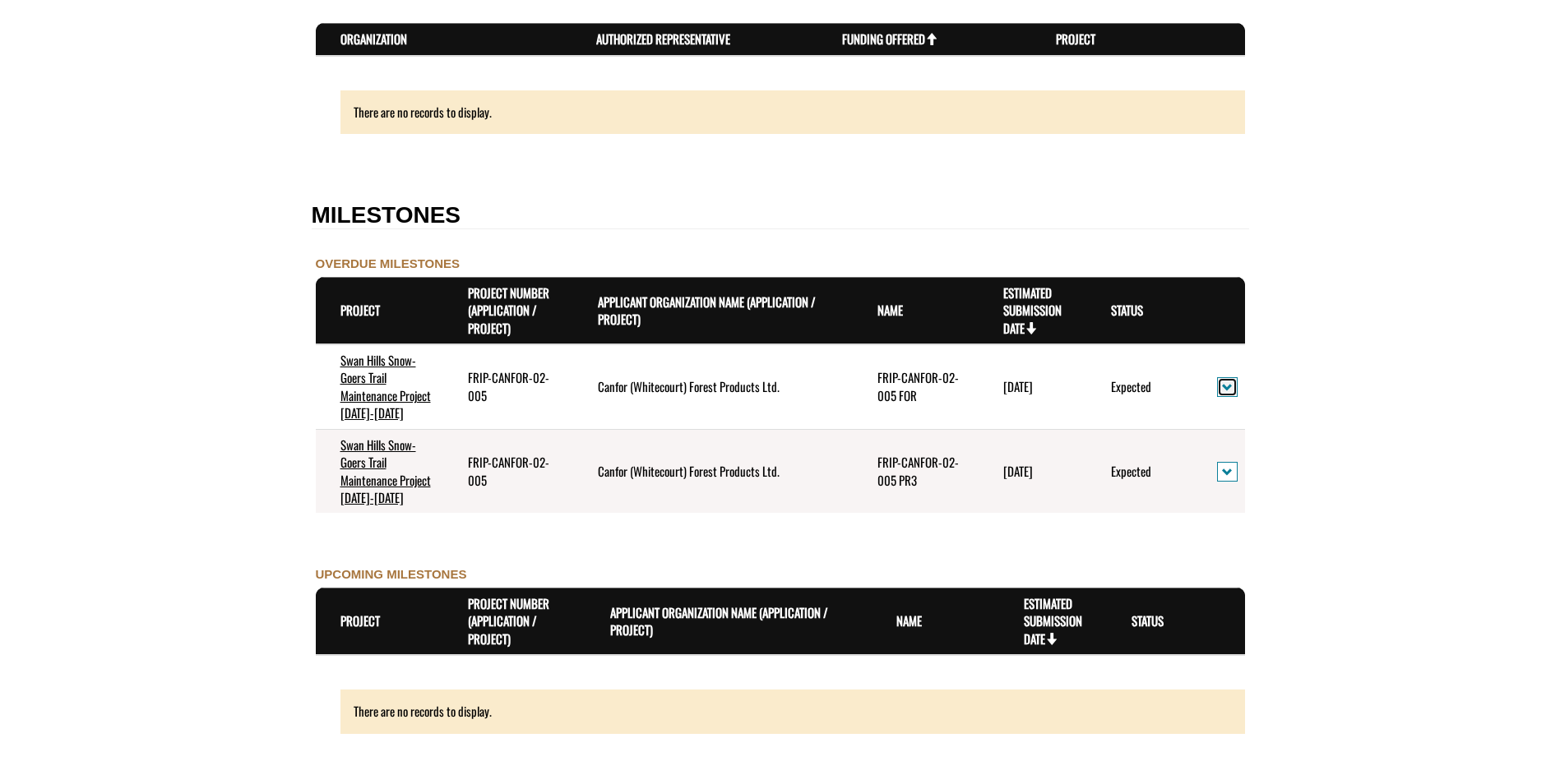
click at [1229, 384] on span "action menu" at bounding box center [1228, 388] width 11 height 13
click at [1248, 410] on link "View Details" at bounding box center [1284, 414] width 128 height 22
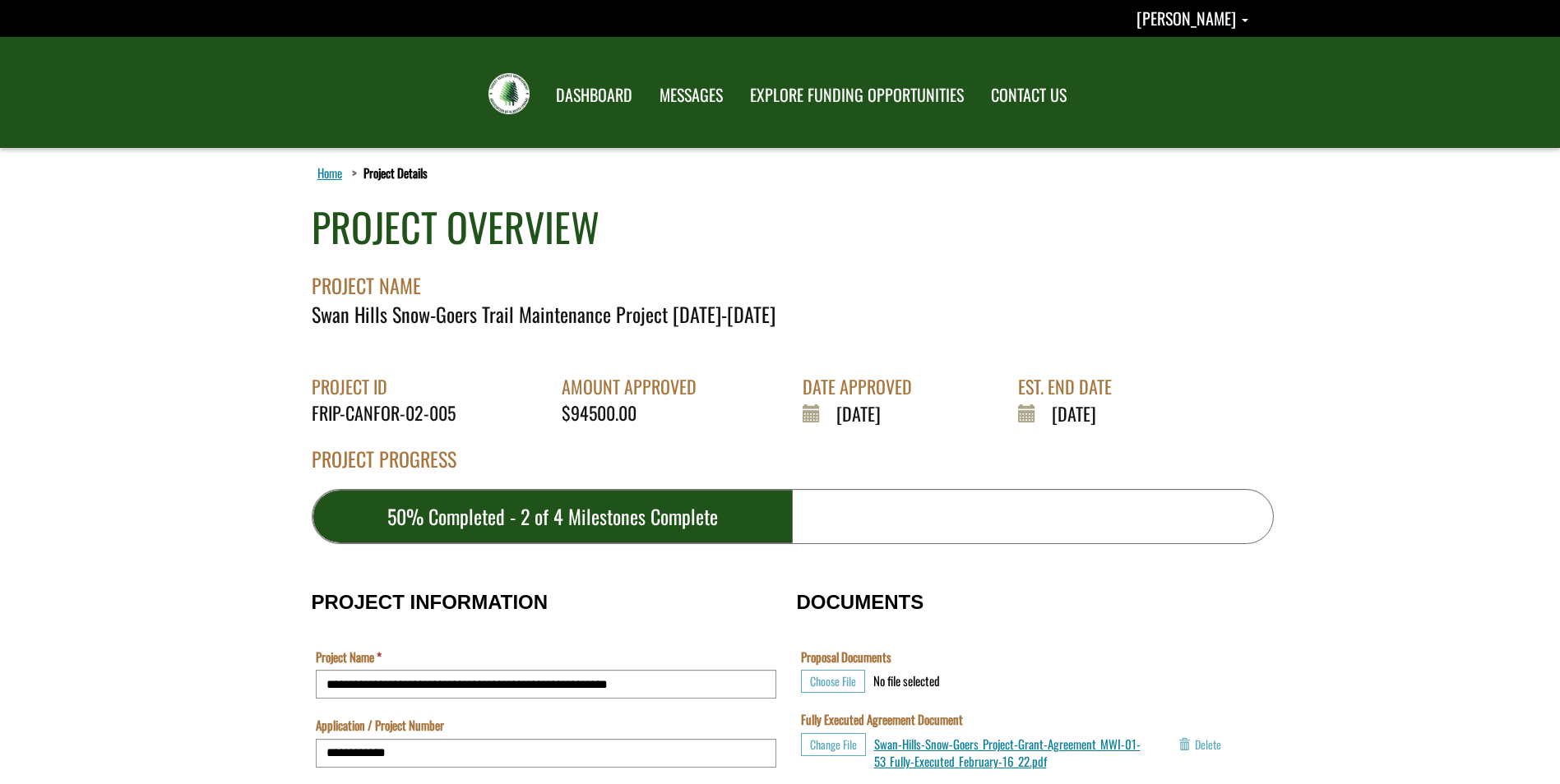
scroll to position [82, 0]
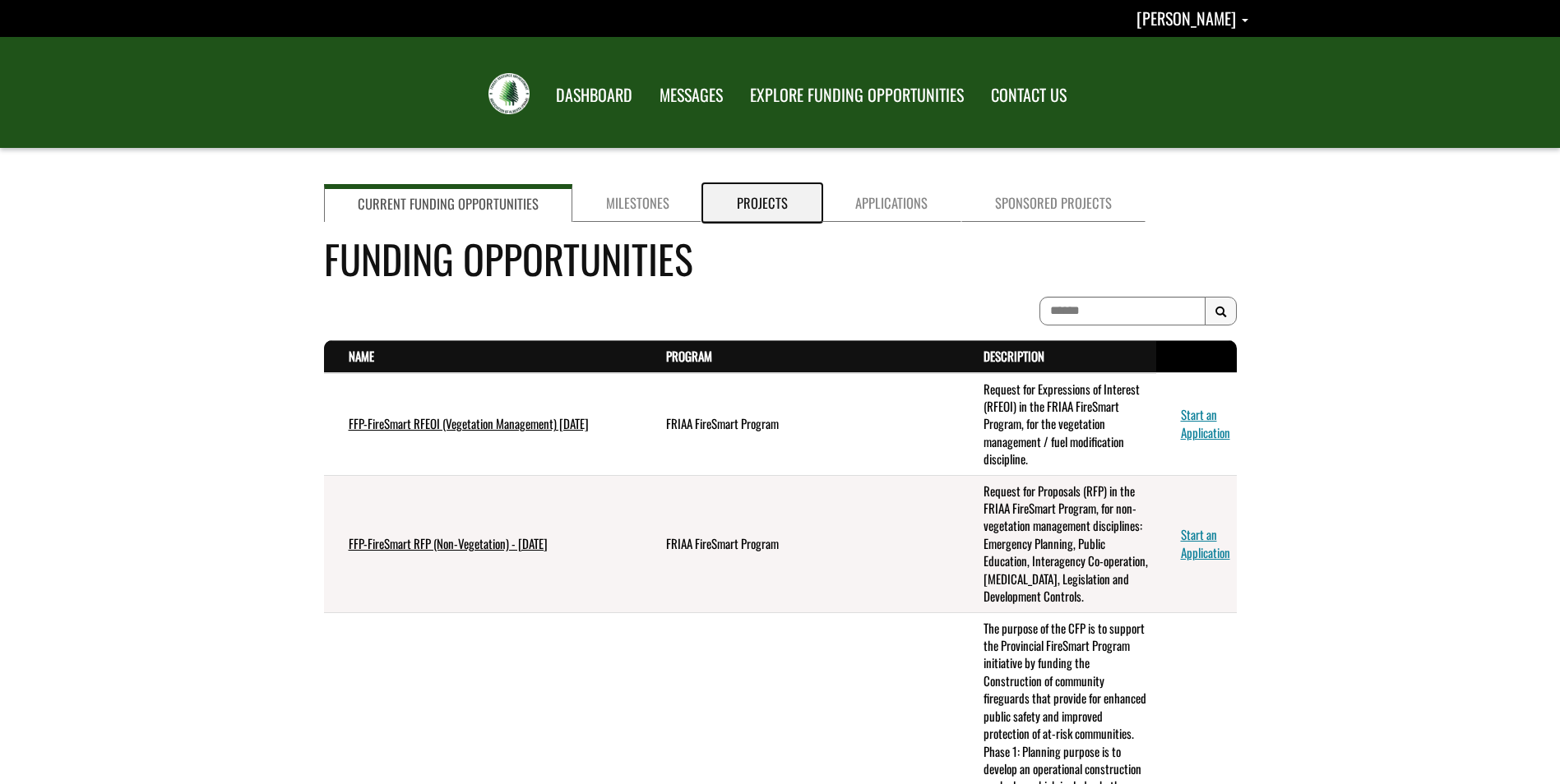
click at [751, 201] on link "Projects" at bounding box center [762, 203] width 119 height 38
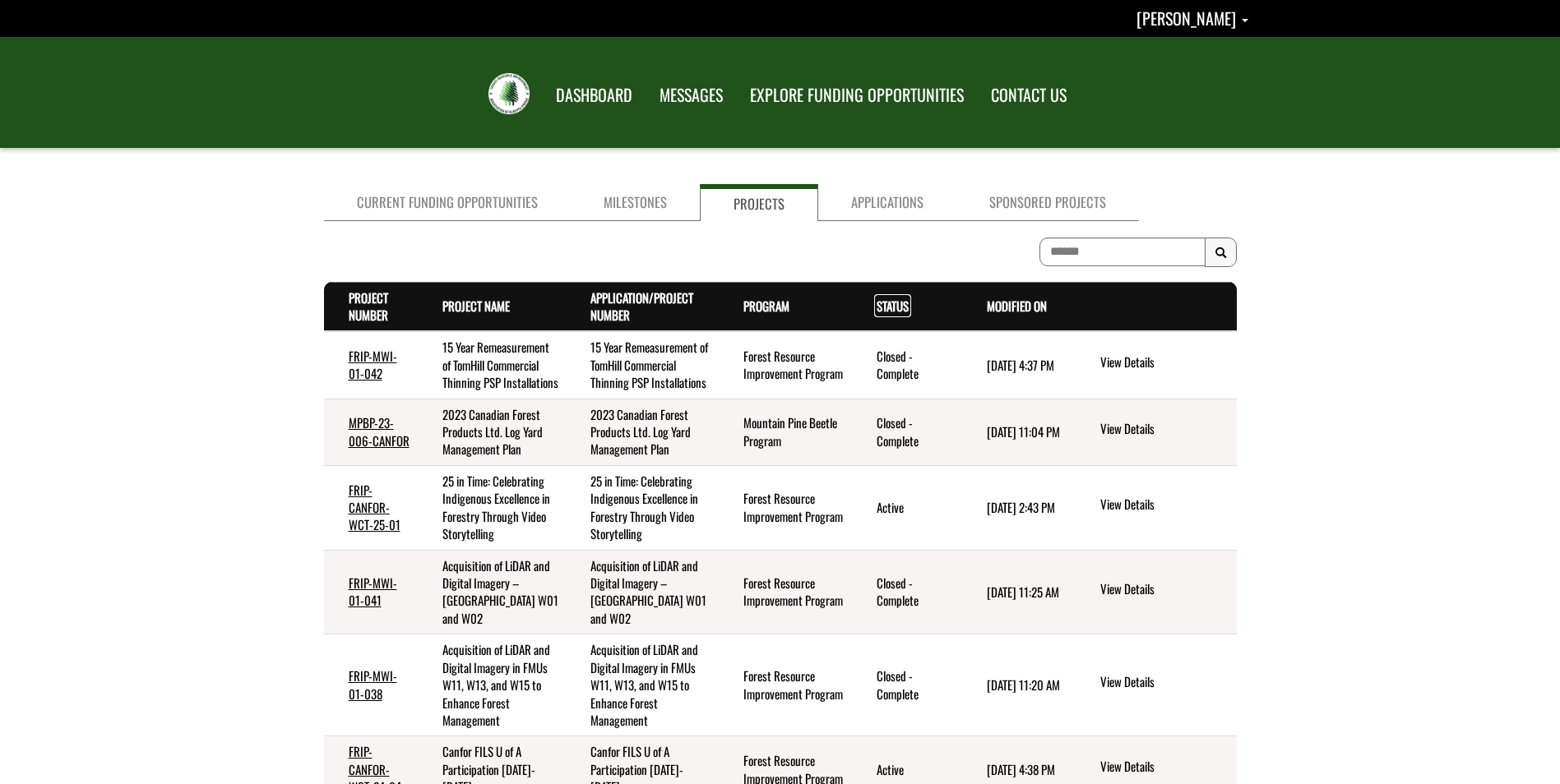
click at [881, 301] on link "Status . sort descending" at bounding box center [893, 305] width 32 height 18
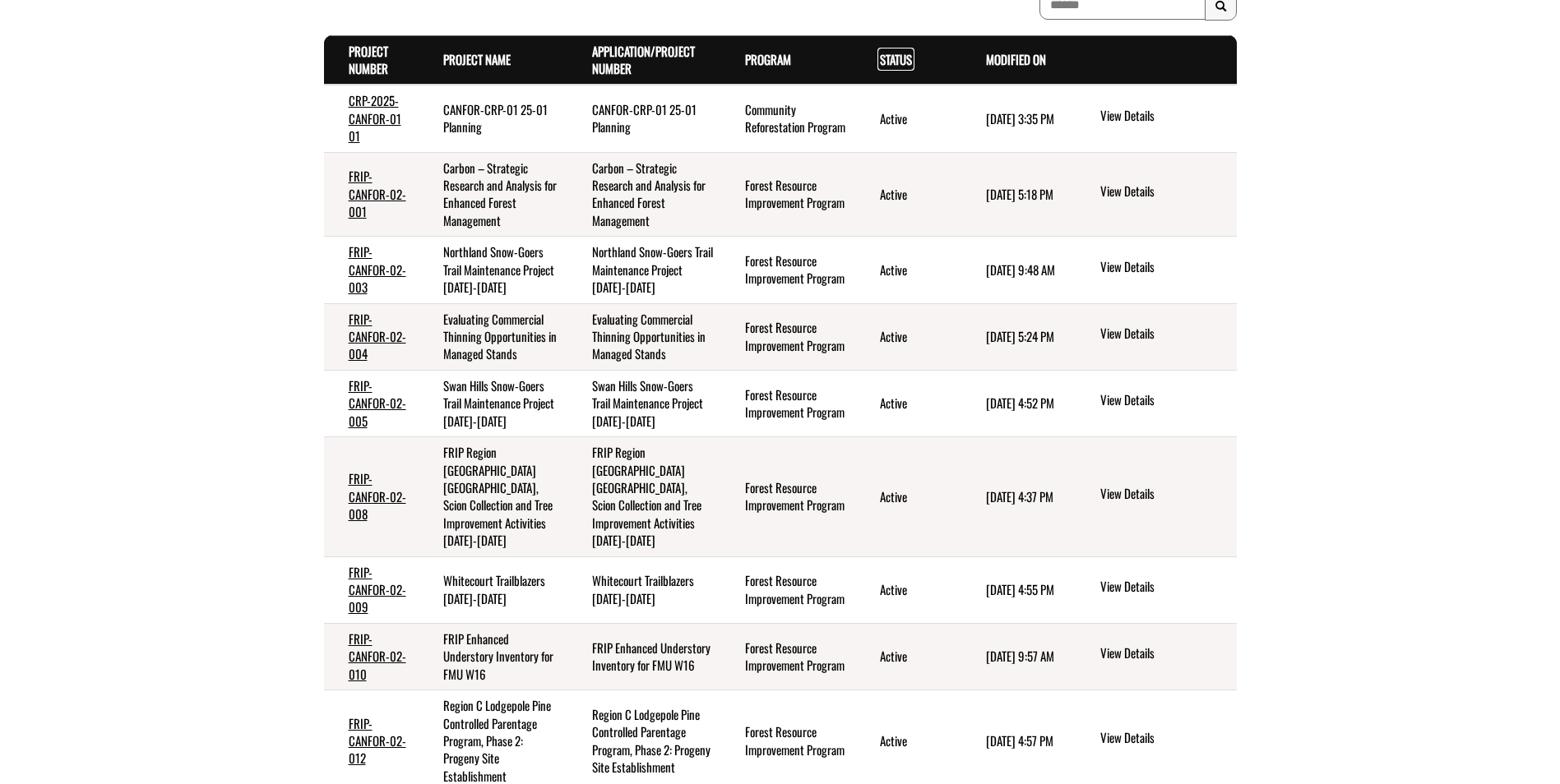
scroll to position [329, 0]
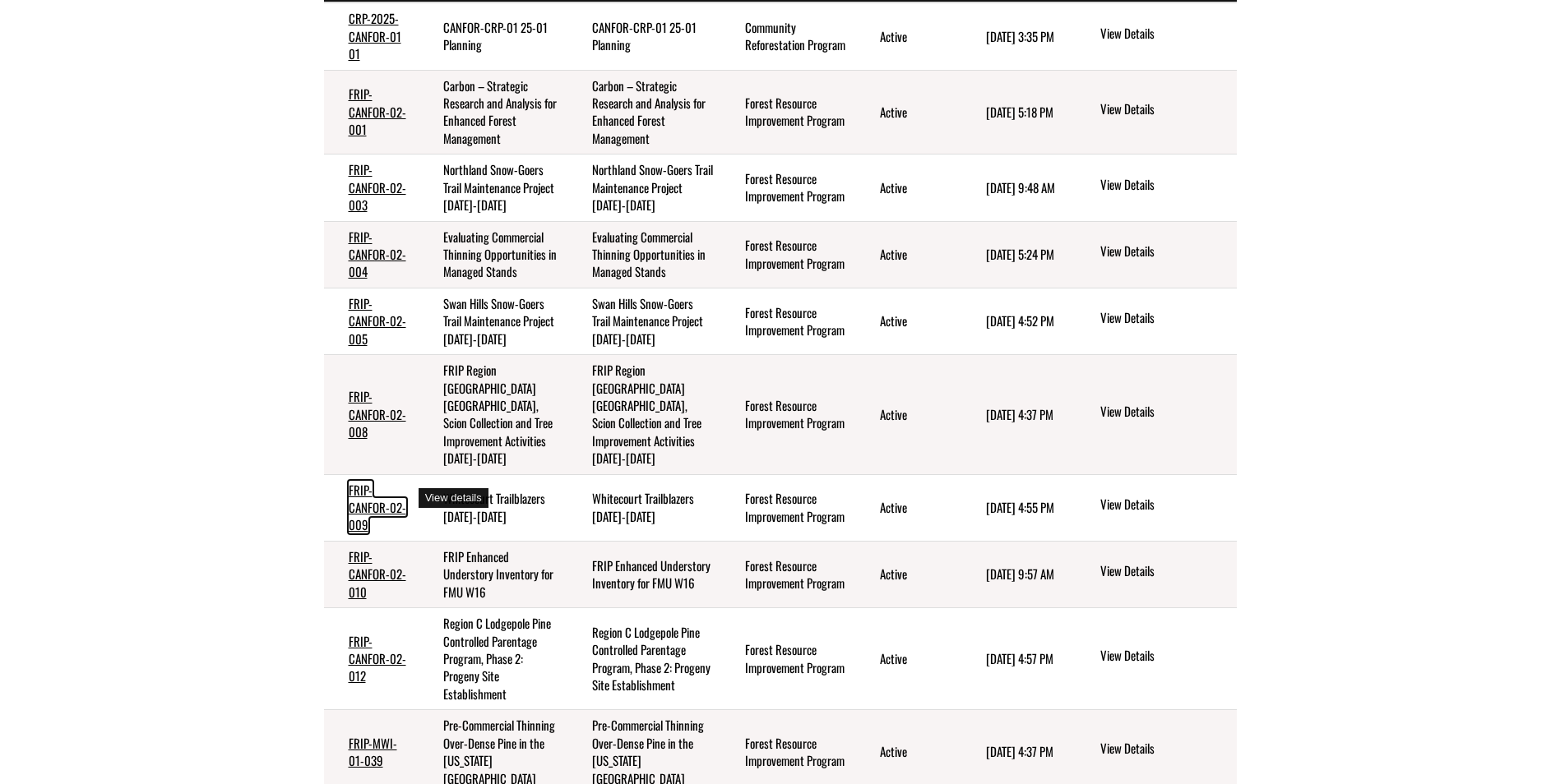
click at [368, 497] on link "FRIP-CANFOR-02-009" at bounding box center [377, 508] width 57 height 54
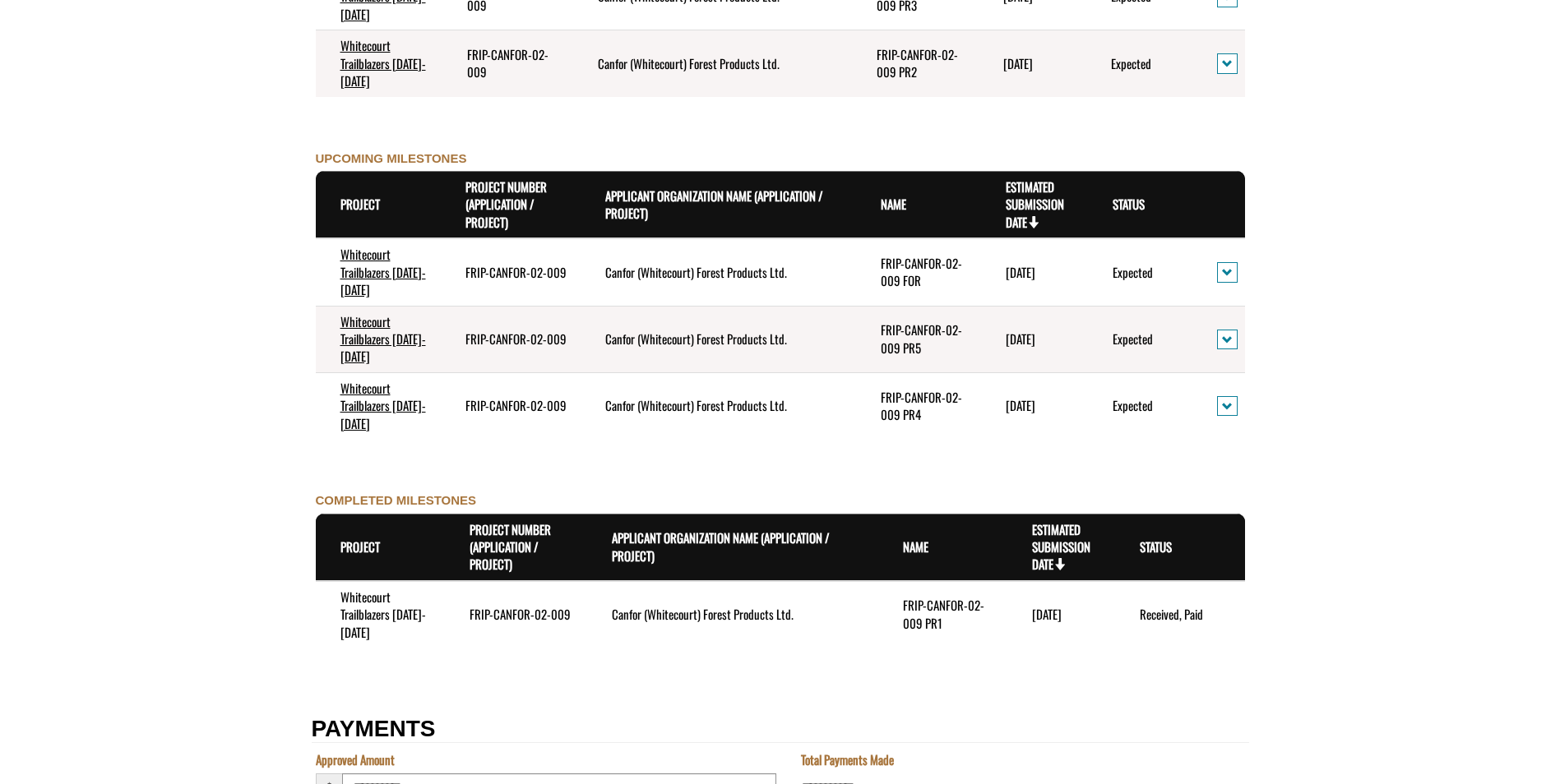
scroll to position [1562, 0]
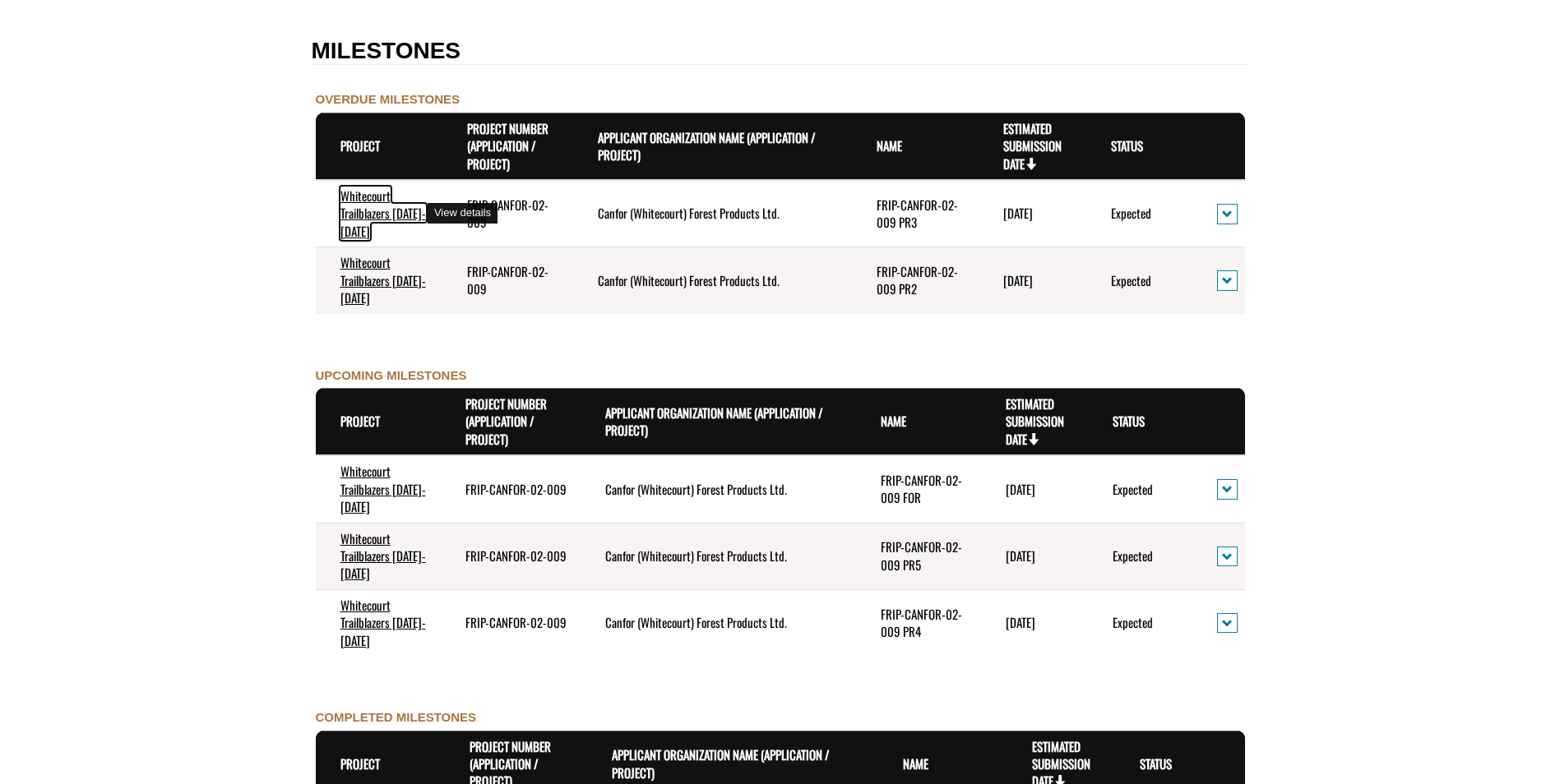
click at [373, 203] on link "Whitecourt Trailblazers [DATE]-[DATE]" at bounding box center [383, 213] width 86 height 54
